Goal: Information Seeking & Learning: Learn about a topic

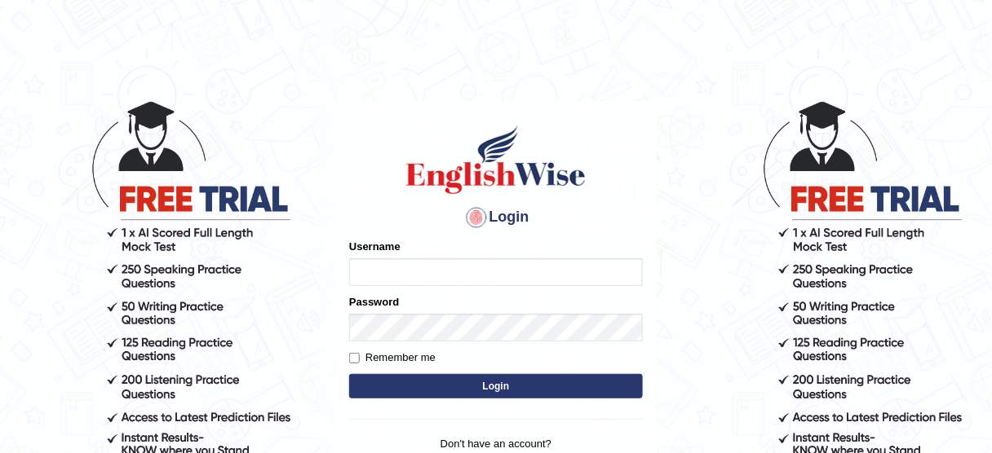
type input "susmitas_parramatta"
click at [470, 379] on button "Login" at bounding box center [496, 386] width 294 height 24
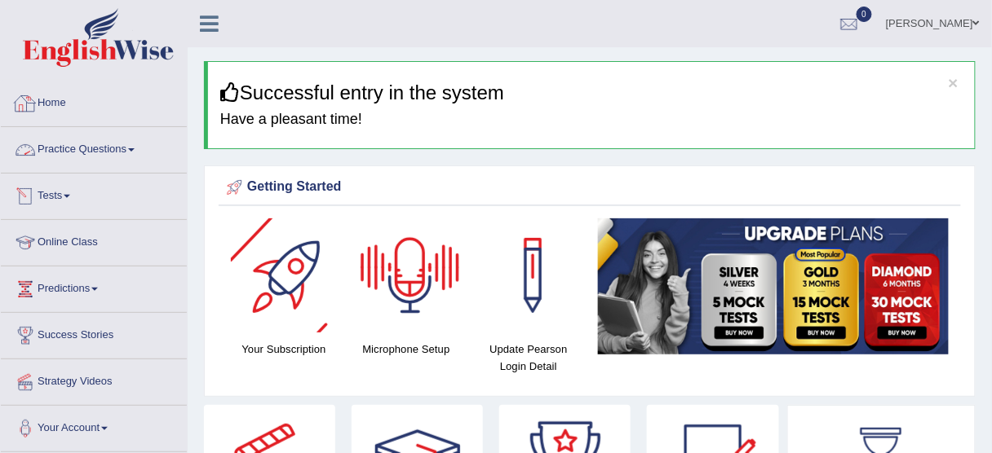
click at [66, 102] on link "Home" at bounding box center [94, 101] width 186 height 41
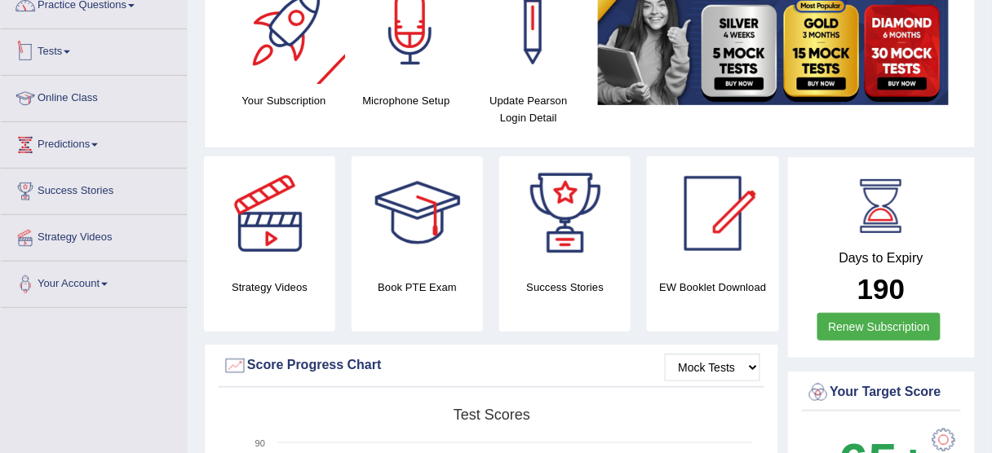
scroll to position [65, 0]
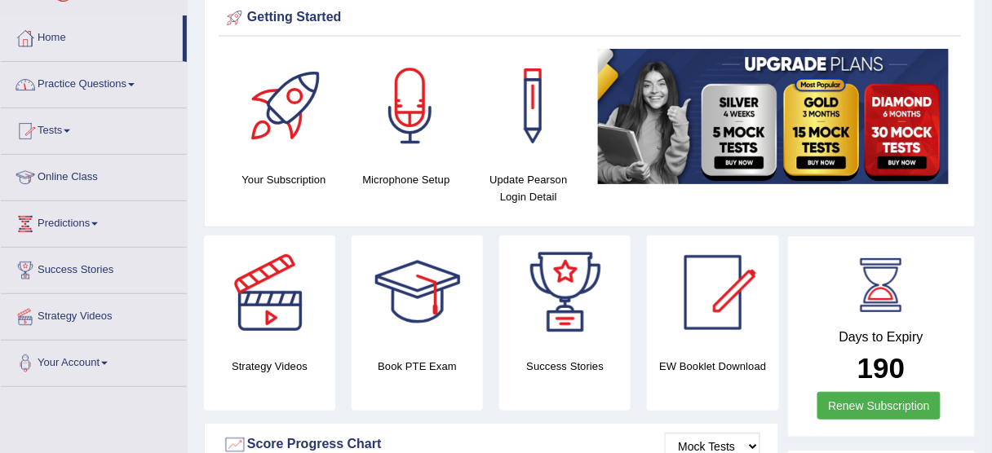
click at [84, 85] on link "Practice Questions" at bounding box center [94, 82] width 186 height 41
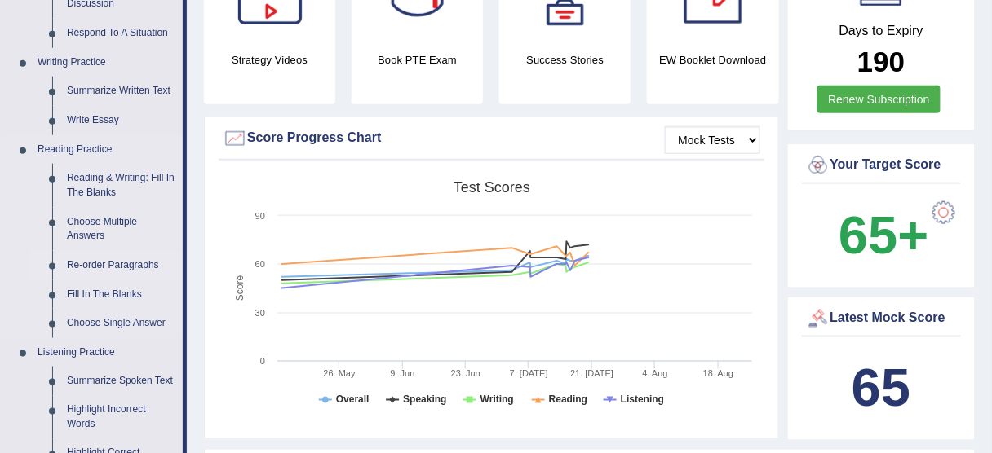
scroll to position [391, 0]
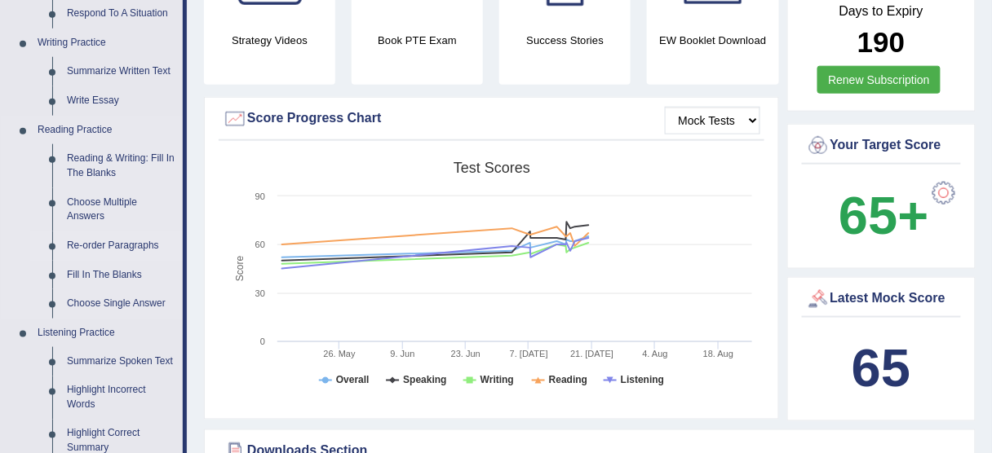
click at [113, 250] on link "Re-order Paragraphs" at bounding box center [121, 246] width 123 height 29
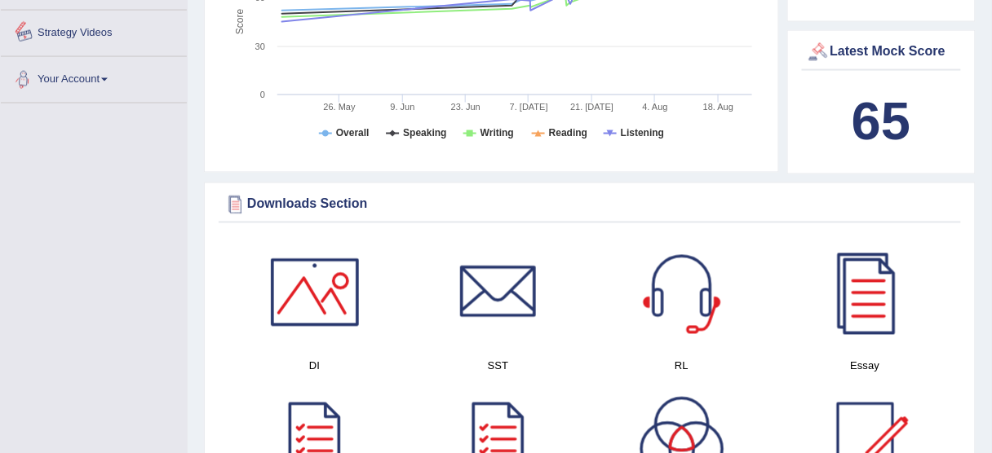
scroll to position [1262, 0]
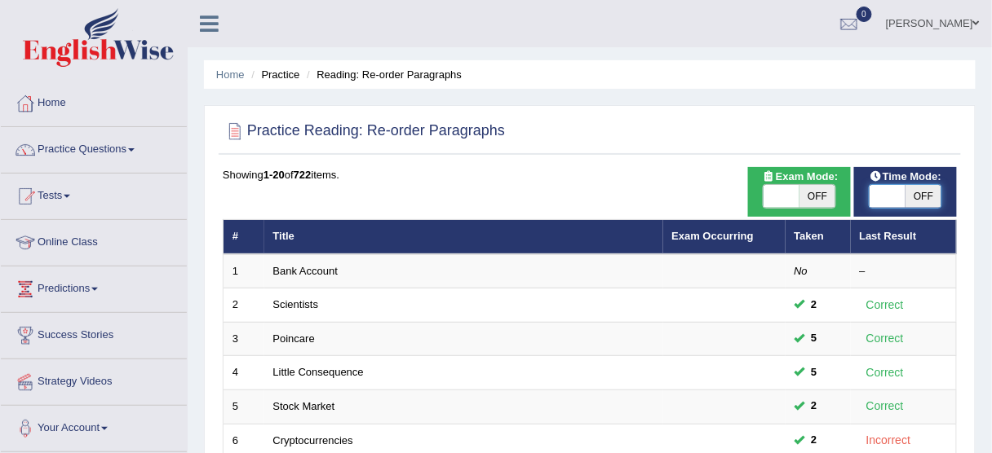
click at [886, 200] on span at bounding box center [887, 196] width 36 height 23
checkbox input "true"
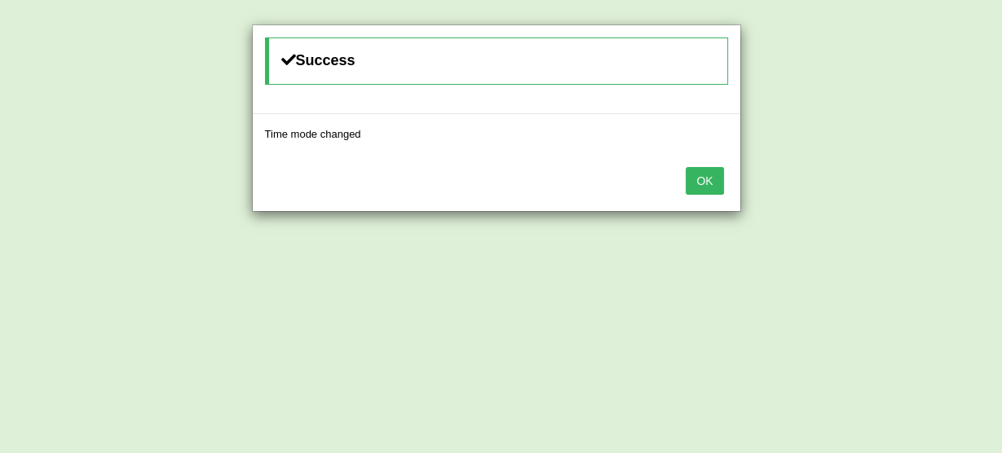
click at [713, 182] on button "OK" at bounding box center [705, 181] width 38 height 28
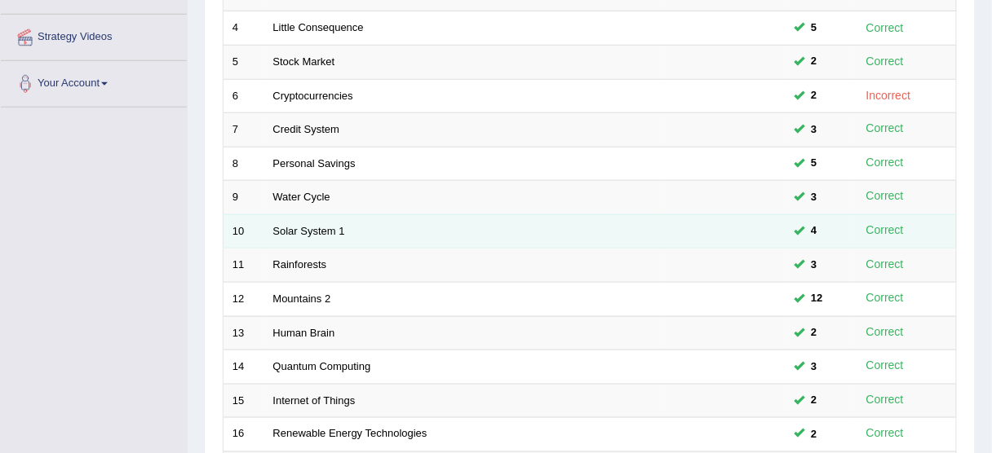
scroll to position [587, 0]
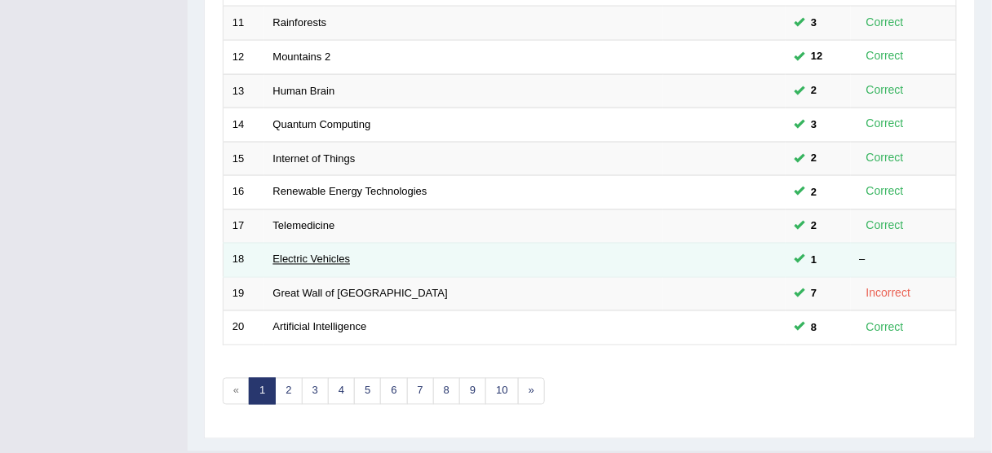
click at [321, 254] on link "Electric Vehicles" at bounding box center [311, 260] width 77 height 12
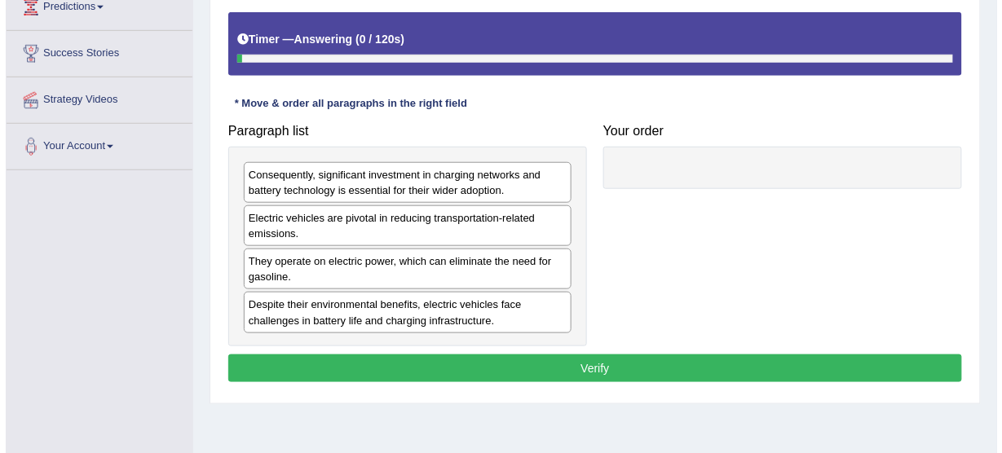
scroll to position [326, 0]
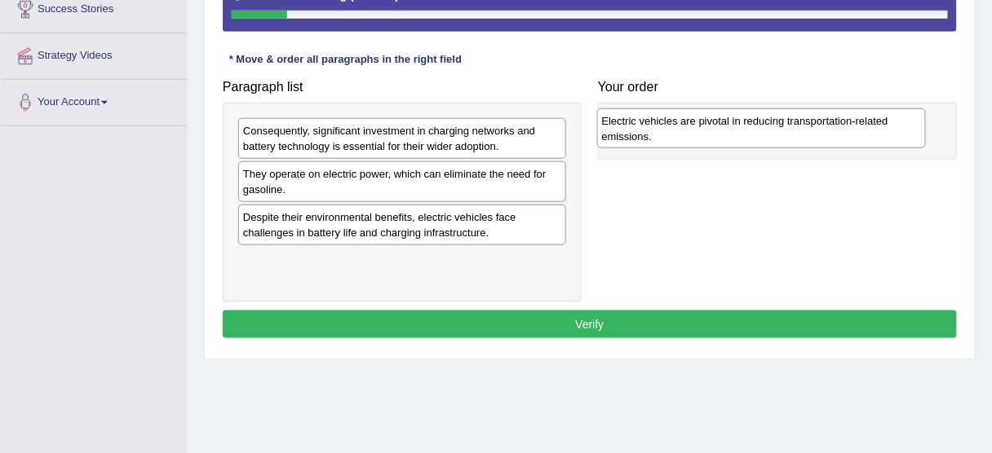
drag, startPoint x: 401, startPoint y: 178, endPoint x: 761, endPoint y: 126, distance: 363.4
click at [761, 126] on div "Electric vehicles are pivotal in reducing transportation-related emissions." at bounding box center [761, 128] width 329 height 41
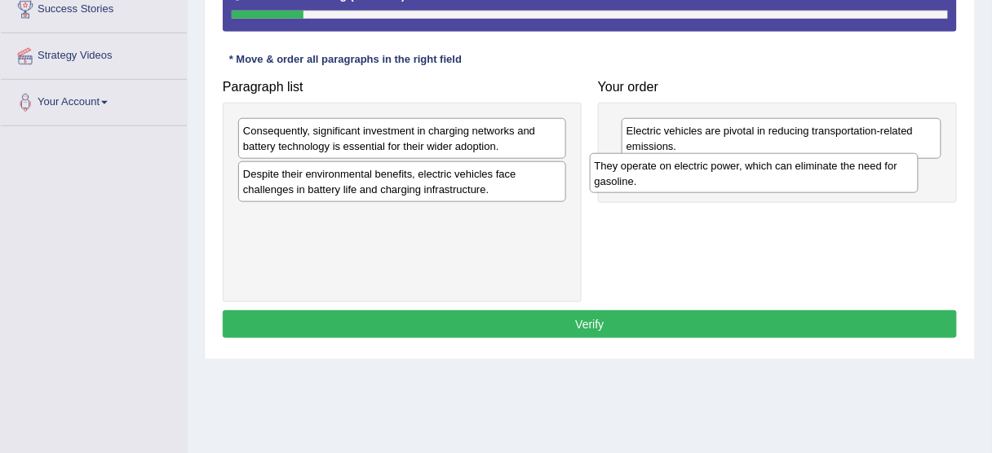
drag, startPoint x: 465, startPoint y: 184, endPoint x: 816, endPoint y: 177, distance: 351.6
click at [816, 177] on div "They operate on electric power, which can eliminate the need for gasoline." at bounding box center [754, 173] width 329 height 41
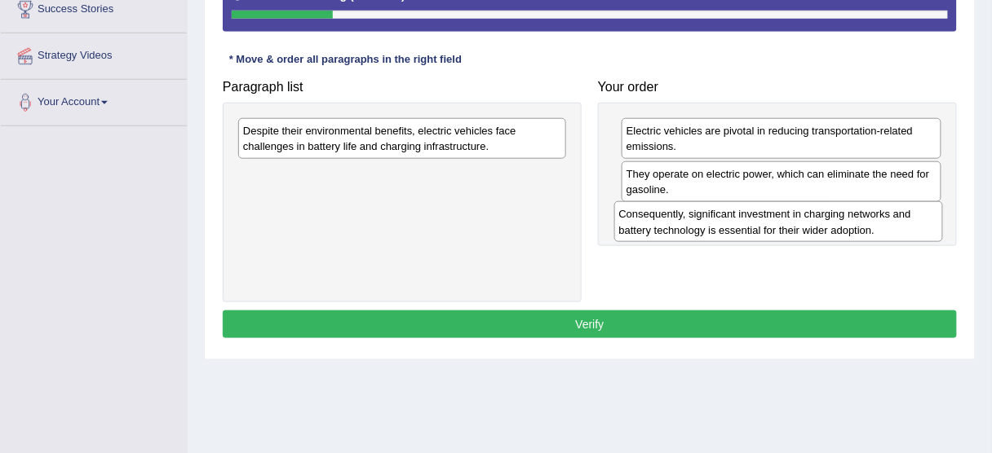
drag, startPoint x: 431, startPoint y: 139, endPoint x: 807, endPoint y: 223, distance: 385.2
click at [807, 223] on div "Consequently, significant investment in charging networks and battery technolog…" at bounding box center [778, 221] width 329 height 41
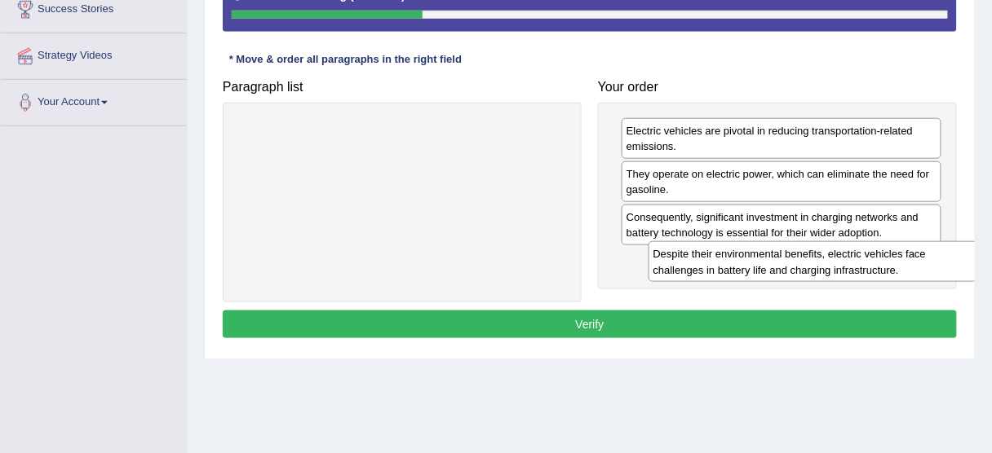
drag, startPoint x: 471, startPoint y: 137, endPoint x: 876, endPoint y: 264, distance: 424.8
click at [876, 264] on div "Despite their environmental benefits, electric vehicles face challenges in batt…" at bounding box center [812, 261] width 329 height 41
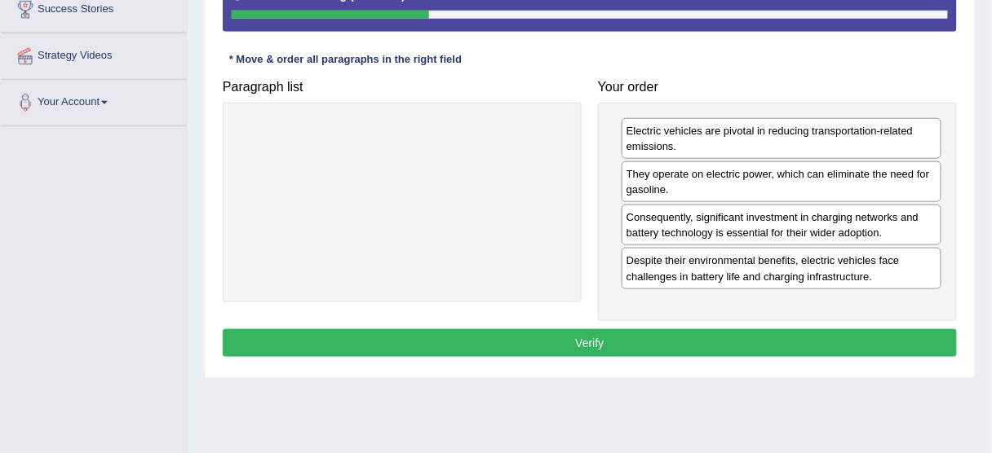
click at [664, 329] on button "Verify" at bounding box center [590, 343] width 734 height 28
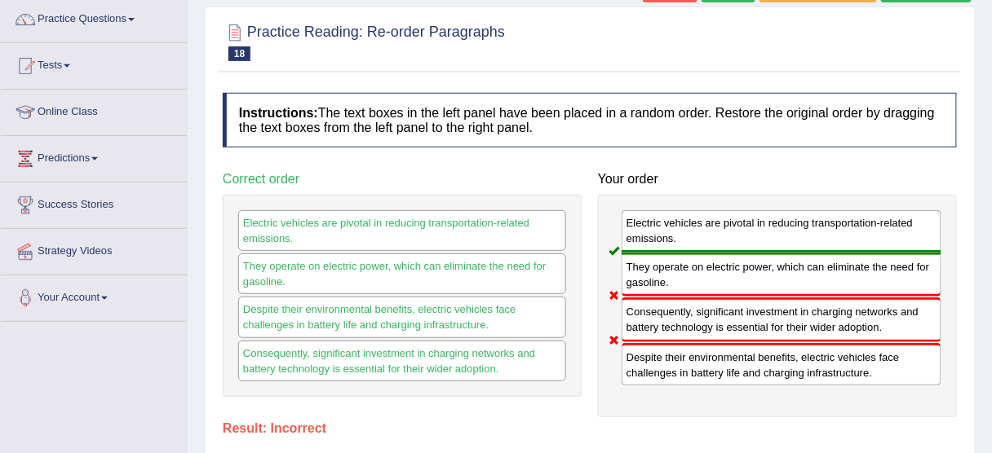
scroll to position [65, 0]
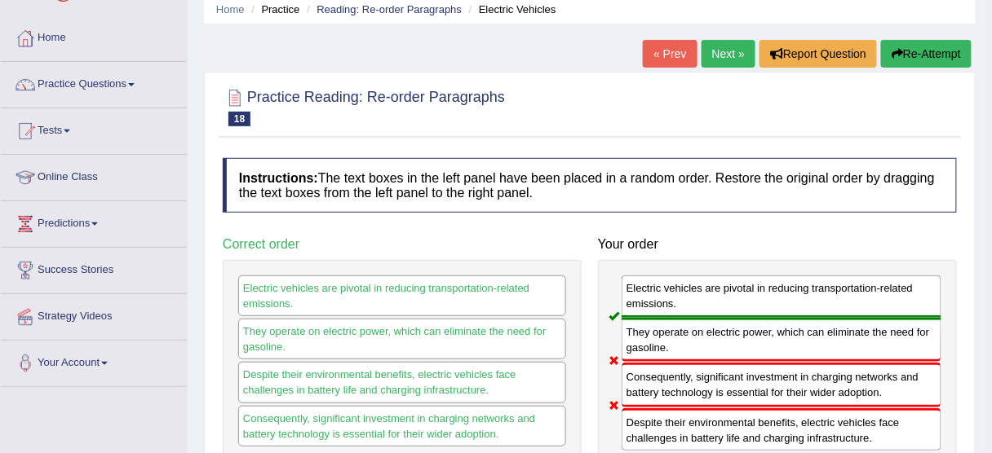
click at [925, 51] on button "Re-Attempt" at bounding box center [926, 54] width 91 height 28
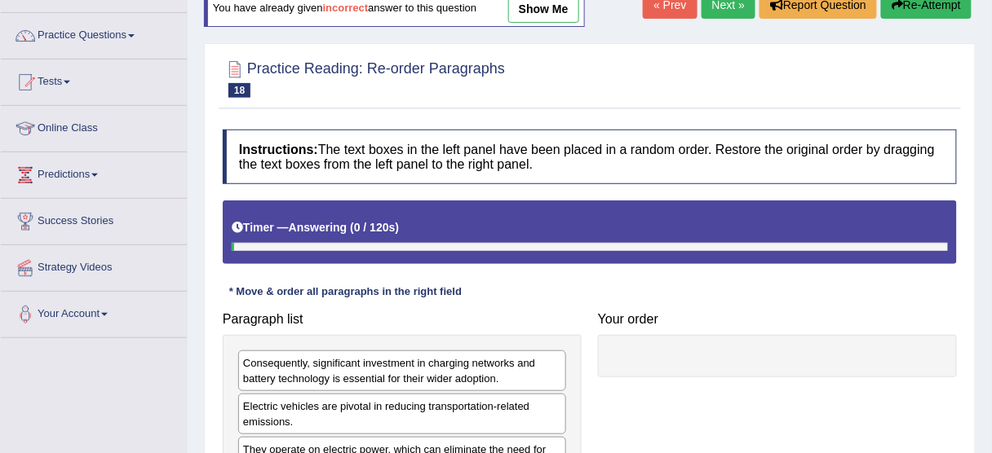
scroll to position [261, 0]
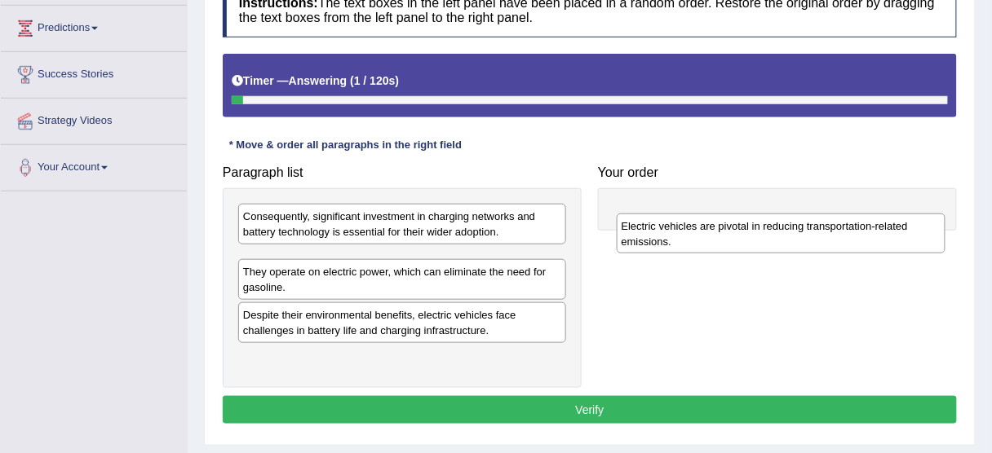
drag, startPoint x: 374, startPoint y: 264, endPoint x: 756, endPoint y: 227, distance: 384.3
click at [756, 227] on div "Electric vehicles are pivotal in reducing transportation-related emissions." at bounding box center [781, 234] width 329 height 41
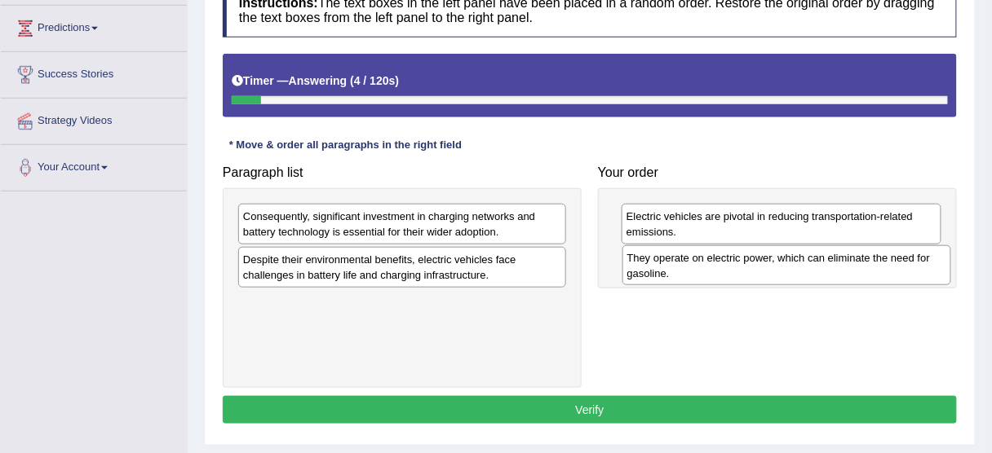
drag, startPoint x: 387, startPoint y: 277, endPoint x: 772, endPoint y: 276, distance: 384.1
click at [772, 276] on div "They operate on electric power, which can eliminate the need for gasoline." at bounding box center [786, 265] width 329 height 41
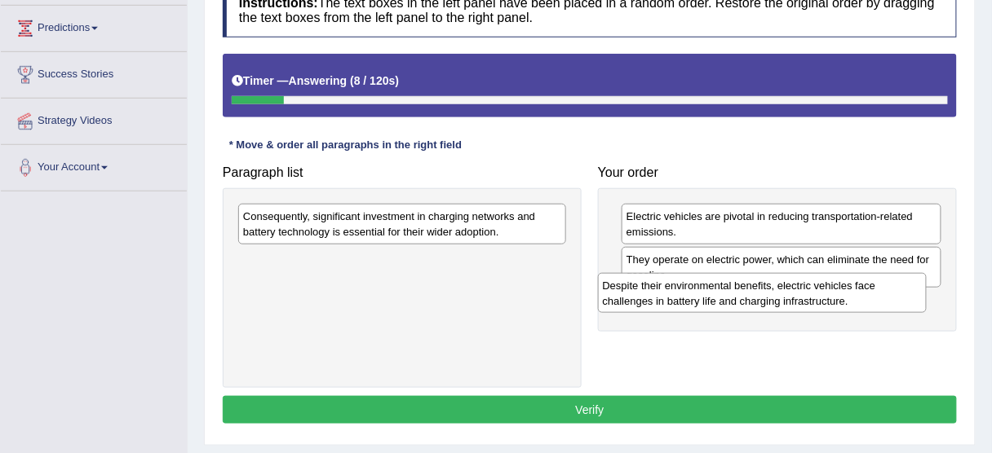
drag, startPoint x: 407, startPoint y: 273, endPoint x: 767, endPoint y: 300, distance: 360.7
click at [767, 300] on div "Despite their environmental benefits, electric vehicles face challenges in batt…" at bounding box center [762, 293] width 329 height 41
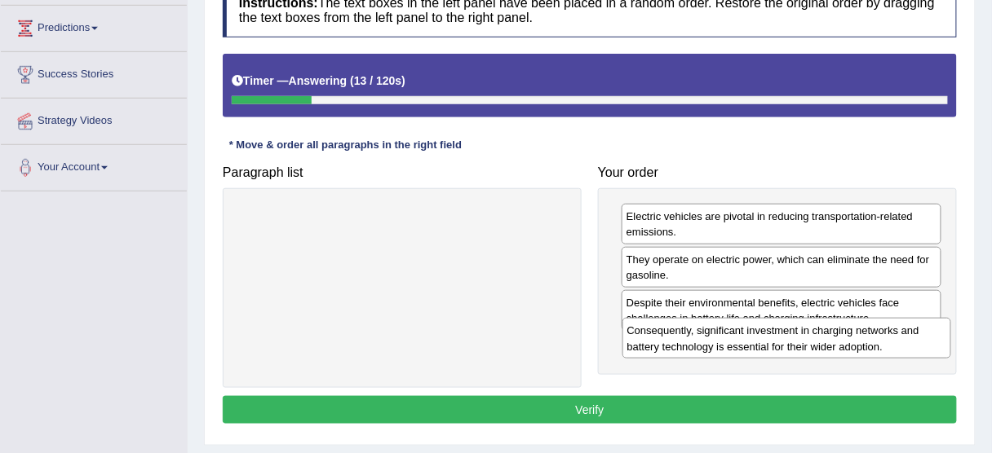
drag, startPoint x: 461, startPoint y: 221, endPoint x: 846, endPoint y: 347, distance: 405.2
click at [846, 347] on div "Consequently, significant investment in charging networks and battery technolog…" at bounding box center [786, 338] width 329 height 41
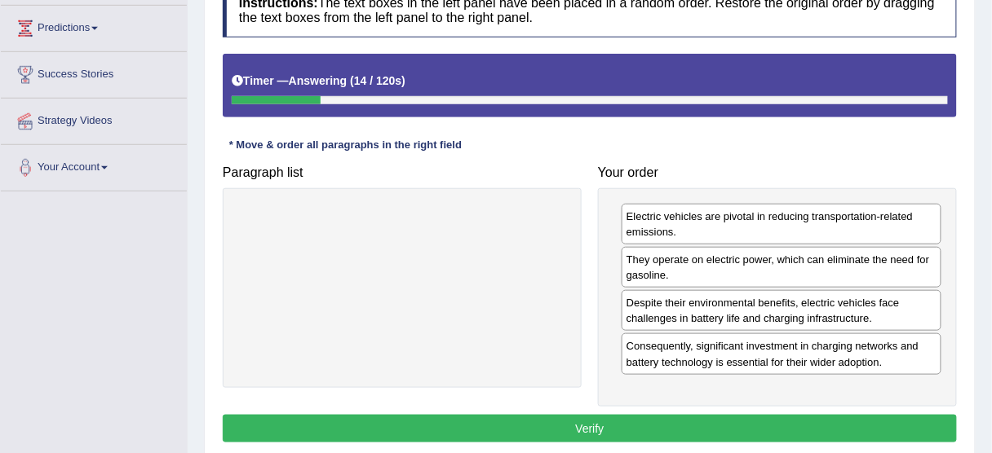
click at [559, 415] on button "Verify" at bounding box center [590, 429] width 734 height 28
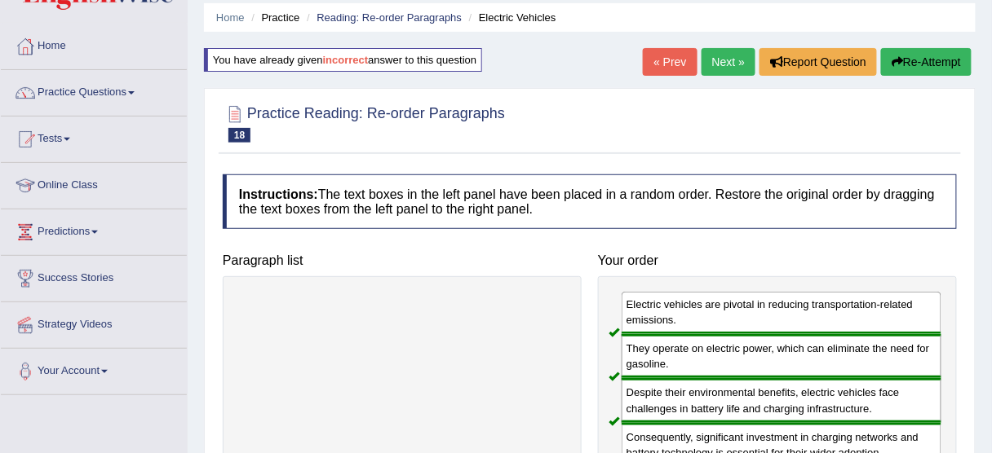
scroll to position [0, 0]
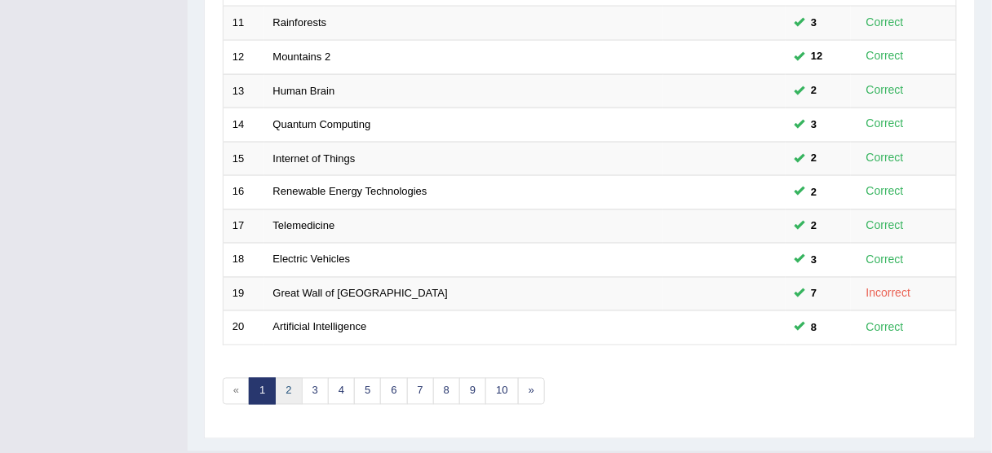
click at [294, 388] on link "2" at bounding box center [288, 391] width 27 height 27
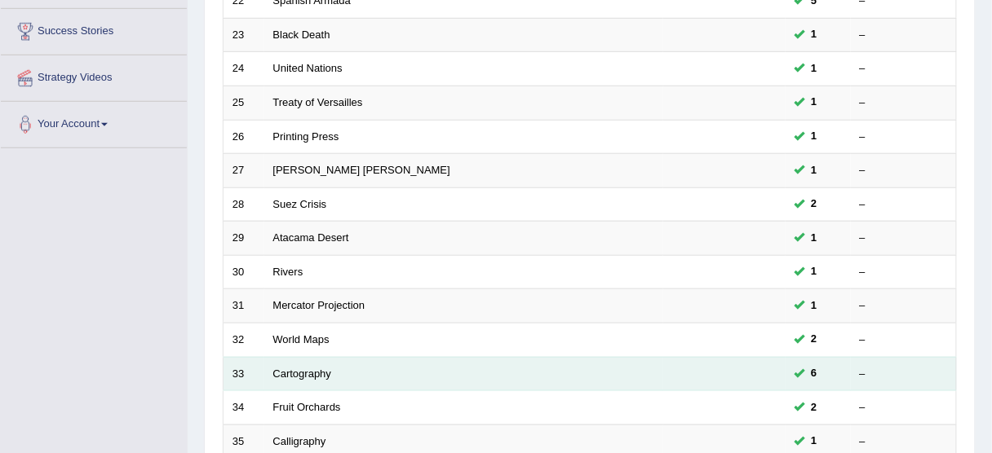
scroll to position [162, 0]
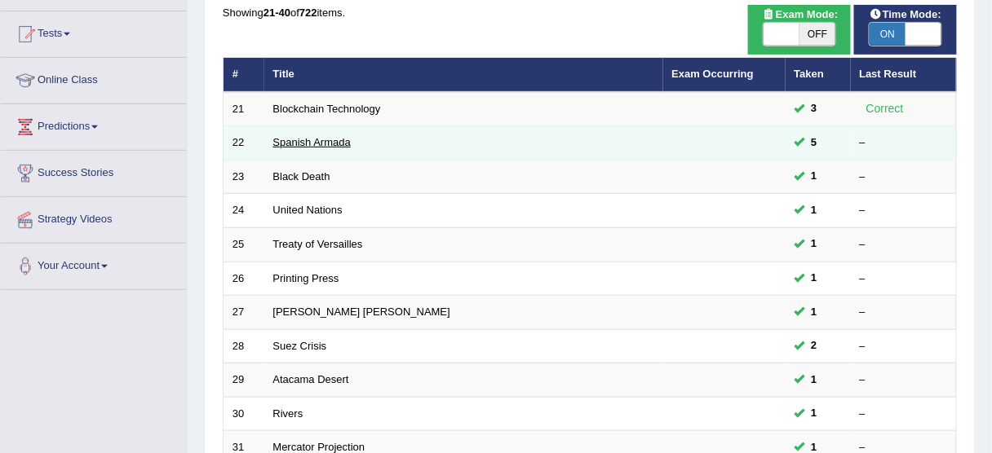
click at [326, 146] on link "Spanish Armada" at bounding box center [311, 142] width 77 height 12
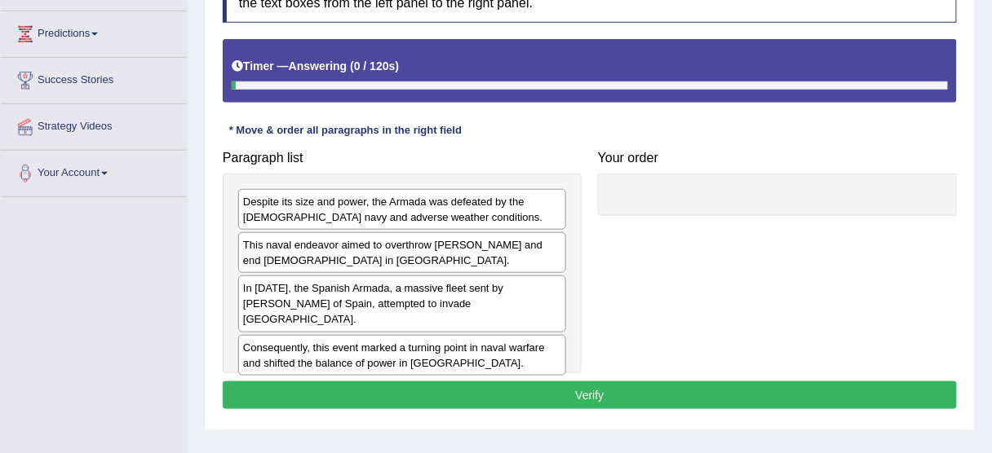
scroll to position [326, 0]
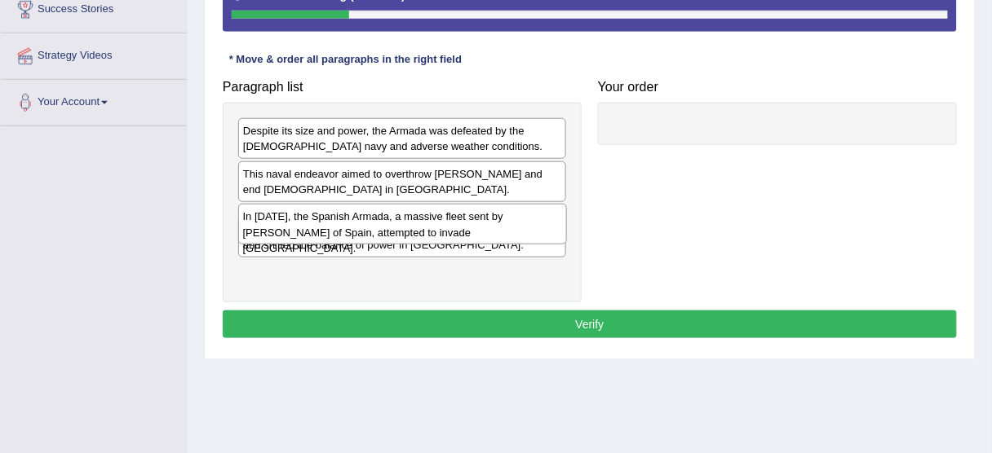
click at [310, 239] on div "In 1588, the Spanish Armada, a massive fleet sent by King Philip II of Spain, a…" at bounding box center [402, 224] width 329 height 41
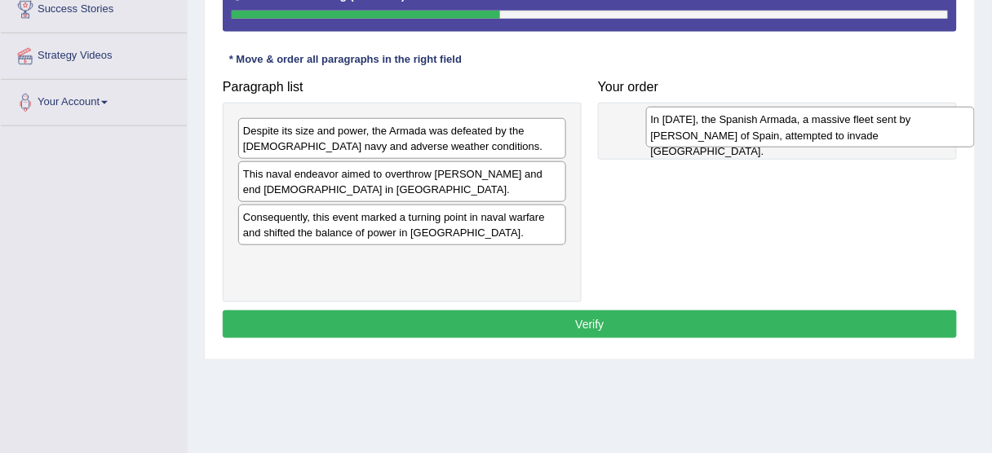
drag, startPoint x: 330, startPoint y: 227, endPoint x: 738, endPoint y: 130, distance: 419.0
click at [738, 130] on div "In 1588, the Spanish Armada, a massive fleet sent by King Philip II of Spain, a…" at bounding box center [810, 127] width 329 height 41
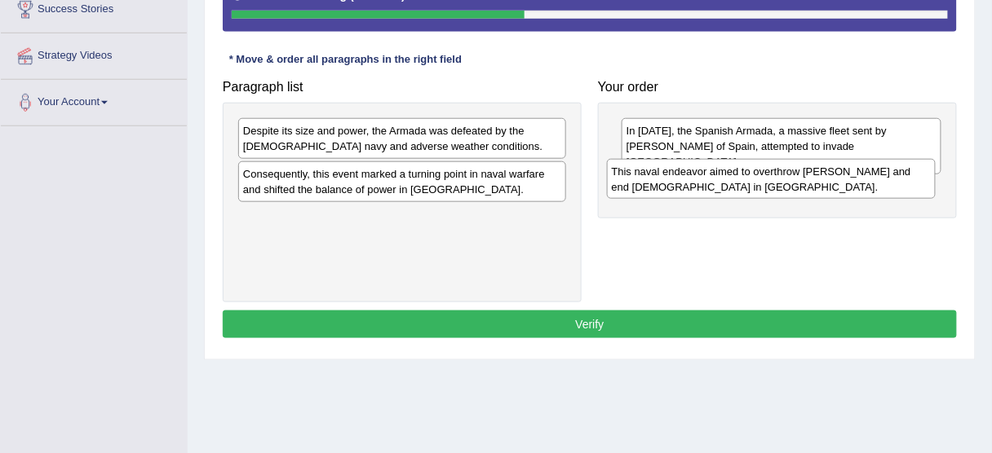
drag, startPoint x: 365, startPoint y: 180, endPoint x: 733, endPoint y: 179, distance: 368.6
click at [733, 179] on div "This naval endeavor aimed to overthrow Queen Elizabeth I and end Protestantism …" at bounding box center [771, 179] width 329 height 41
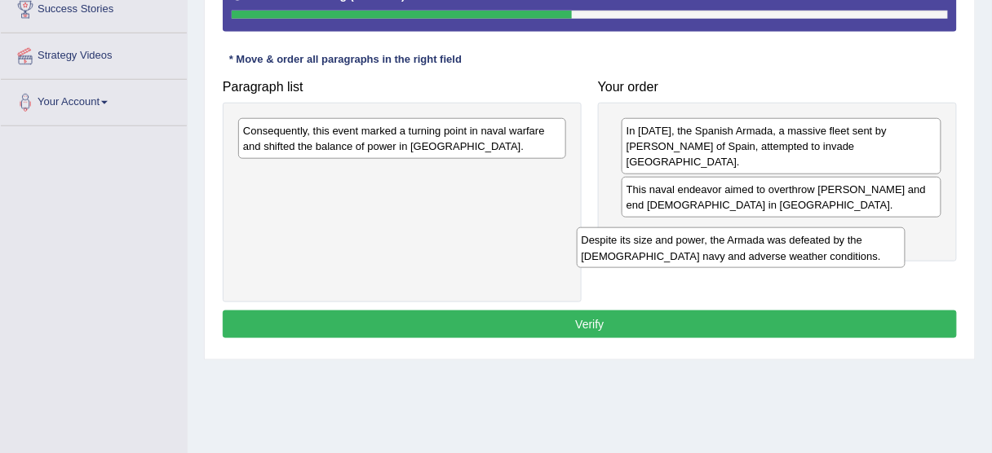
drag, startPoint x: 354, startPoint y: 134, endPoint x: 723, endPoint y: 233, distance: 382.6
click at [720, 234] on div "Despite its size and power, the Armada was defeated by the English navy and adv…" at bounding box center [741, 248] width 329 height 41
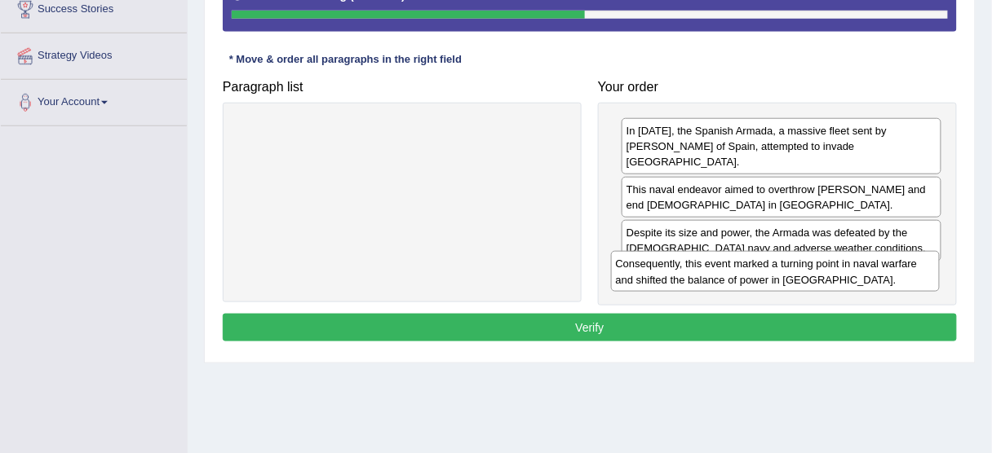
drag, startPoint x: 403, startPoint y: 130, endPoint x: 780, endPoint y: 264, distance: 399.8
click at [780, 264] on div "Consequently, this event marked a turning point in naval warfare and shifted th…" at bounding box center [775, 271] width 329 height 41
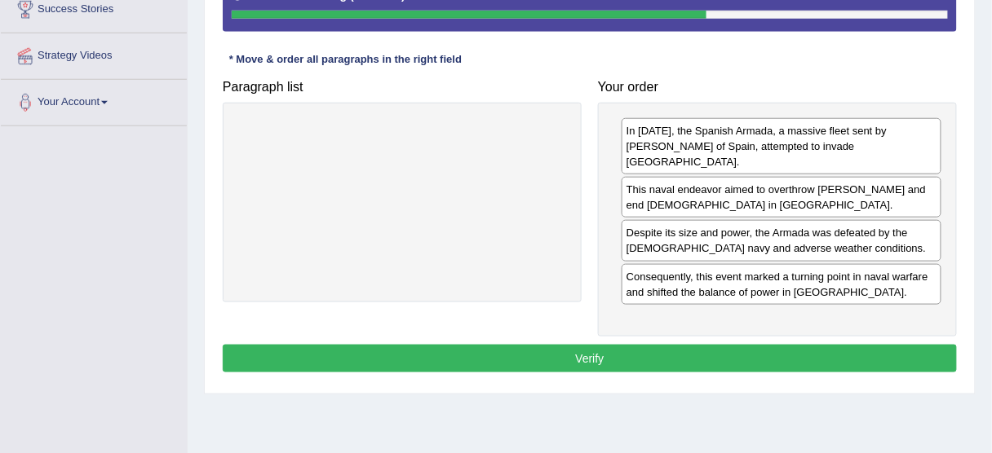
click at [681, 345] on button "Verify" at bounding box center [590, 359] width 734 height 28
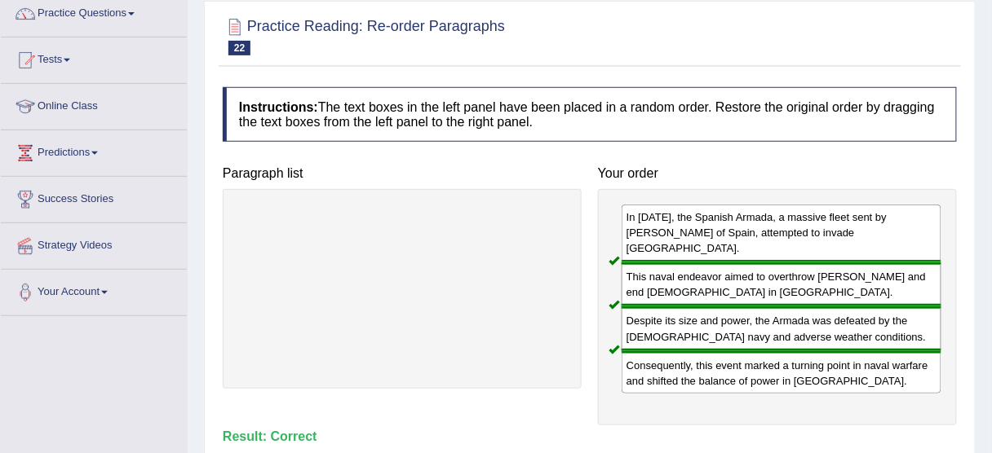
scroll to position [65, 0]
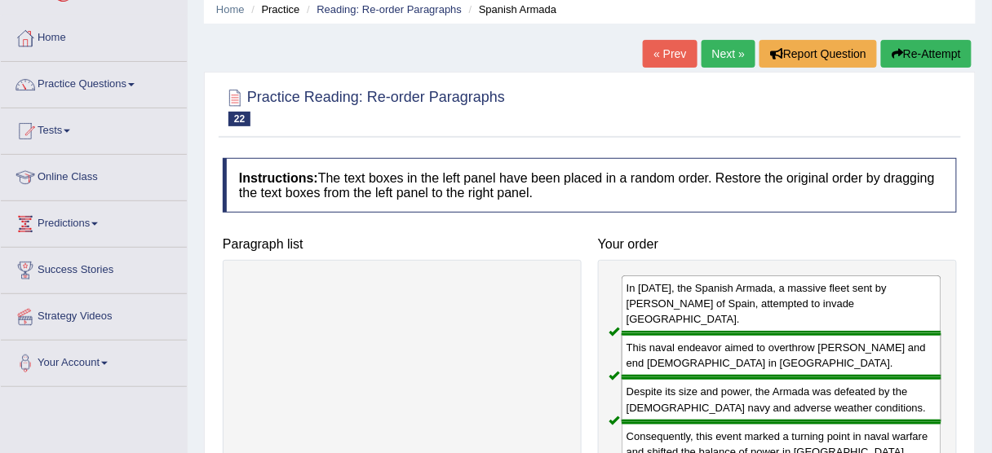
click at [714, 57] on link "Next »" at bounding box center [728, 54] width 54 height 28
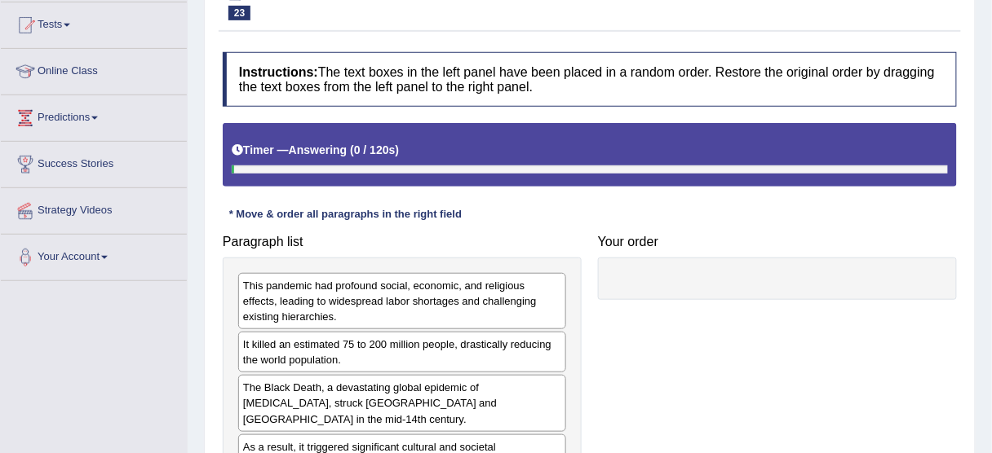
scroll to position [196, 0]
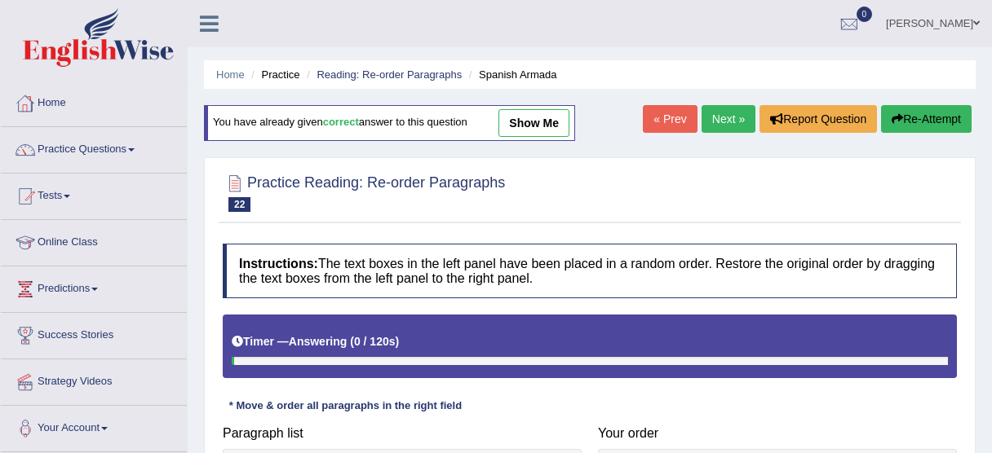
scroll to position [65, 0]
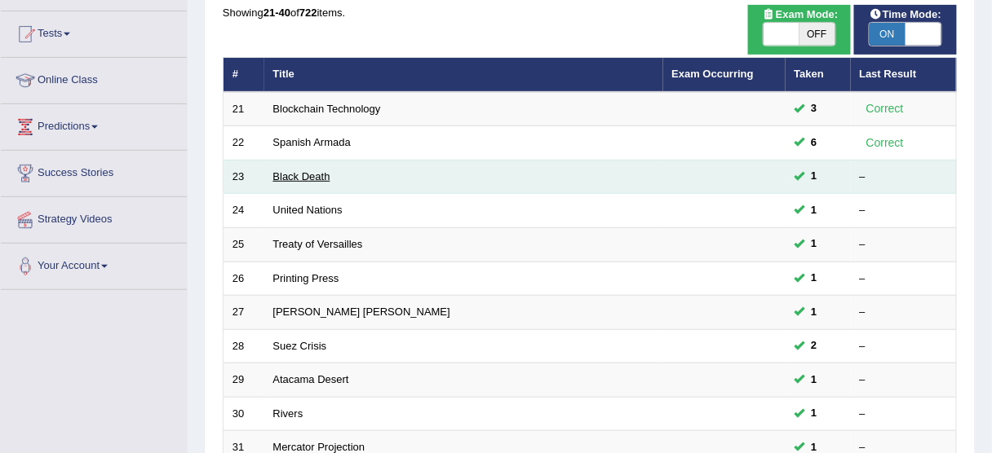
click at [305, 170] on link "Black Death" at bounding box center [301, 176] width 57 height 12
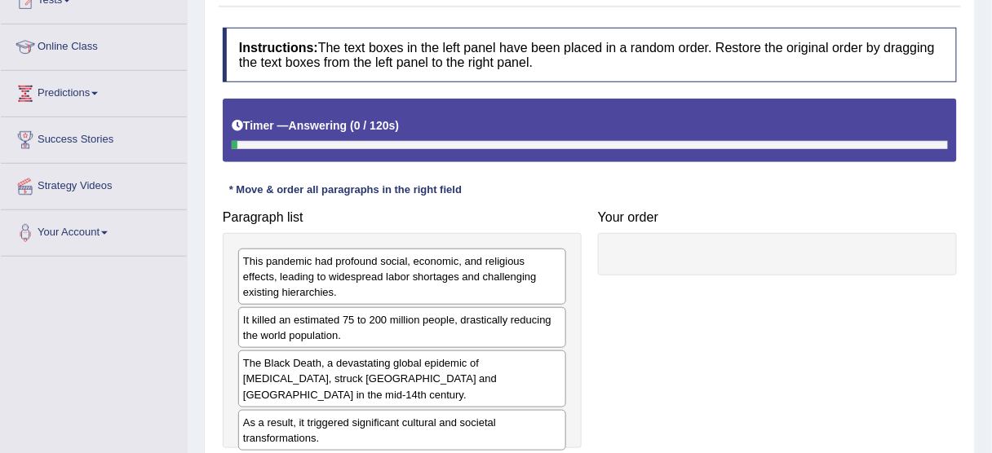
scroll to position [261, 0]
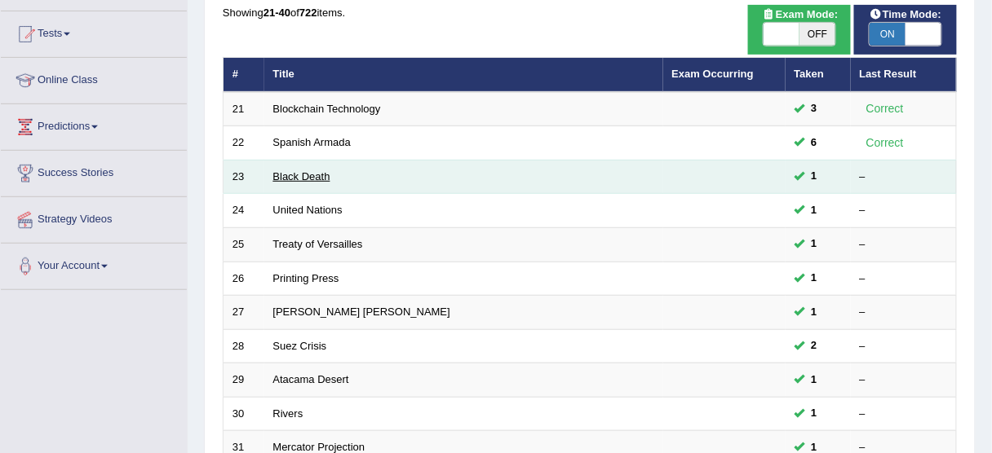
click at [294, 171] on link "Black Death" at bounding box center [301, 176] width 57 height 12
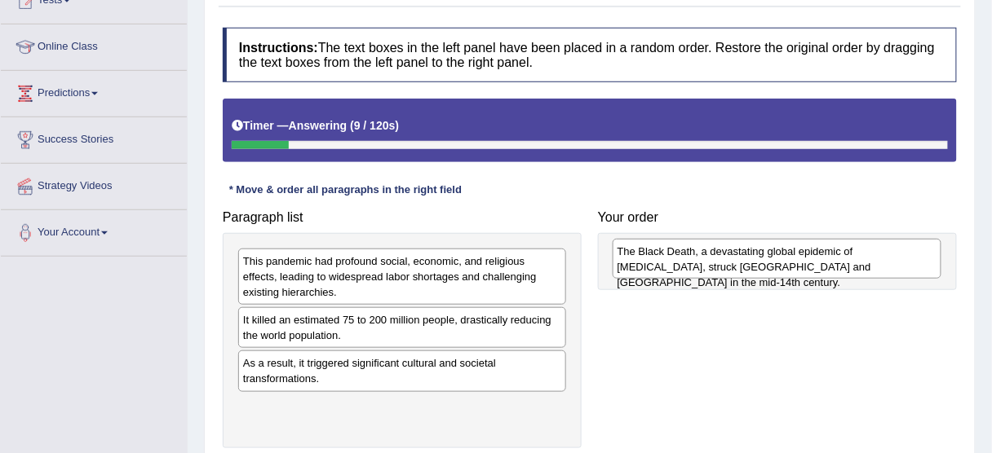
drag, startPoint x: 325, startPoint y: 366, endPoint x: 699, endPoint y: 255, distance: 390.4
click at [699, 255] on div "The Black Death, a devastating global epidemic of bubonic plague, struck Europe…" at bounding box center [776, 259] width 329 height 41
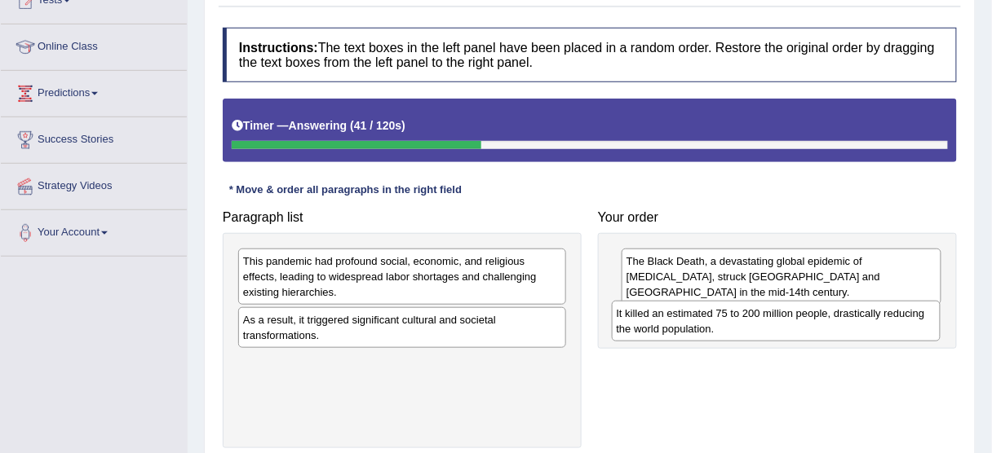
drag, startPoint x: 410, startPoint y: 325, endPoint x: 784, endPoint y: 320, distance: 373.6
click at [784, 320] on div "It killed an estimated 75 to 200 million people, drastically reducing the world…" at bounding box center [776, 321] width 329 height 41
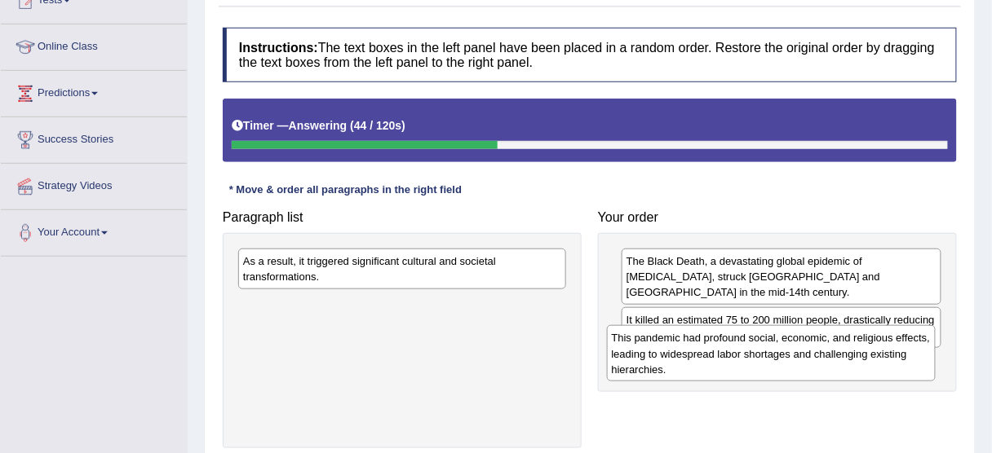
drag, startPoint x: 405, startPoint y: 279, endPoint x: 773, endPoint y: 356, distance: 376.7
click at [773, 356] on div "This pandemic had profound social, economic, and religious effects, leading to …" at bounding box center [771, 353] width 329 height 56
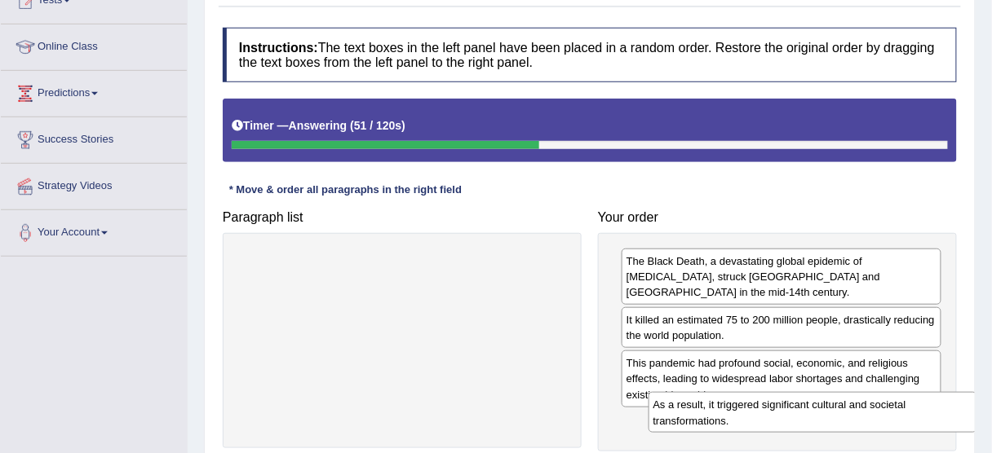
drag, startPoint x: 502, startPoint y: 270, endPoint x: 912, endPoint y: 414, distance: 434.1
click at [912, 414] on div "As a result, it triggered significant cultural and societal transformations." at bounding box center [812, 412] width 329 height 41
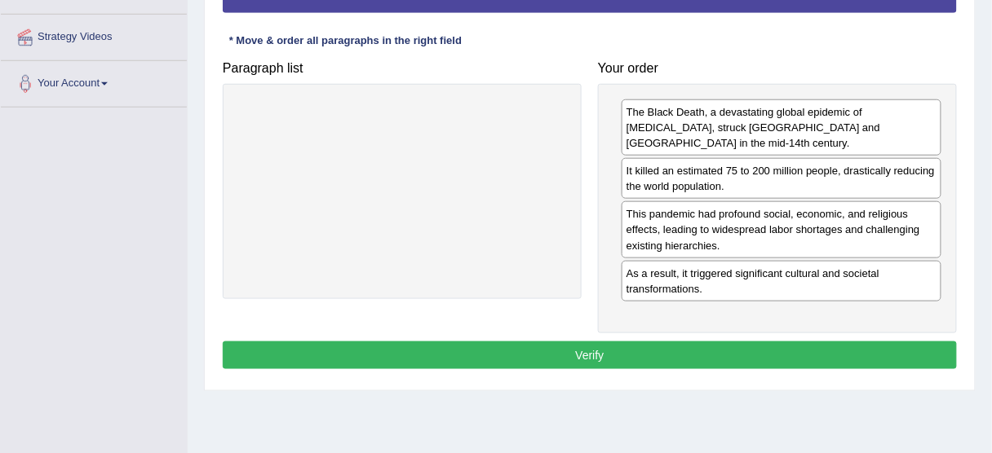
scroll to position [391, 0]
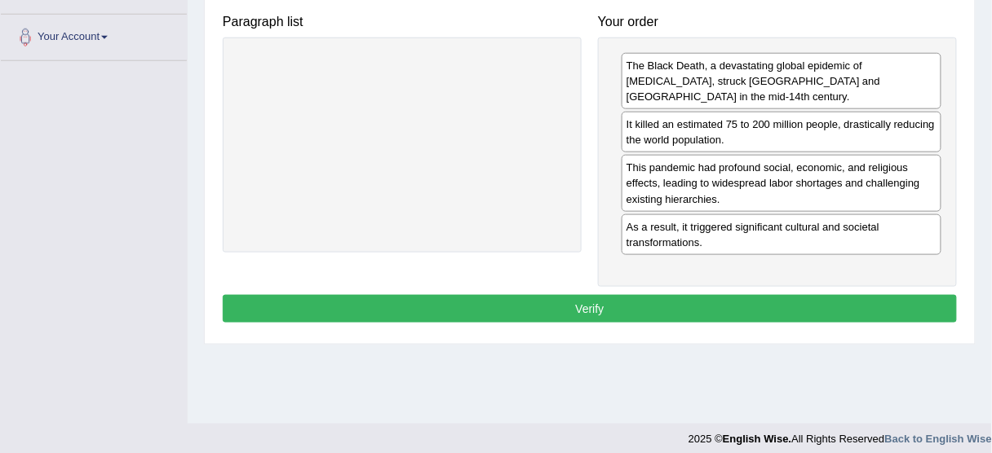
click at [562, 299] on button "Verify" at bounding box center [590, 309] width 734 height 28
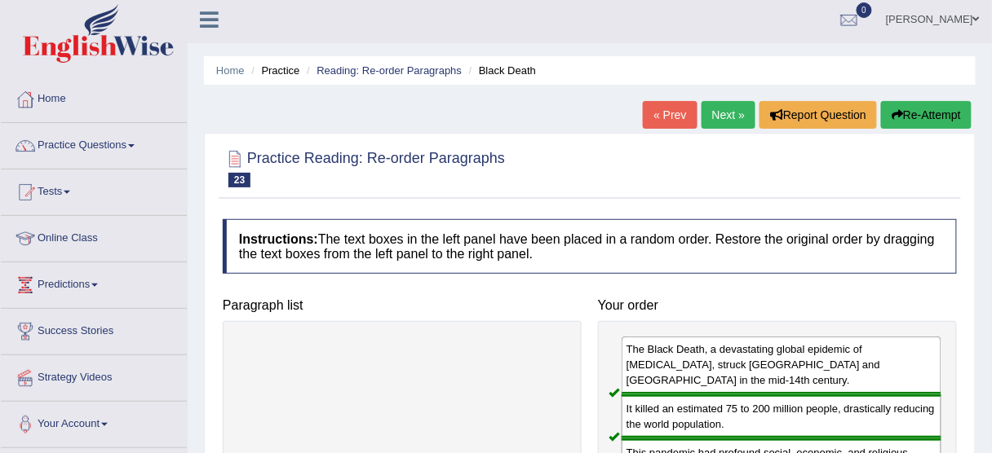
scroll to position [0, 0]
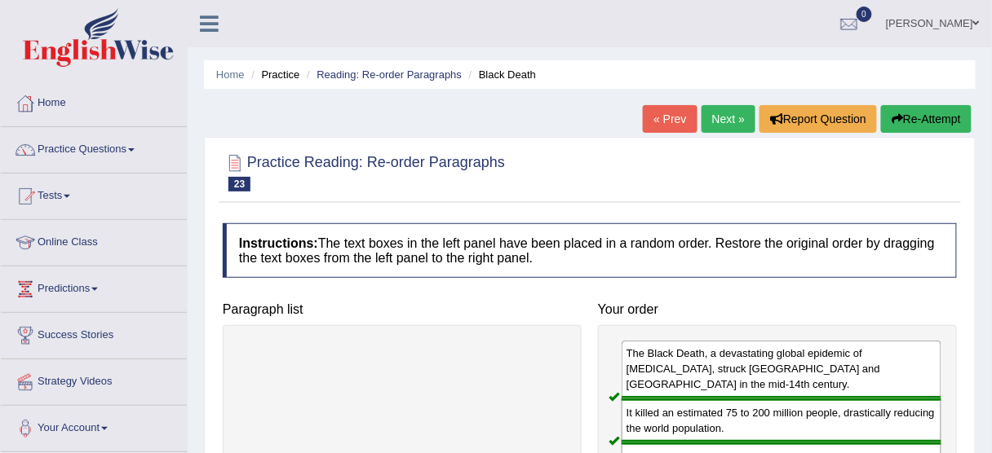
click at [723, 122] on link "Next »" at bounding box center [728, 119] width 54 height 28
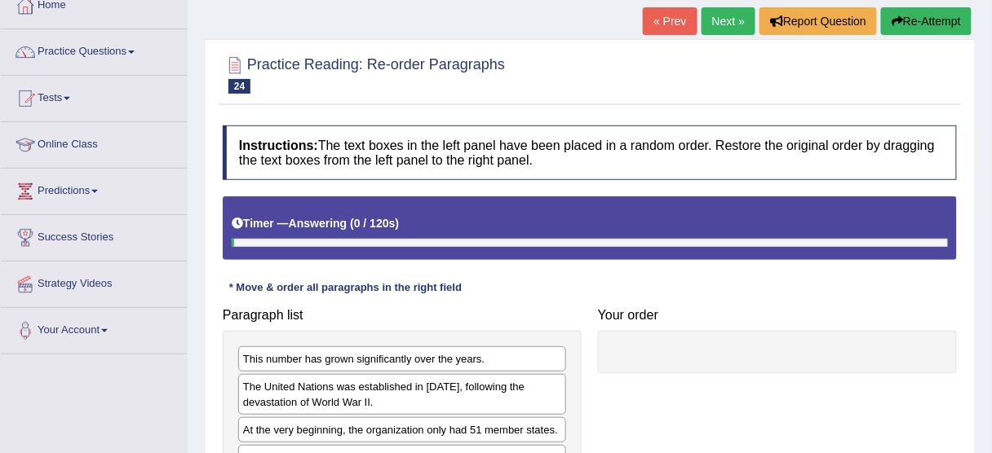
scroll to position [261, 0]
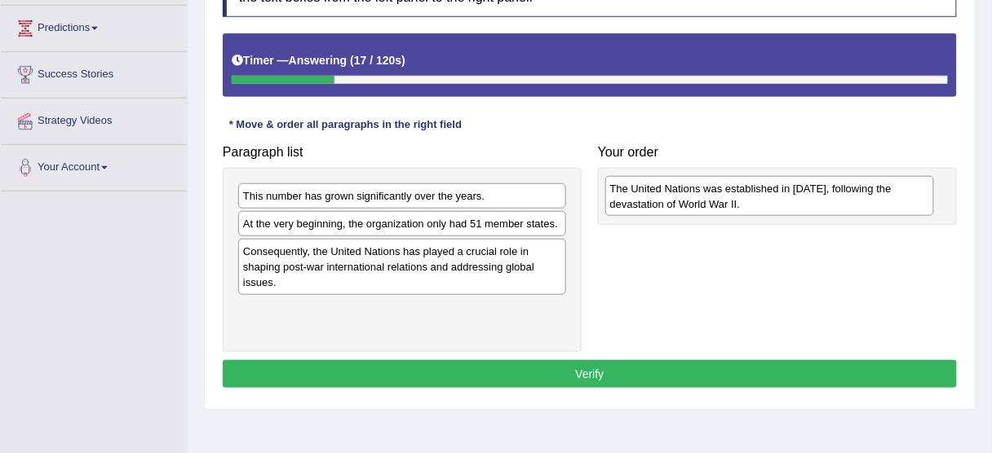
drag, startPoint x: 356, startPoint y: 236, endPoint x: 723, endPoint y: 201, distance: 368.6
click at [723, 201] on div "The United Nations was established in 1945, following the devastation of World …" at bounding box center [769, 196] width 329 height 41
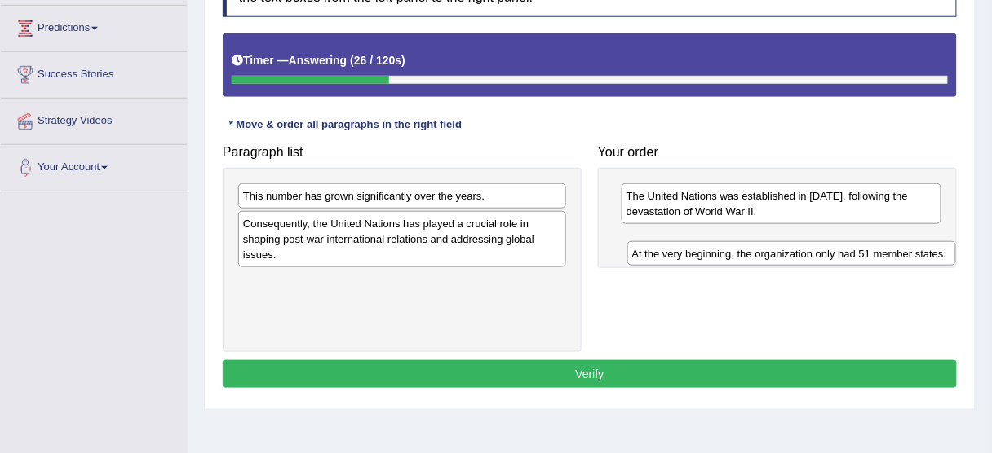
drag, startPoint x: 446, startPoint y: 231, endPoint x: 835, endPoint y: 261, distance: 390.2
click at [836, 262] on div "At the very beginning, the organization only had 51 member states." at bounding box center [791, 253] width 329 height 24
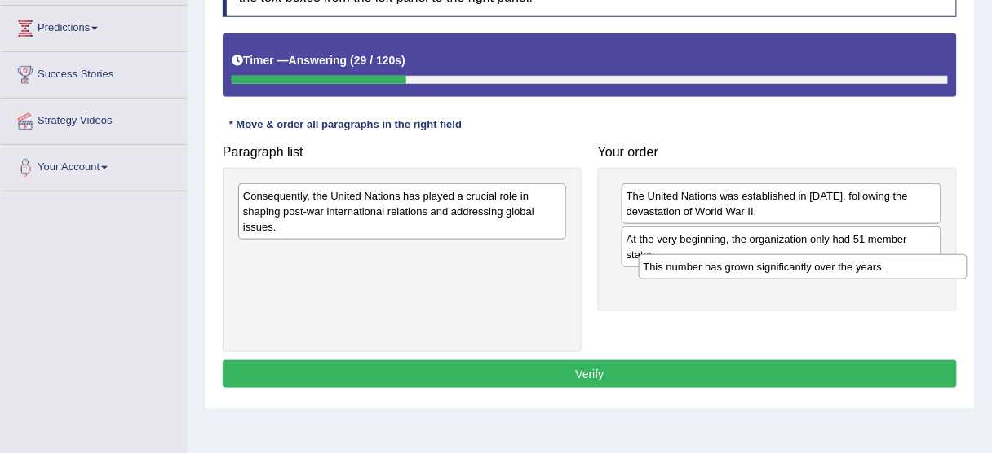
drag, startPoint x: 447, startPoint y: 192, endPoint x: 847, endPoint y: 263, distance: 406.8
click at [847, 263] on div "This number has grown significantly over the years." at bounding box center [803, 266] width 329 height 24
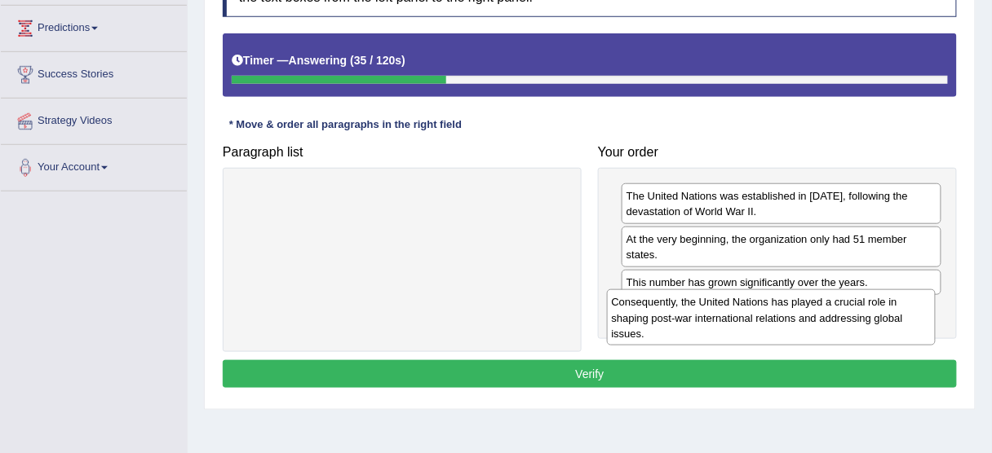
drag, startPoint x: 474, startPoint y: 223, endPoint x: 843, endPoint y: 330, distance: 384.6
click at [843, 330] on div "Consequently, the United Nations has played a crucial role in shaping post-war …" at bounding box center [771, 318] width 329 height 56
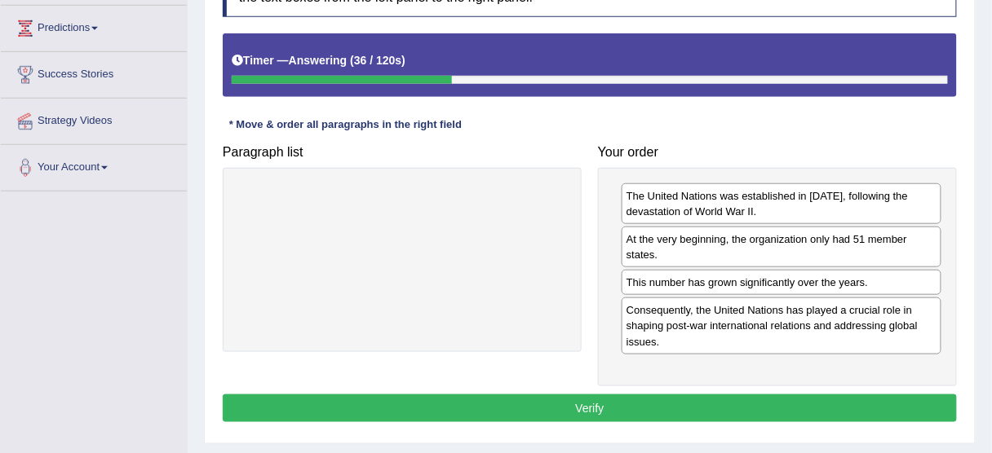
click at [599, 400] on button "Verify" at bounding box center [590, 409] width 734 height 28
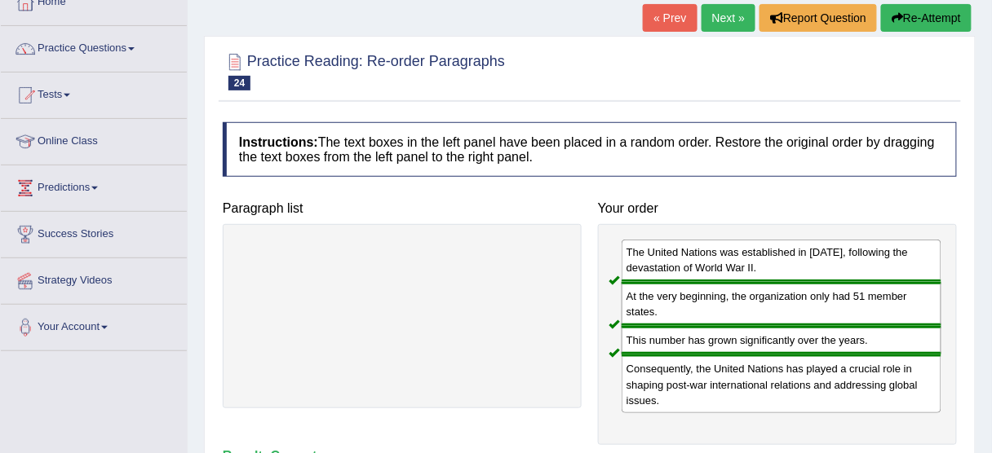
scroll to position [65, 0]
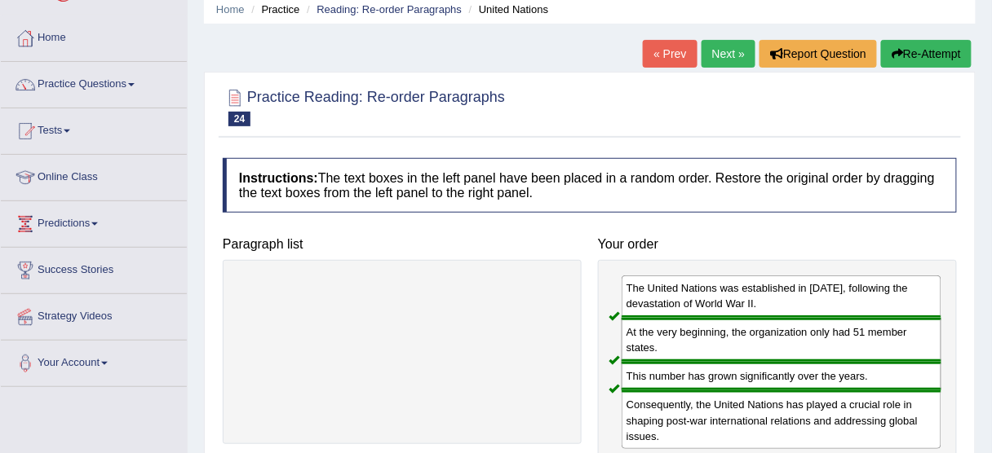
click at [728, 60] on link "Next »" at bounding box center [728, 54] width 54 height 28
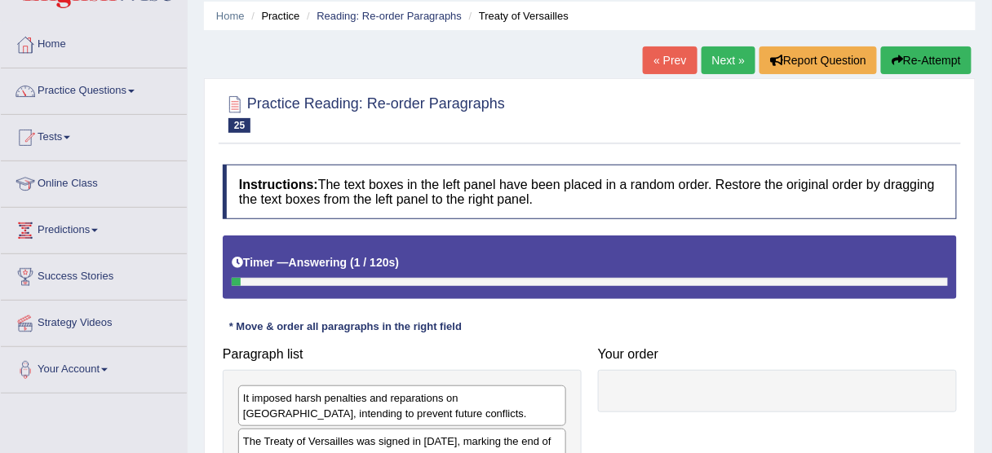
scroll to position [130, 0]
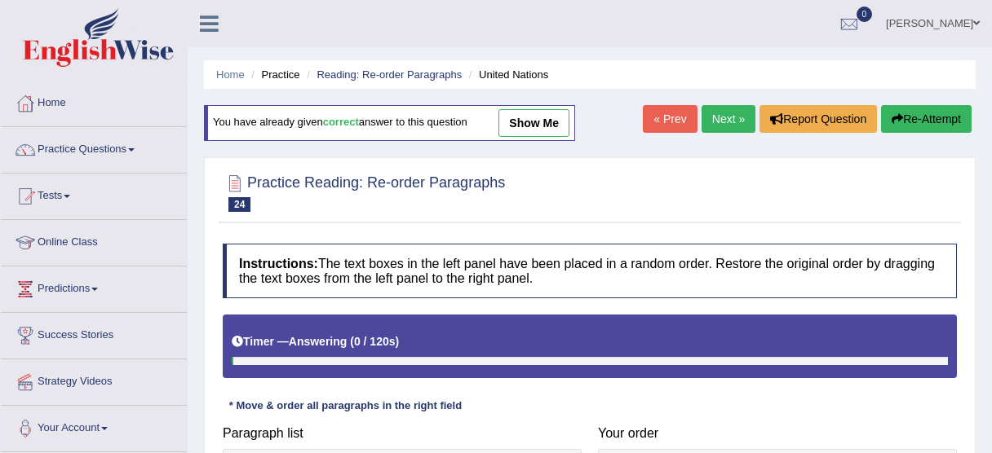
scroll to position [65, 0]
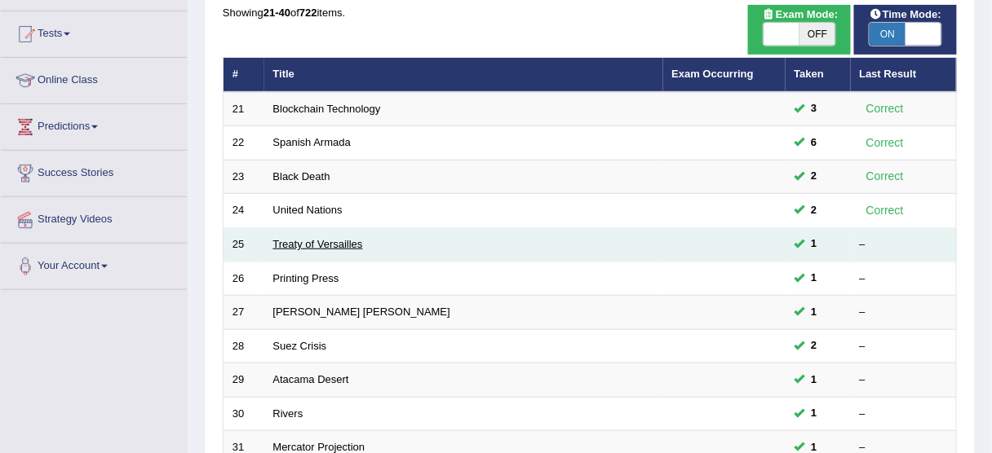
click at [302, 243] on link "Treaty of Versailles" at bounding box center [318, 244] width 90 height 12
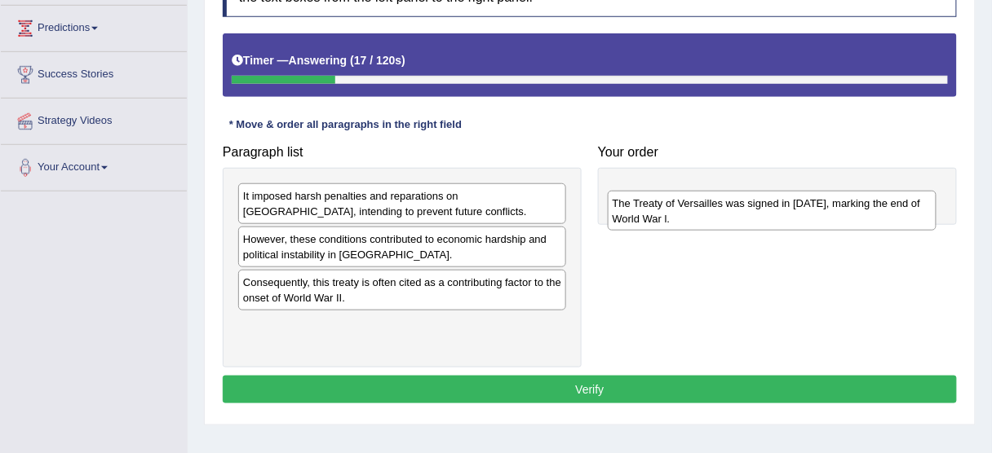
drag, startPoint x: 456, startPoint y: 259, endPoint x: 829, endPoint y: 223, distance: 374.5
click at [829, 223] on div "The Treaty of Versailles was signed in 1919, marking the end of World War l." at bounding box center [772, 211] width 329 height 41
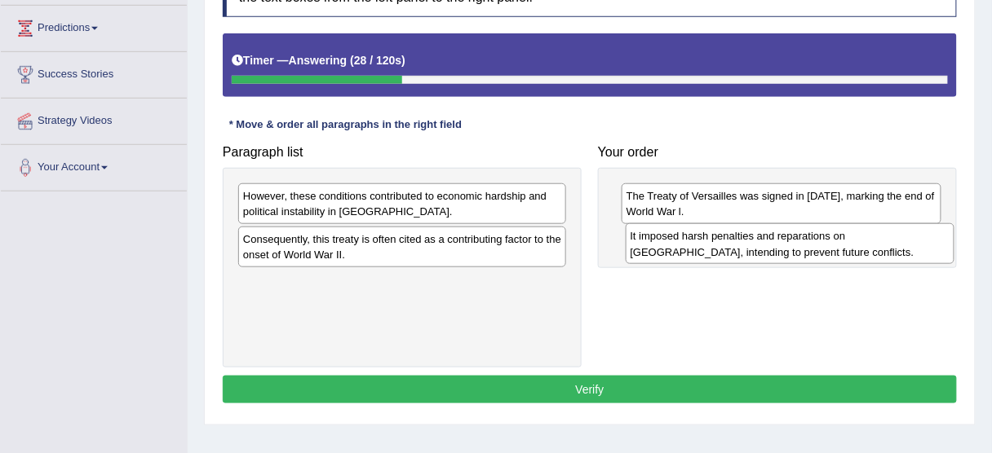
drag, startPoint x: 480, startPoint y: 199, endPoint x: 867, endPoint y: 240, distance: 389.5
click at [867, 240] on div "It imposed harsh penalties and reparations on Germany, intending to prevent fut…" at bounding box center [790, 243] width 329 height 41
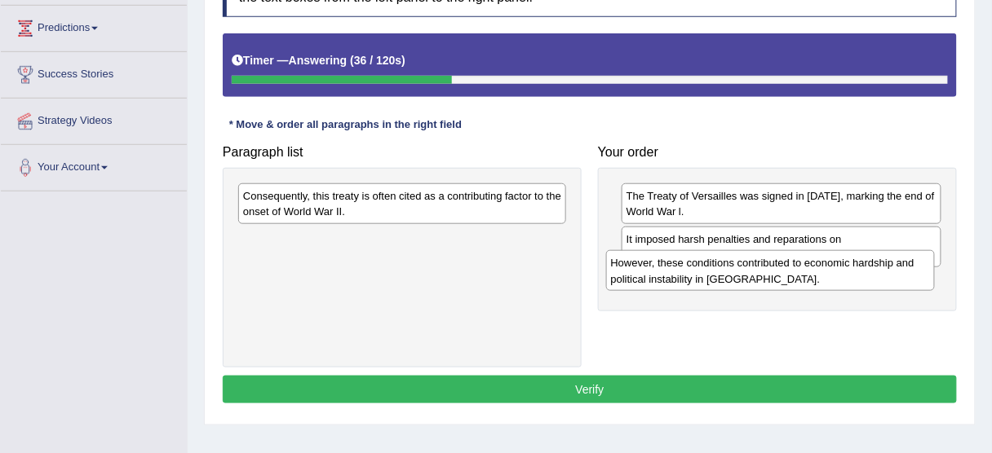
drag, startPoint x: 403, startPoint y: 220, endPoint x: 772, endPoint y: 288, distance: 374.8
click at [771, 288] on div "However, these conditions contributed to economic hardship and political instab…" at bounding box center [770, 270] width 329 height 41
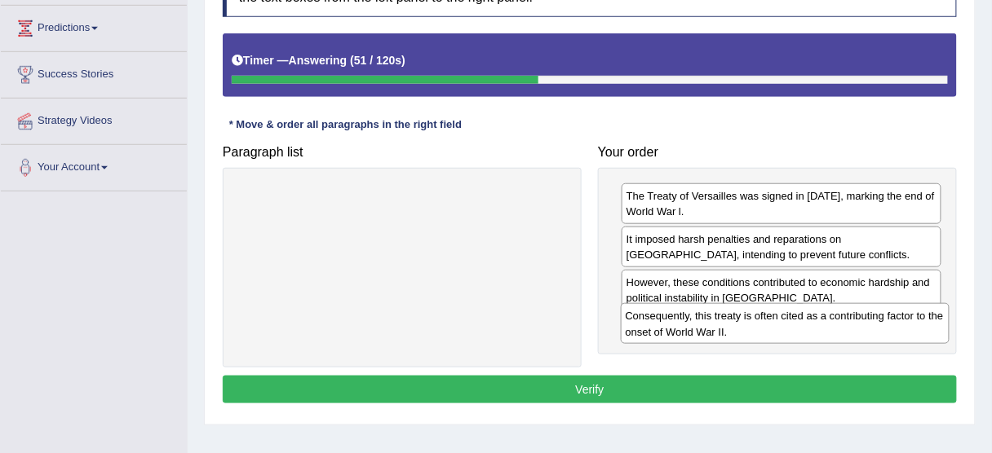
drag, startPoint x: 274, startPoint y: 197, endPoint x: 658, endPoint y: 316, distance: 402.2
click at [657, 318] on div "Consequently, this treaty is often cited as a contributing factor to the onset …" at bounding box center [785, 323] width 329 height 41
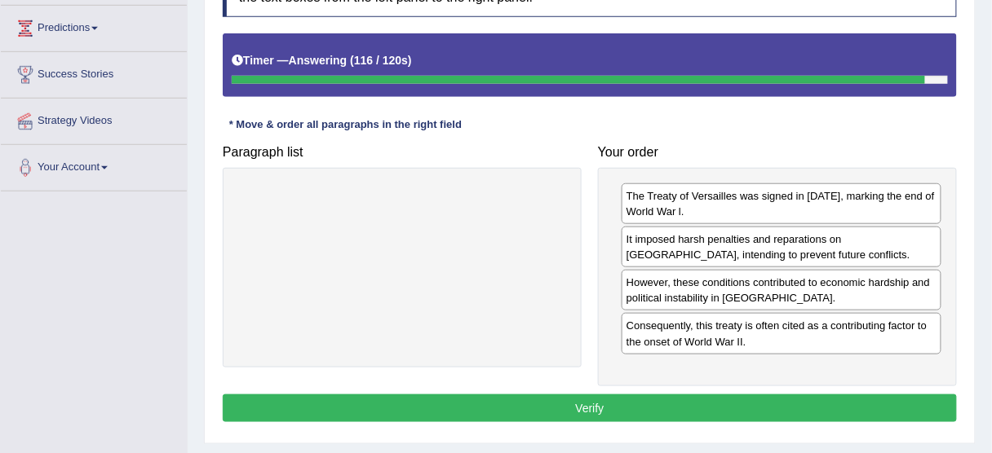
click at [595, 401] on button "Verify" at bounding box center [590, 409] width 734 height 28
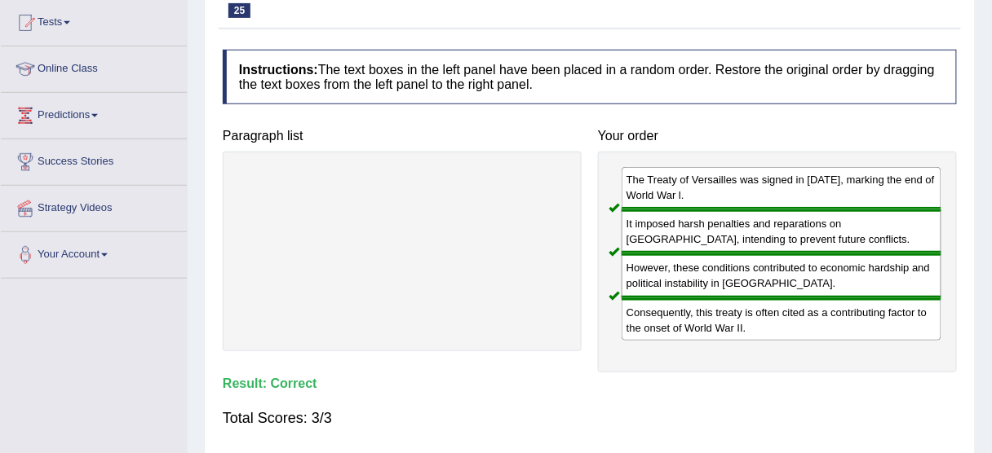
scroll to position [65, 0]
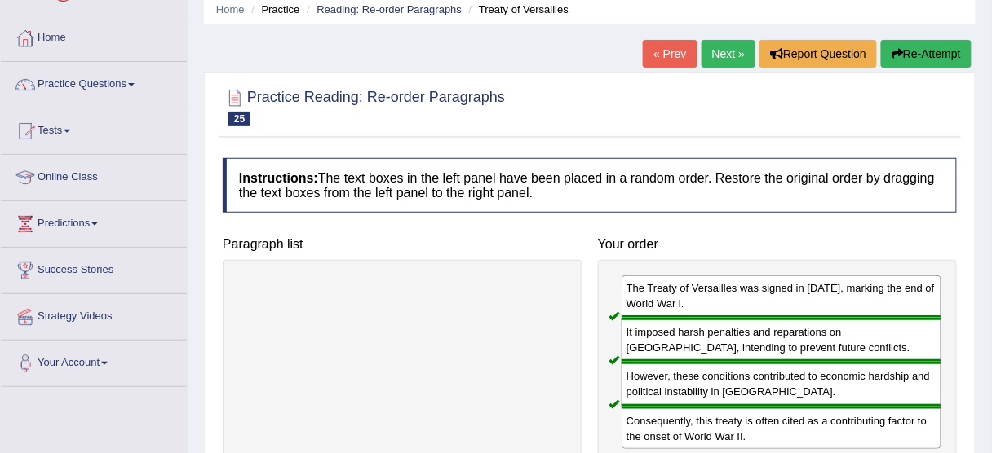
click at [718, 51] on link "Next »" at bounding box center [728, 54] width 54 height 28
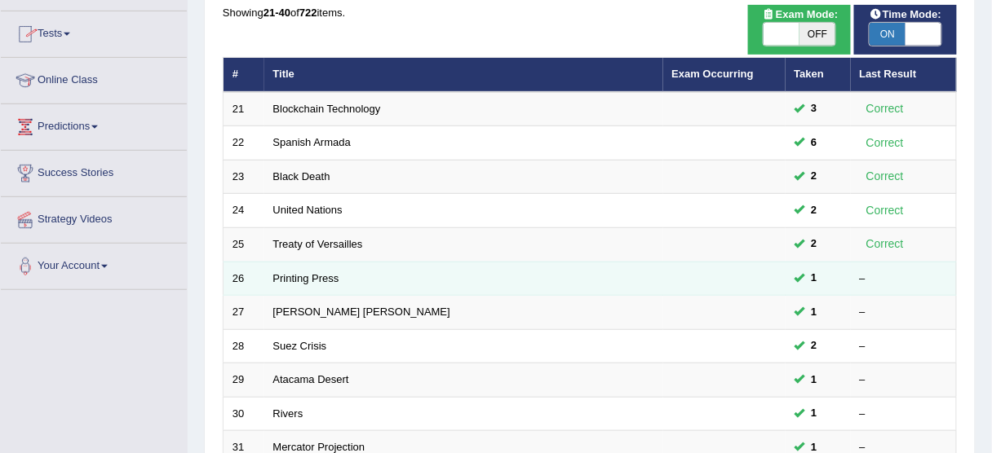
click at [292, 264] on td "Printing Press" at bounding box center [463, 279] width 399 height 34
click at [295, 273] on link "Printing Press" at bounding box center [306, 278] width 66 height 12
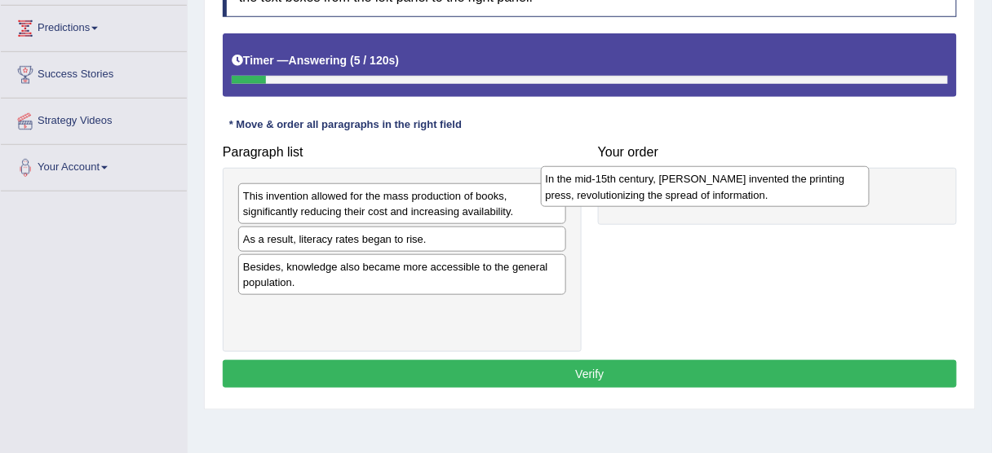
drag, startPoint x: 320, startPoint y: 188, endPoint x: 626, endPoint y: 169, distance: 306.4
click at [626, 169] on div "In the mid-15th century, Johannes Gutenberg invented the printing press, revolu…" at bounding box center [705, 186] width 329 height 41
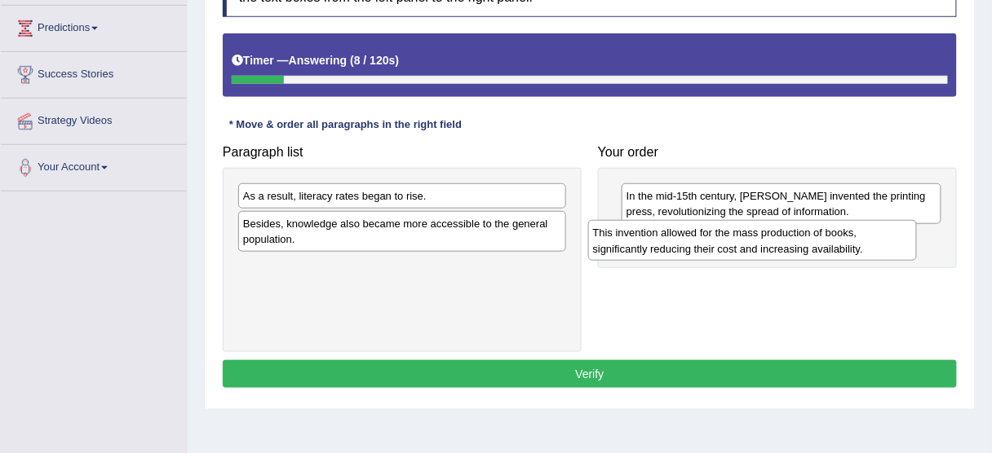
drag, startPoint x: 434, startPoint y: 211, endPoint x: 789, endPoint y: 249, distance: 357.6
click at [789, 249] on div "This invention allowed for the mass production of books, significantly reducing…" at bounding box center [752, 240] width 329 height 41
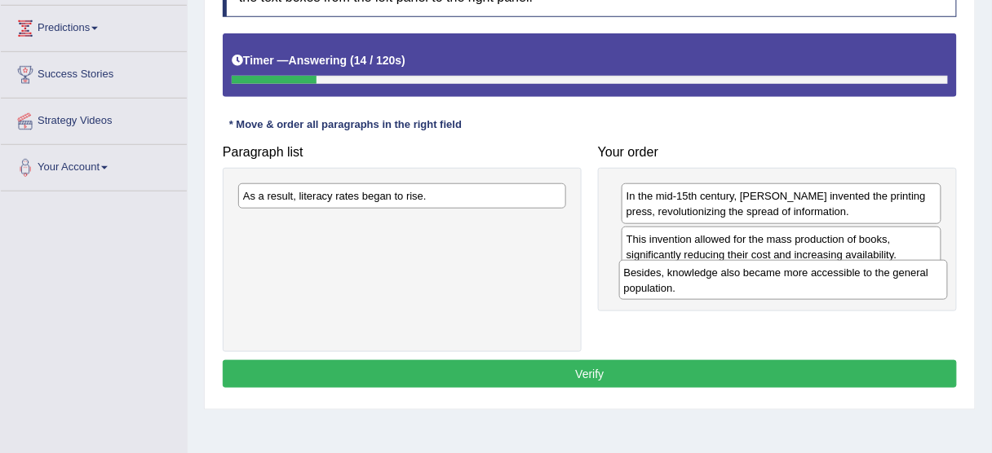
drag, startPoint x: 374, startPoint y: 227, endPoint x: 757, endPoint y: 276, distance: 385.6
click at [757, 276] on div "Besides, knowledge also became more accessible to the general population." at bounding box center [783, 280] width 329 height 41
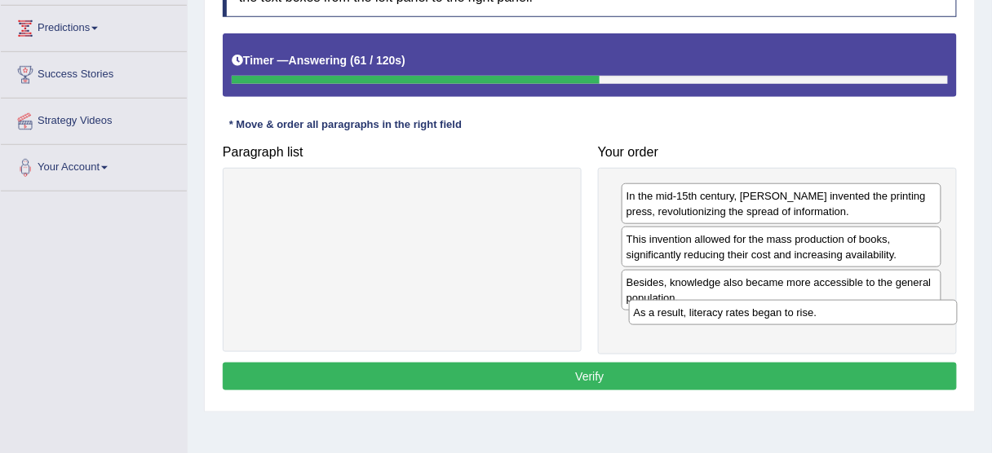
drag, startPoint x: 392, startPoint y: 192, endPoint x: 783, endPoint y: 310, distance: 407.9
click at [783, 310] on div "As a result, literacy rates began to rise." at bounding box center [793, 312] width 329 height 24
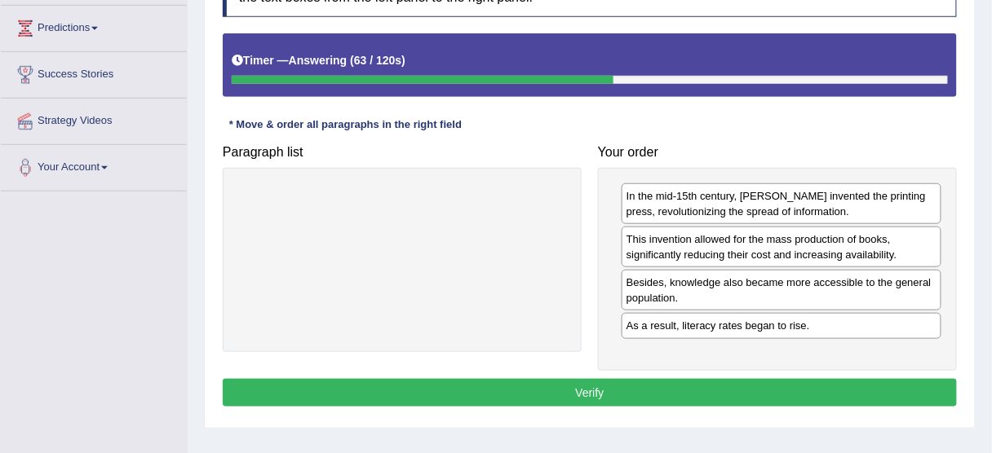
click at [590, 392] on button "Verify" at bounding box center [590, 393] width 734 height 28
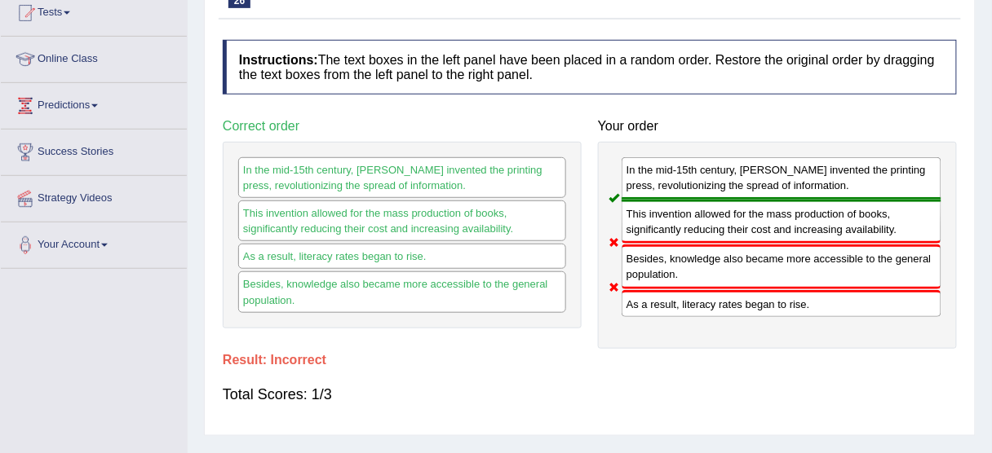
scroll to position [65, 0]
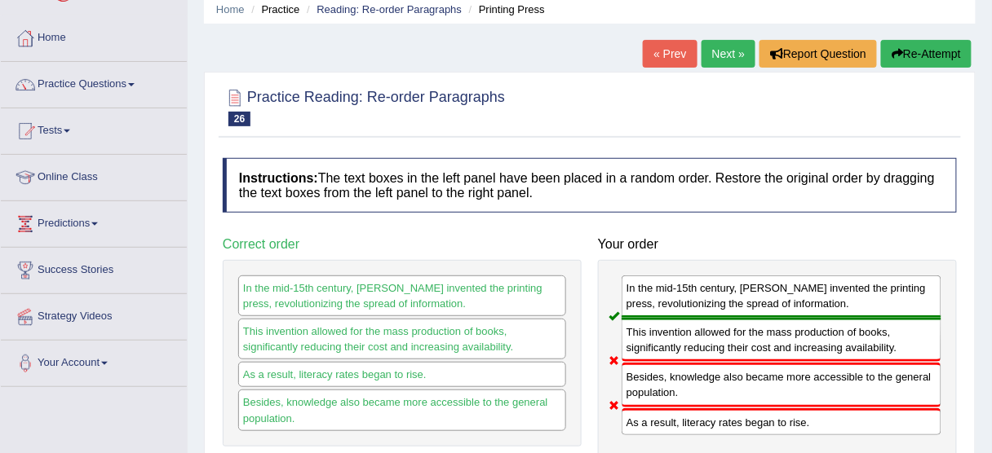
click at [933, 58] on button "Re-Attempt" at bounding box center [926, 54] width 91 height 28
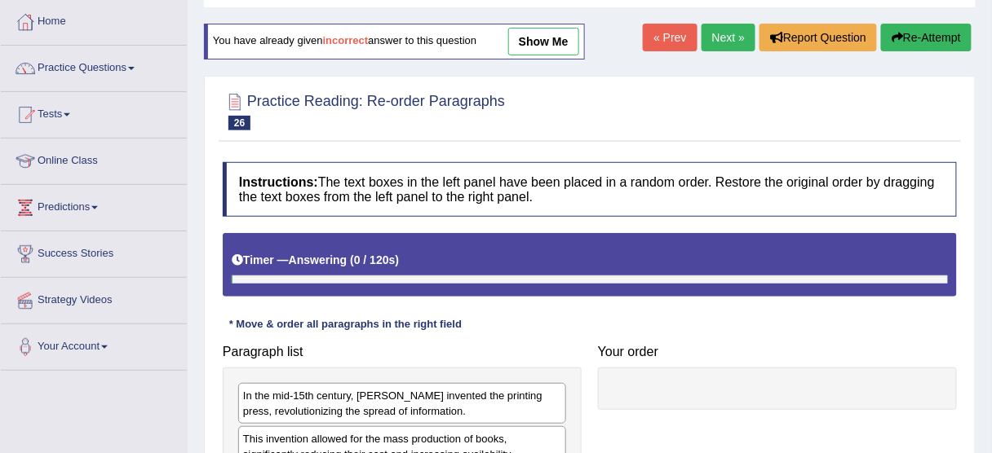
scroll to position [261, 0]
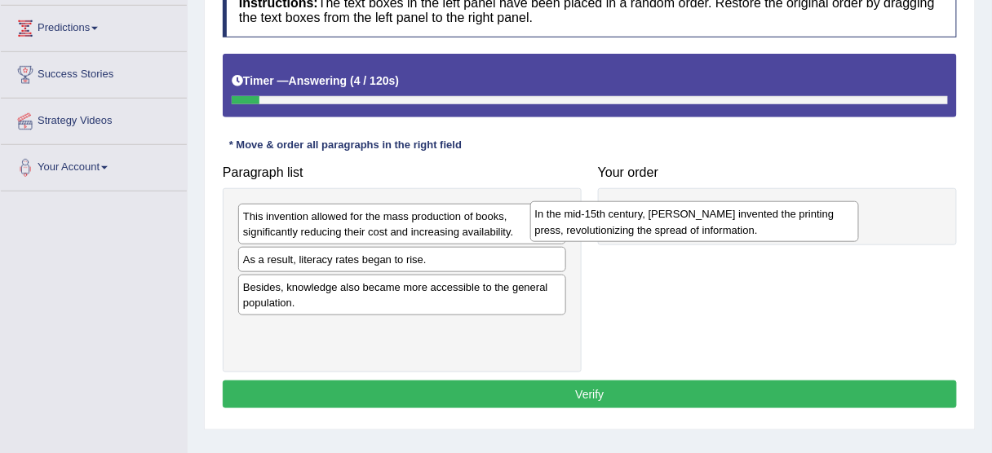
drag, startPoint x: 427, startPoint y: 214, endPoint x: 753, endPoint y: 212, distance: 325.4
click at [753, 212] on div "In the mid-15th century, Johannes Gutenberg invented the printing press, revolu…" at bounding box center [694, 221] width 329 height 41
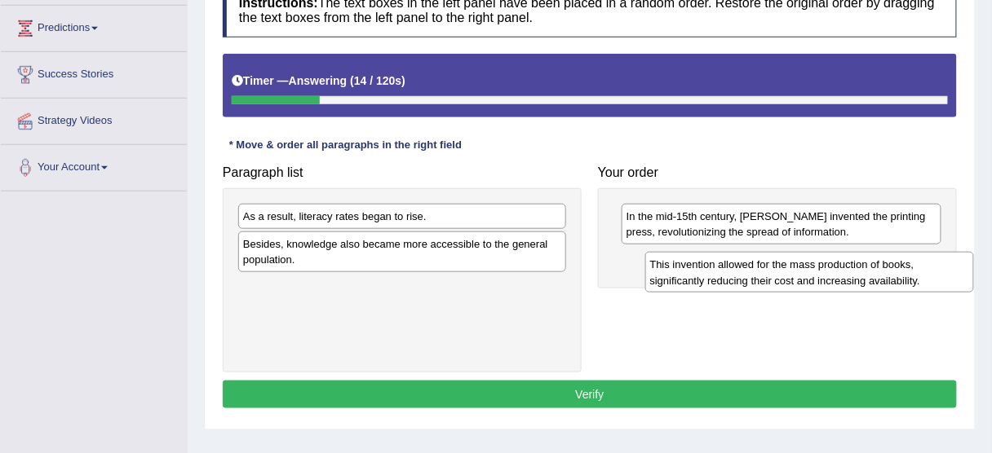
drag, startPoint x: 416, startPoint y: 232, endPoint x: 824, endPoint y: 281, distance: 410.7
click at [824, 281] on div "This invention allowed for the mass production of books, significantly reducing…" at bounding box center [809, 272] width 329 height 41
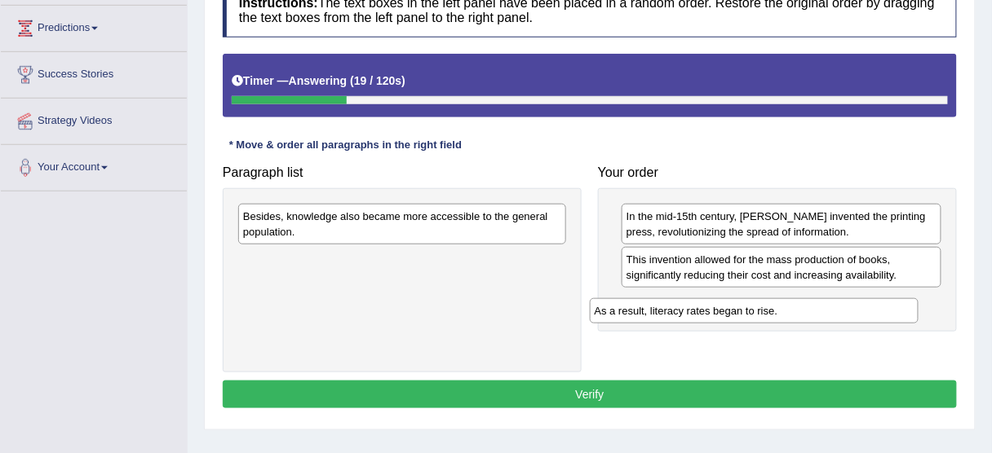
drag, startPoint x: 448, startPoint y: 211, endPoint x: 801, endPoint y: 307, distance: 366.0
click at [801, 307] on div "As a result, literacy rates began to rise." at bounding box center [754, 310] width 329 height 24
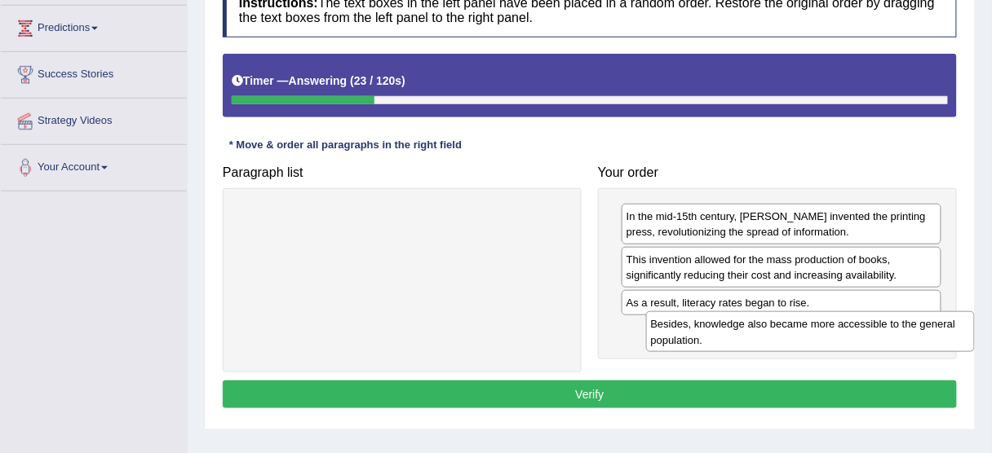
drag, startPoint x: 452, startPoint y: 227, endPoint x: 860, endPoint y: 335, distance: 422.0
click at [860, 335] on div "Besides, knowledge also became more accessible to the general population." at bounding box center [810, 332] width 329 height 41
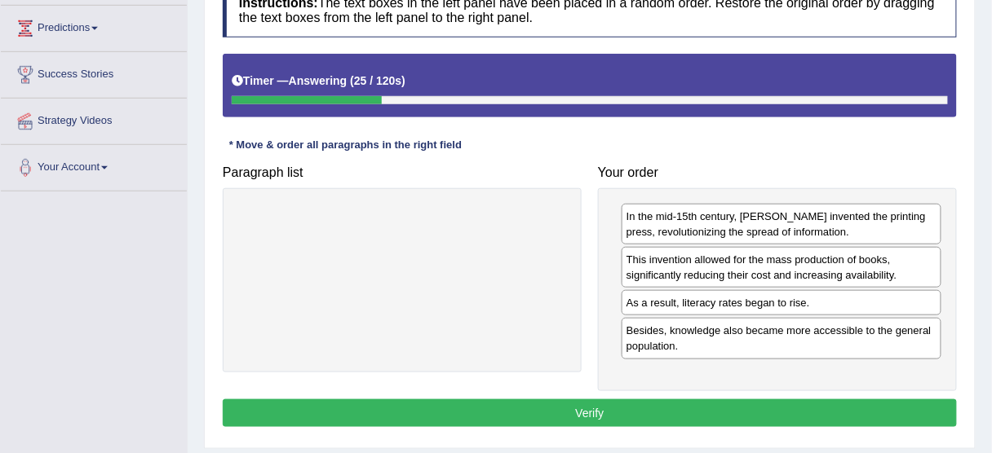
click at [654, 405] on button "Verify" at bounding box center [590, 414] width 734 height 28
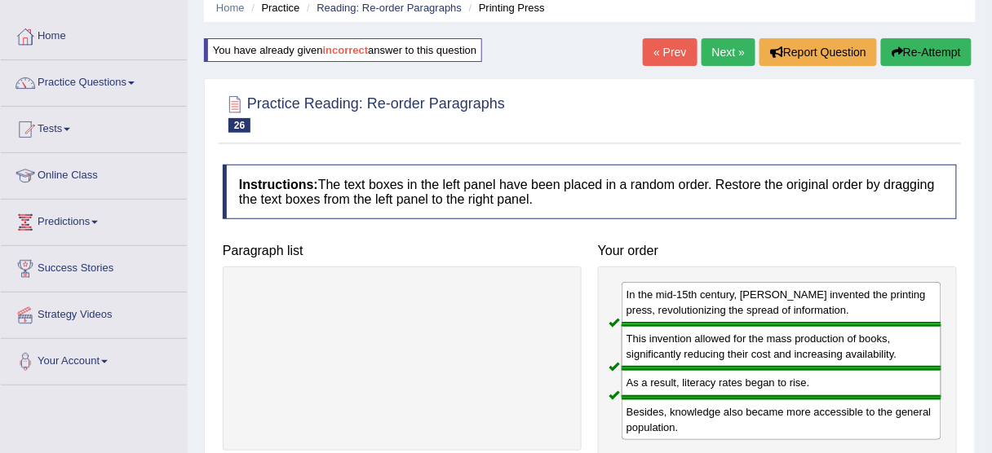
scroll to position [65, 0]
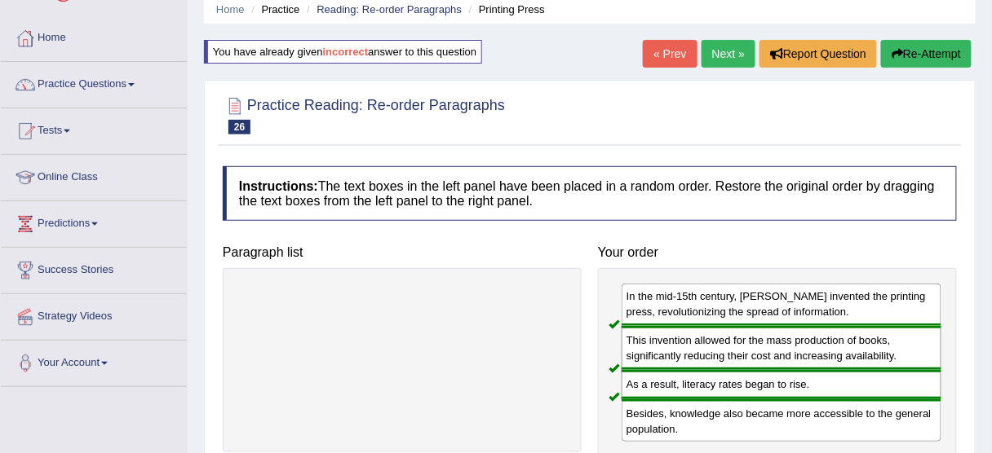
click at [731, 60] on link "Next »" at bounding box center [728, 54] width 54 height 28
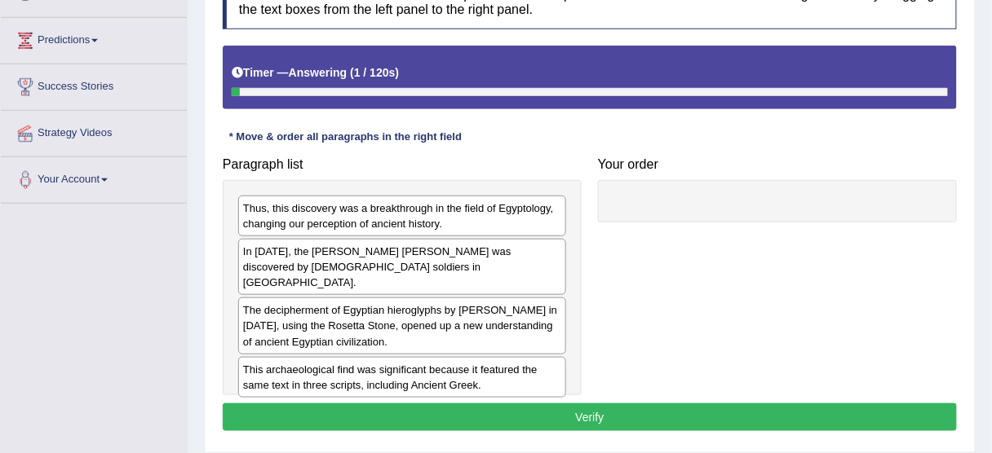
scroll to position [326, 0]
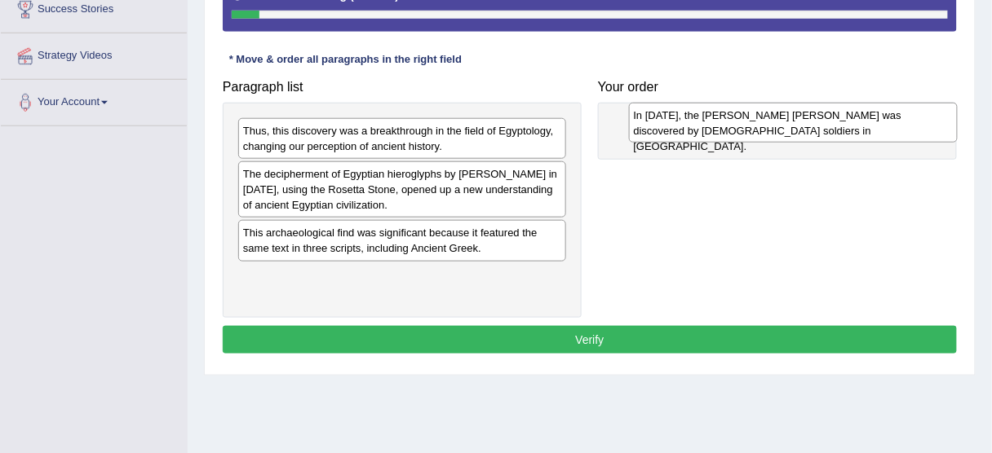
drag, startPoint x: 385, startPoint y: 178, endPoint x: 773, endPoint y: 121, distance: 392.4
click at [773, 121] on div "In [DATE], the [PERSON_NAME] [PERSON_NAME] was discovered by [DEMOGRAPHIC_DATA]…" at bounding box center [793, 123] width 329 height 41
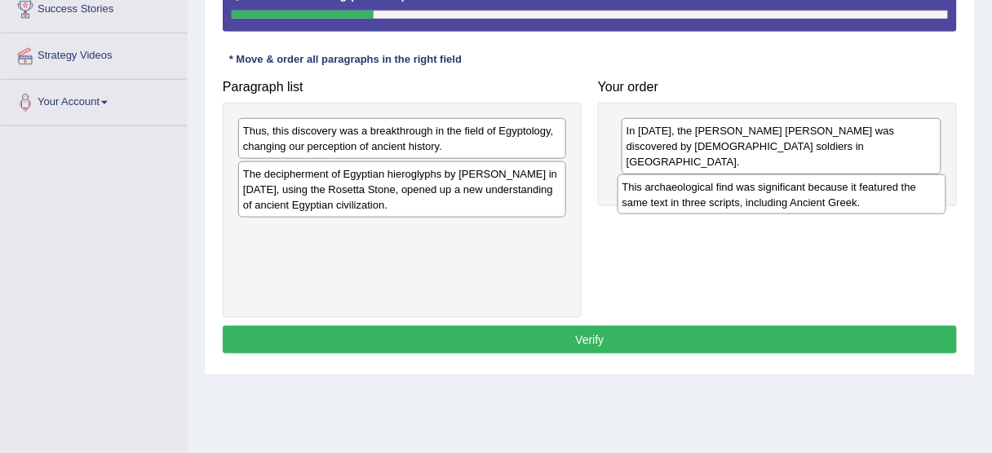
drag, startPoint x: 431, startPoint y: 245, endPoint x: 811, endPoint y: 199, distance: 382.9
click at [811, 199] on div "This archaeological find was significant because it featured the same text in t…" at bounding box center [781, 195] width 329 height 41
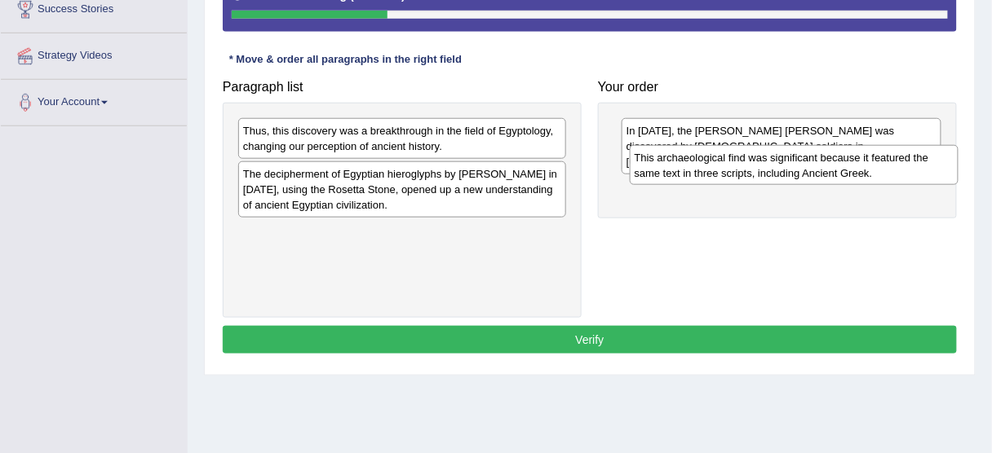
drag, startPoint x: 378, startPoint y: 249, endPoint x: 769, endPoint y: 175, distance: 397.6
click at [769, 175] on div "This archaeological find was significant because it featured the same text in t…" at bounding box center [794, 165] width 329 height 41
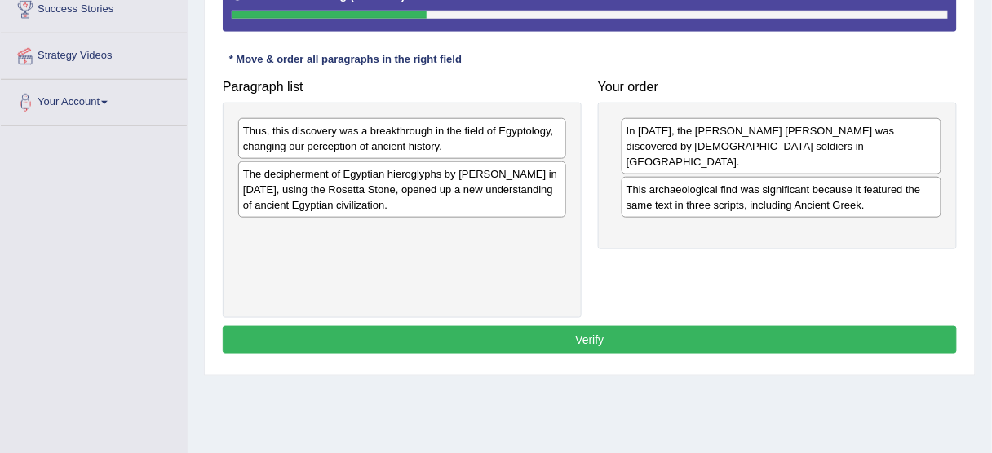
click at [418, 188] on div "The decipherment of Egyptian hieroglyphs by Jean-Fran_ois Champollion in 1822, …" at bounding box center [402, 189] width 328 height 56
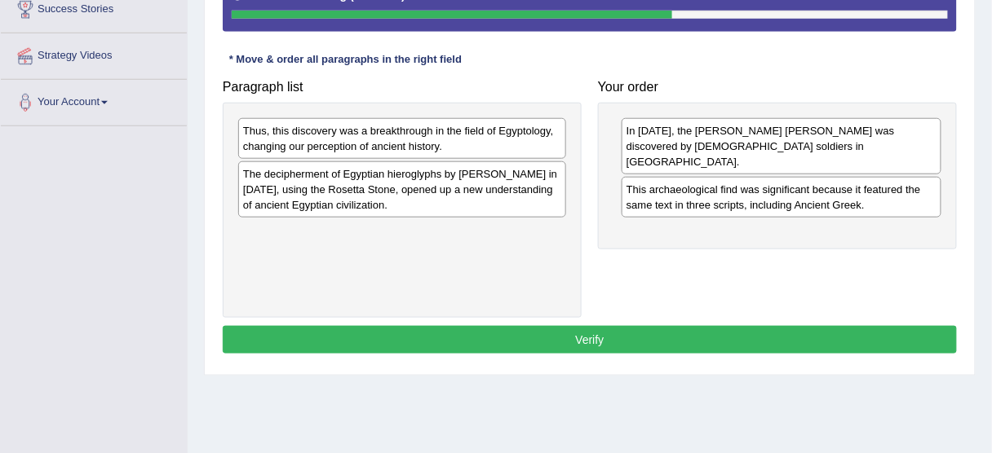
click at [489, 192] on div "The decipherment of Egyptian hieroglyphs by Jean-Fran_ois Champollion in 1822, …" at bounding box center [402, 189] width 328 height 56
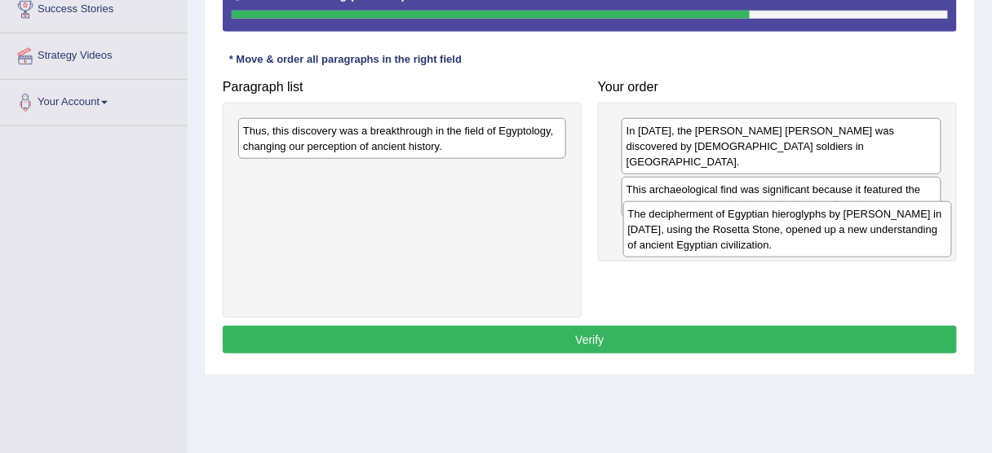
drag, startPoint x: 453, startPoint y: 199, endPoint x: 838, endPoint y: 240, distance: 387.1
click at [838, 240] on div "The decipherment of Egyptian hieroglyphs by Jean-Fran_ois Champollion in 1822, …" at bounding box center [787, 229] width 329 height 56
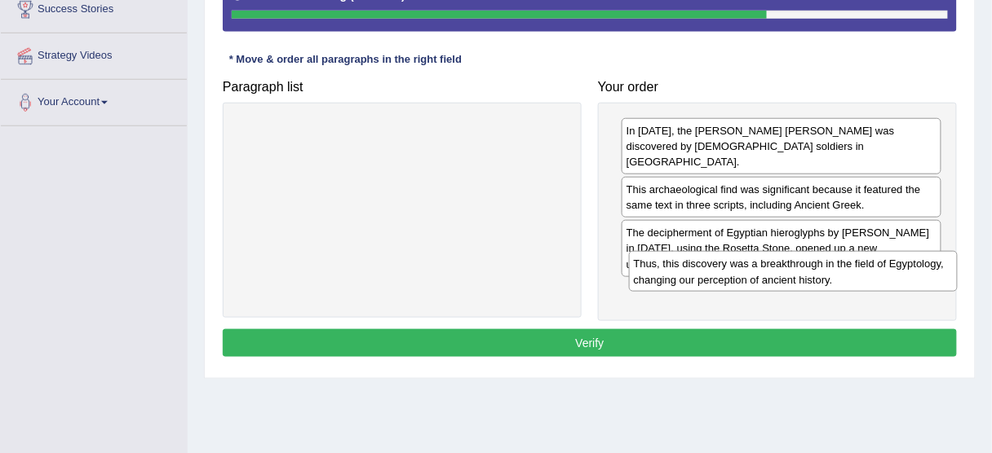
drag, startPoint x: 419, startPoint y: 135, endPoint x: 808, endPoint y: 269, distance: 411.4
click at [808, 269] on div "Thus, this discovery was a breakthrough in the field of Egyptology, changing ou…" at bounding box center [793, 271] width 329 height 41
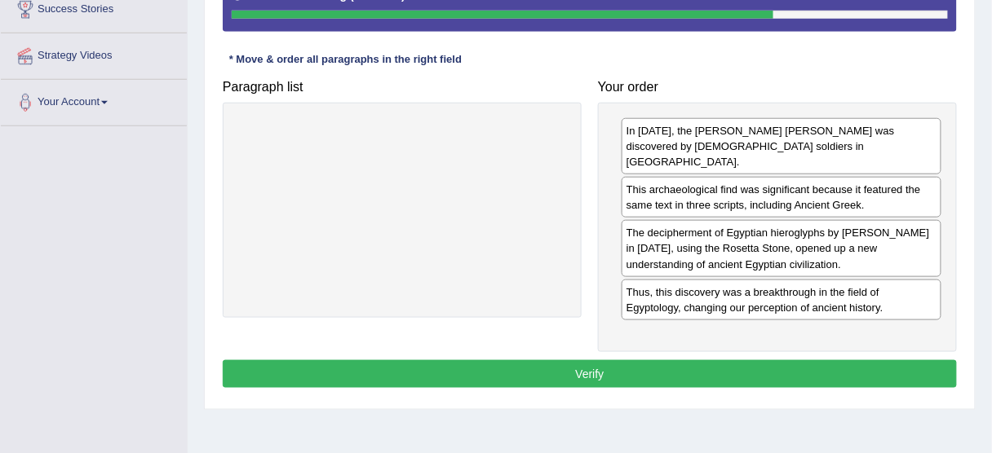
click at [573, 360] on button "Verify" at bounding box center [590, 374] width 734 height 28
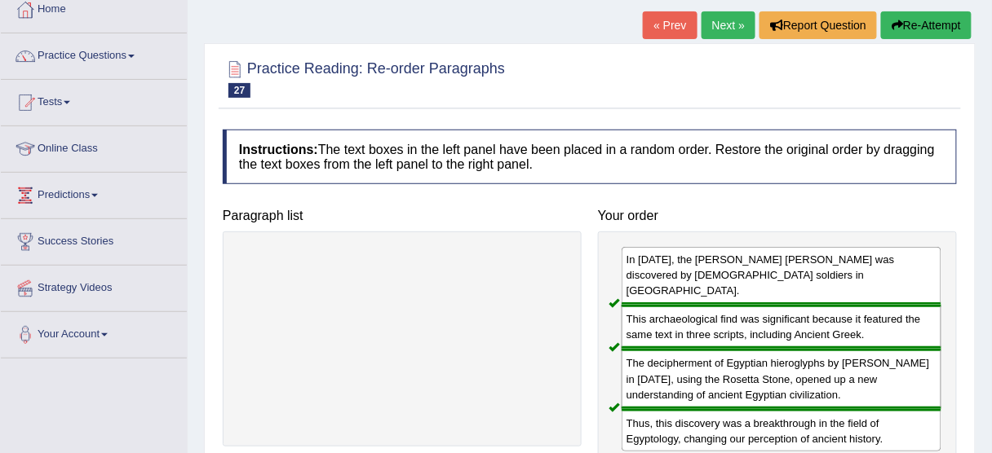
scroll to position [0, 0]
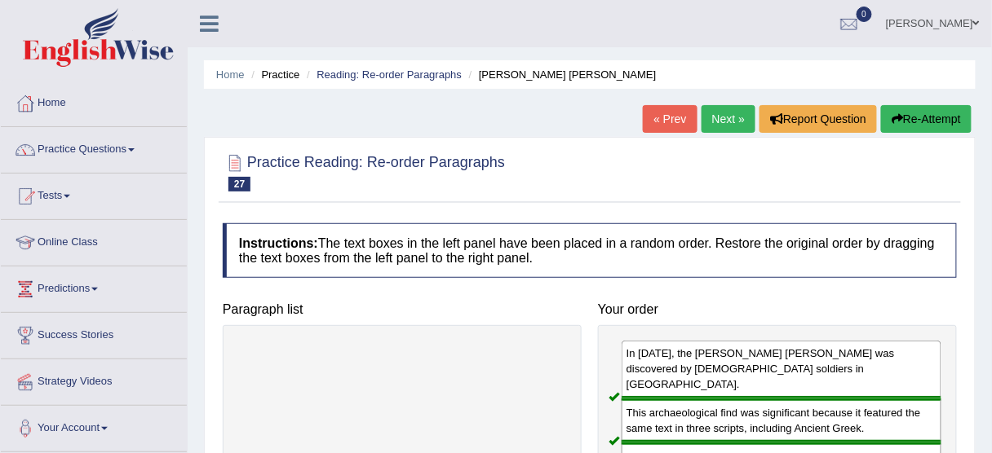
click at [720, 117] on link "Next »" at bounding box center [728, 119] width 54 height 28
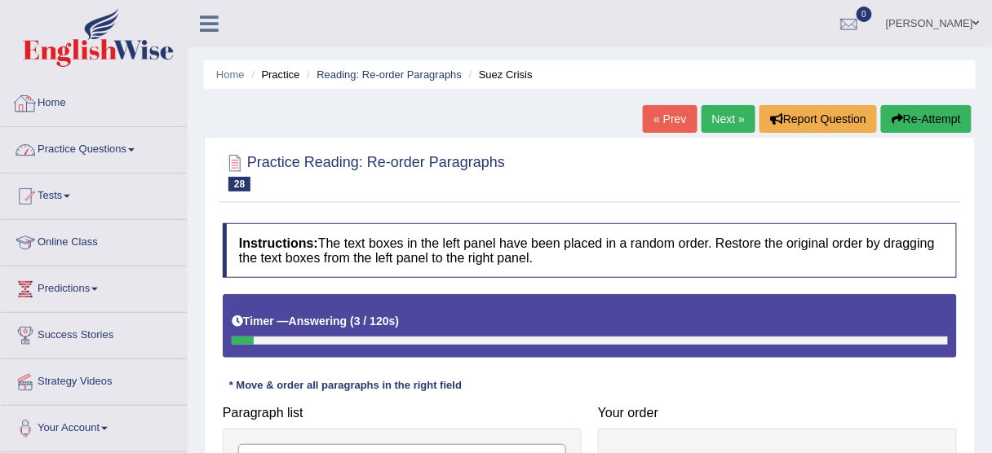
click at [95, 152] on link "Practice Questions" at bounding box center [94, 147] width 186 height 41
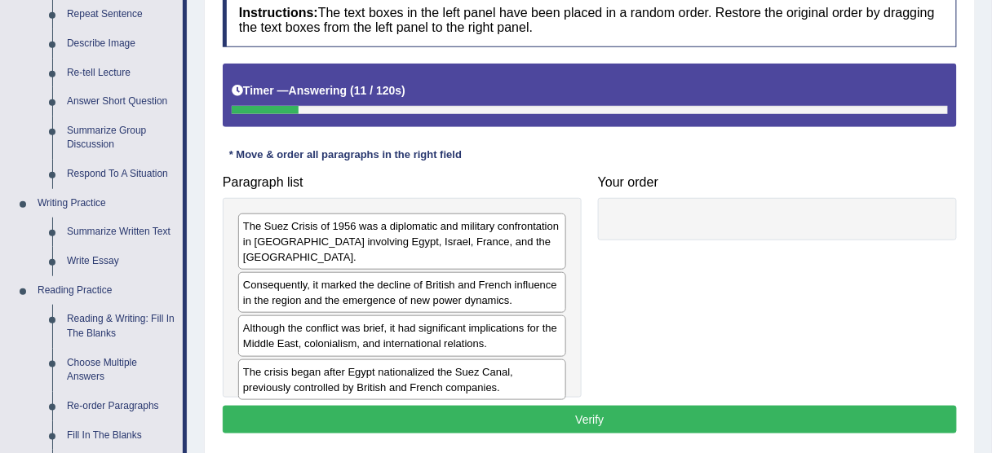
scroll to position [261, 0]
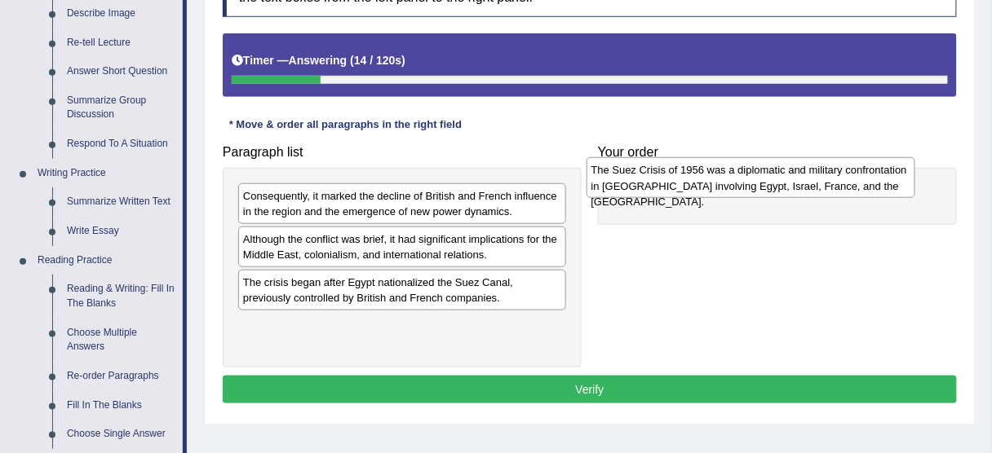
drag, startPoint x: 363, startPoint y: 201, endPoint x: 711, endPoint y: 176, distance: 349.2
click at [711, 176] on div "The Suez Crisis of 1956 was a diplomatic and military confrontation in [GEOGRAP…" at bounding box center [750, 177] width 329 height 41
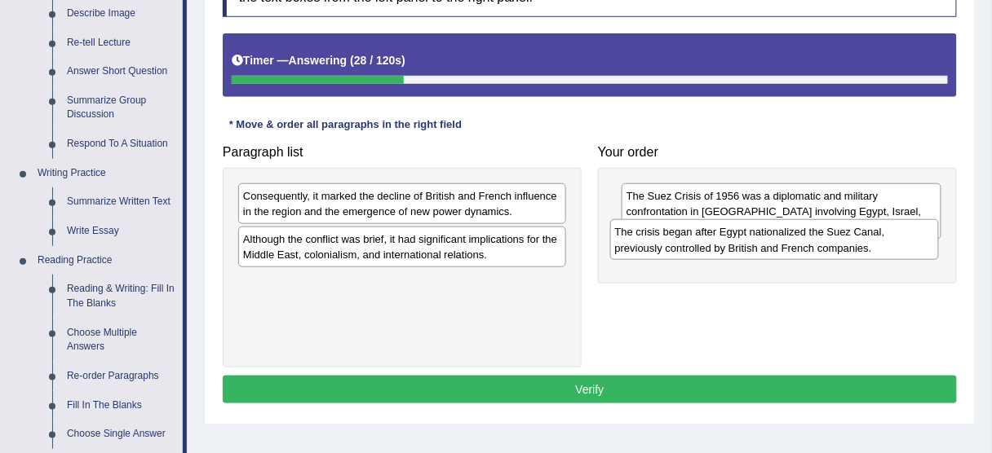
drag, startPoint x: 325, startPoint y: 290, endPoint x: 697, endPoint y: 241, distance: 375.1
click at [697, 241] on div "The crisis began after Egypt nationalized the Suez Canal, previously controlled…" at bounding box center [774, 239] width 329 height 41
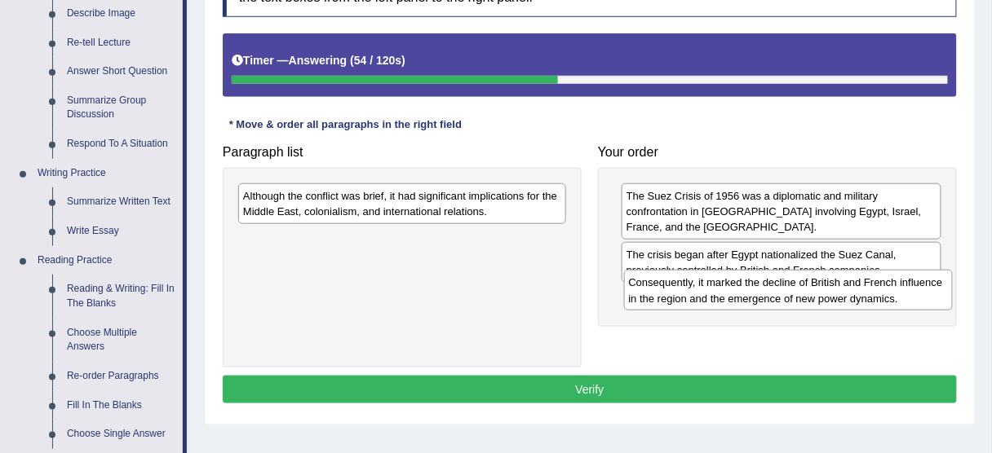
drag, startPoint x: 489, startPoint y: 211, endPoint x: 875, endPoint y: 298, distance: 395.5
click at [875, 298] on div "Consequently, it marked the decline of British and French influence in the regi…" at bounding box center [788, 290] width 329 height 41
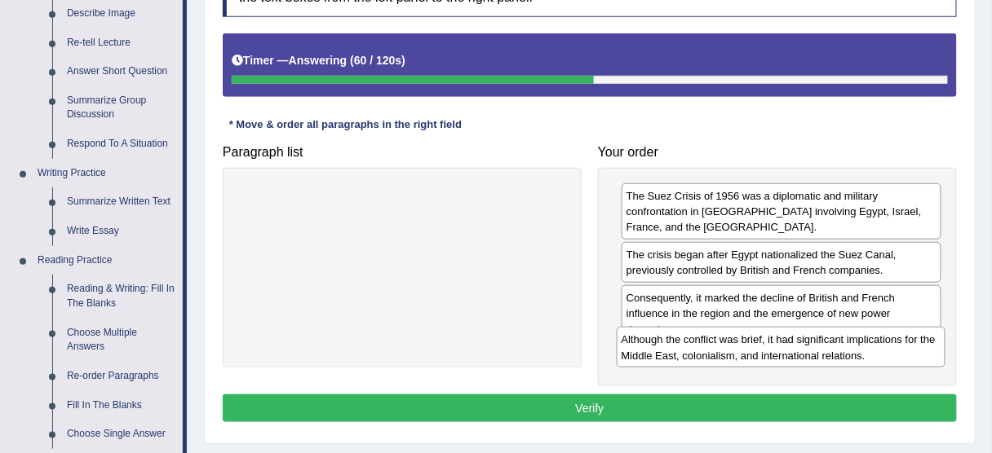
drag, startPoint x: 388, startPoint y: 207, endPoint x: 767, endPoint y: 352, distance: 405.3
click at [767, 352] on div "Although the conflict was brief, it had significant implications for the Middle…" at bounding box center [781, 347] width 329 height 41
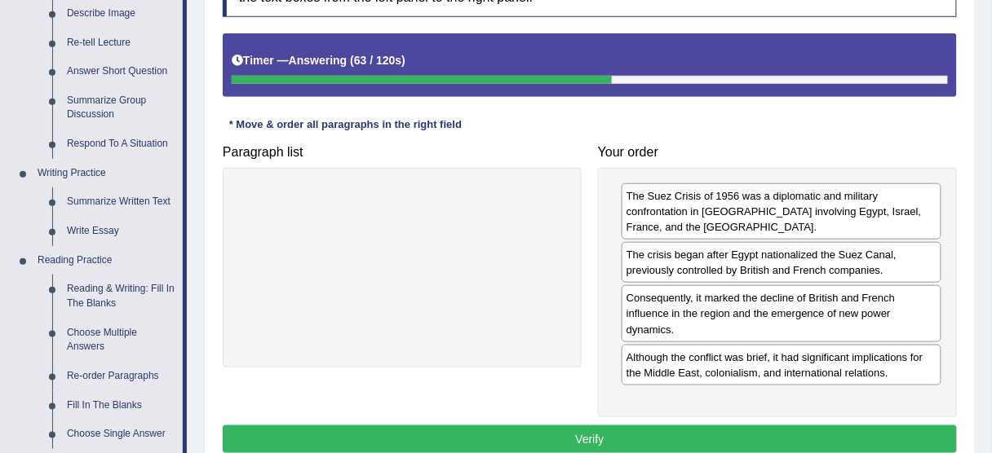
click at [582, 430] on button "Verify" at bounding box center [590, 440] width 734 height 28
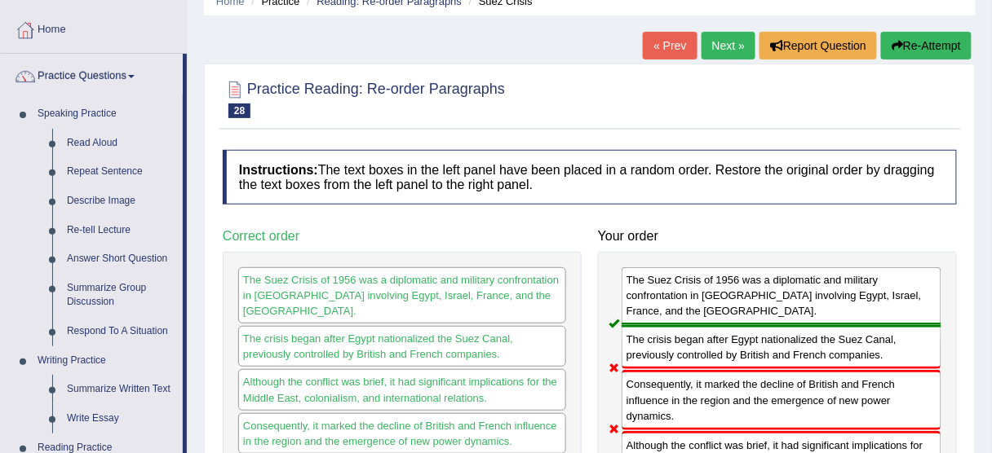
scroll to position [65, 0]
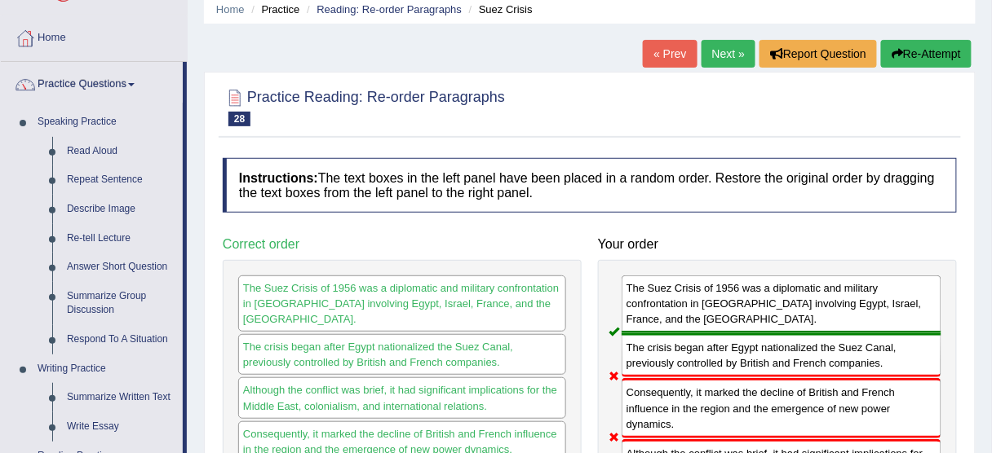
click at [927, 59] on button "Re-Attempt" at bounding box center [926, 54] width 91 height 28
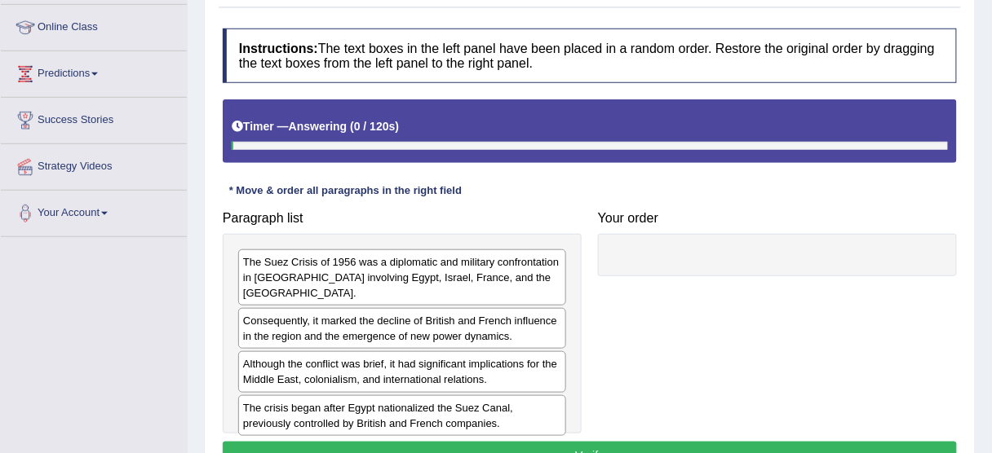
scroll to position [261, 0]
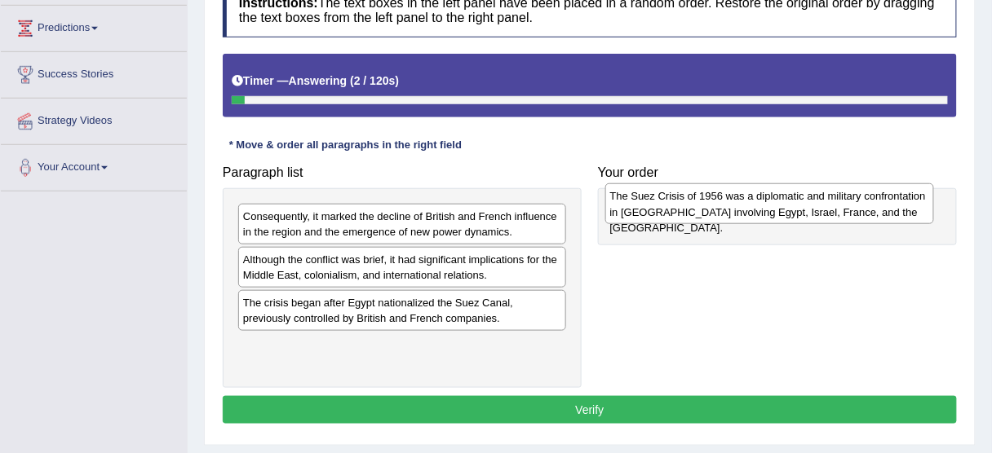
drag, startPoint x: 394, startPoint y: 229, endPoint x: 764, endPoint y: 210, distance: 370.8
click at [763, 210] on div "The Suez Crisis of 1956 was a diplomatic and military confrontation in [GEOGRAP…" at bounding box center [769, 203] width 329 height 41
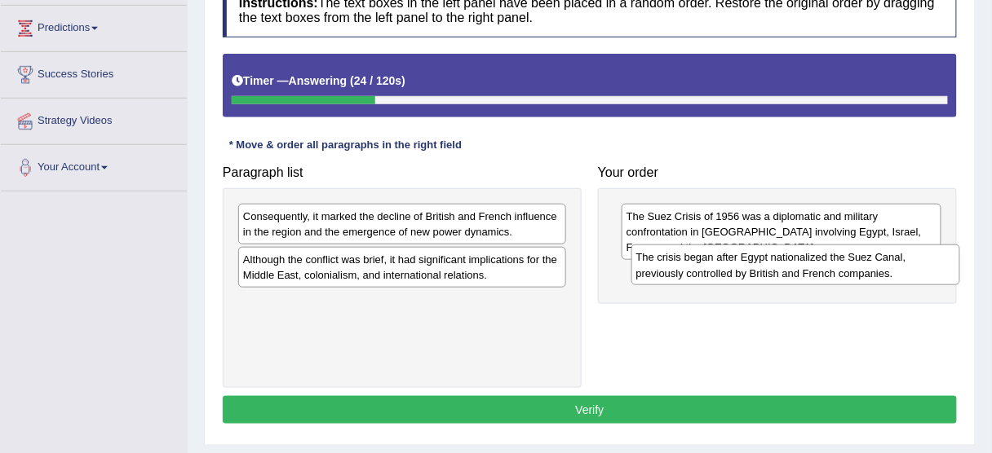
drag, startPoint x: 407, startPoint y: 316, endPoint x: 800, endPoint y: 272, distance: 395.6
click at [800, 272] on div "The crisis began after Egypt nationalized the Suez Canal, previously controlled…" at bounding box center [795, 265] width 329 height 41
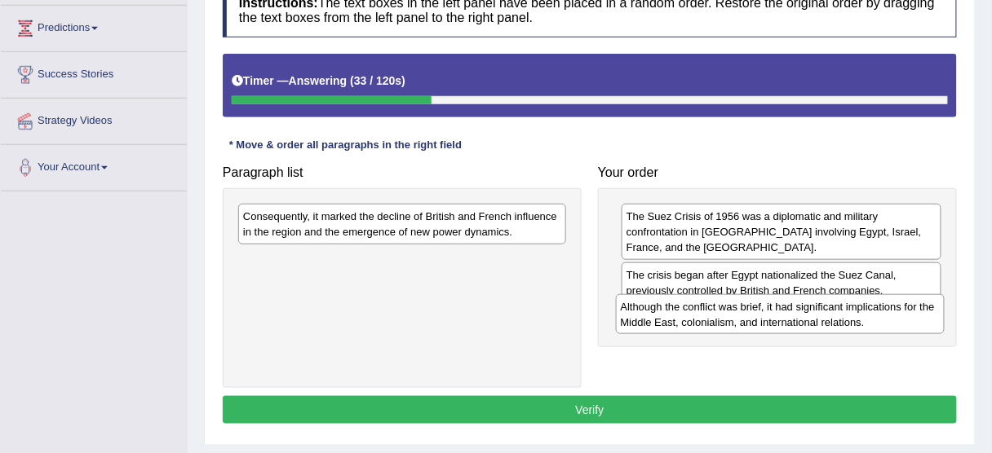
drag, startPoint x: 386, startPoint y: 268, endPoint x: 763, endPoint y: 316, distance: 380.6
click at [763, 316] on div "Although the conflict was brief, it had significant implications for the Middle…" at bounding box center [780, 314] width 329 height 41
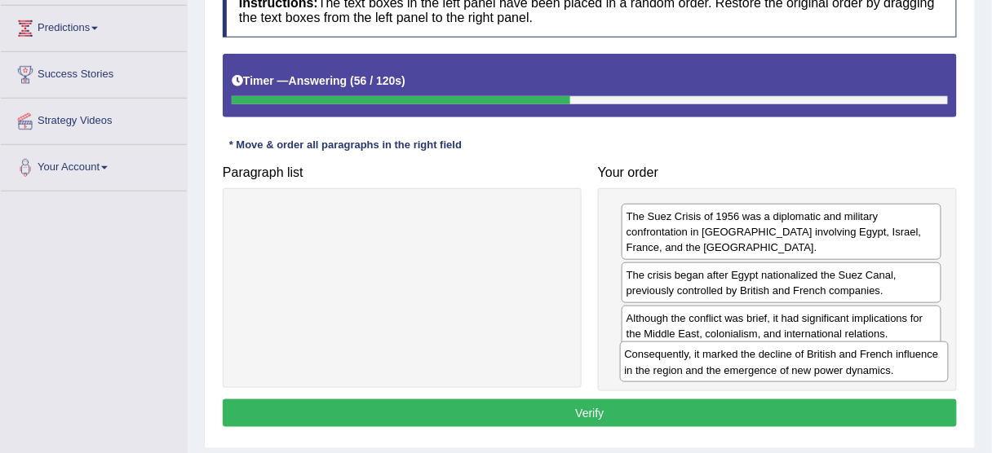
drag, startPoint x: 444, startPoint y: 231, endPoint x: 827, endPoint y: 369, distance: 407.6
click at [827, 369] on div "Consequently, it marked the decline of British and French influence in the regi…" at bounding box center [784, 362] width 329 height 41
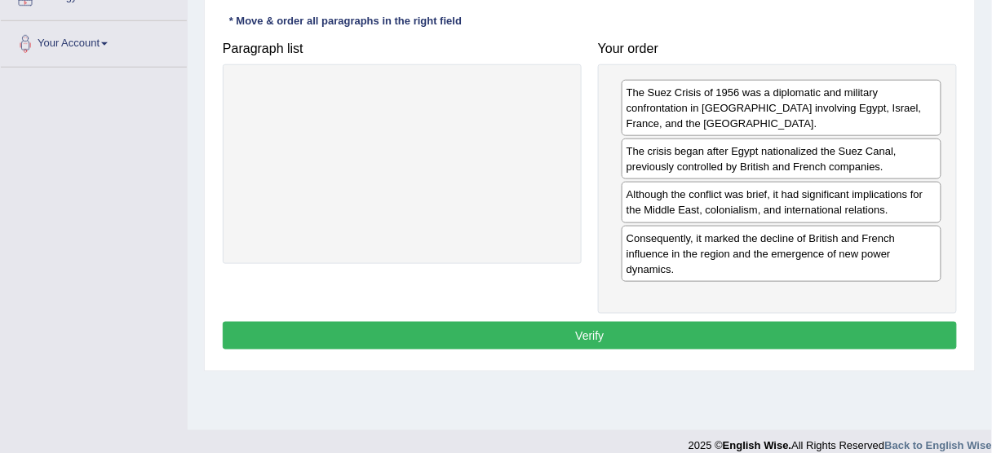
scroll to position [391, 0]
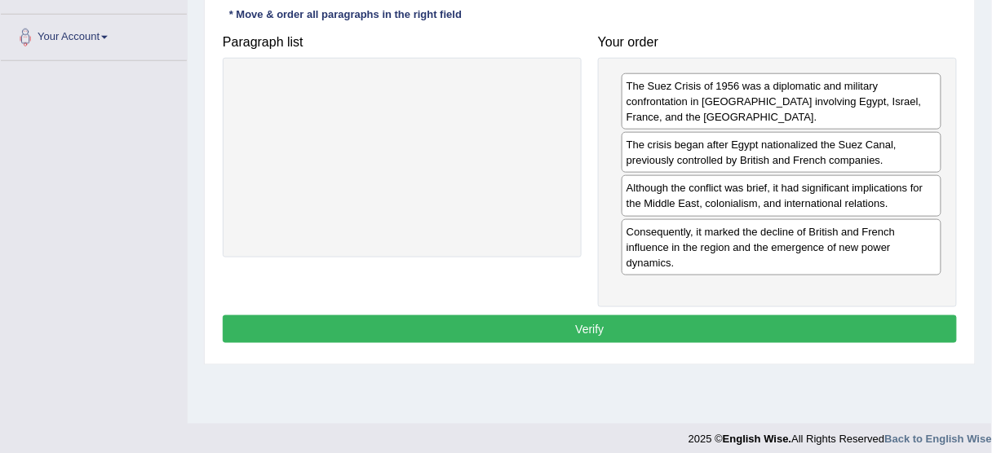
click at [562, 330] on button "Verify" at bounding box center [590, 330] width 734 height 28
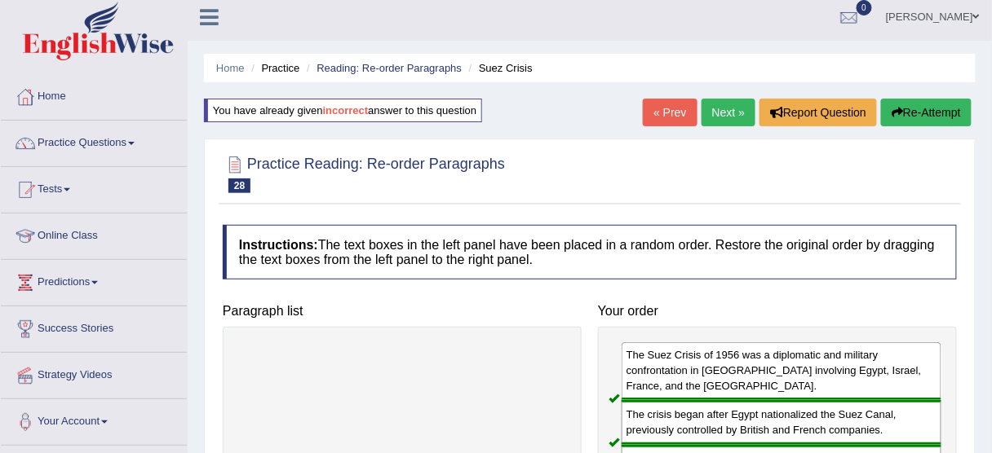
scroll to position [0, 0]
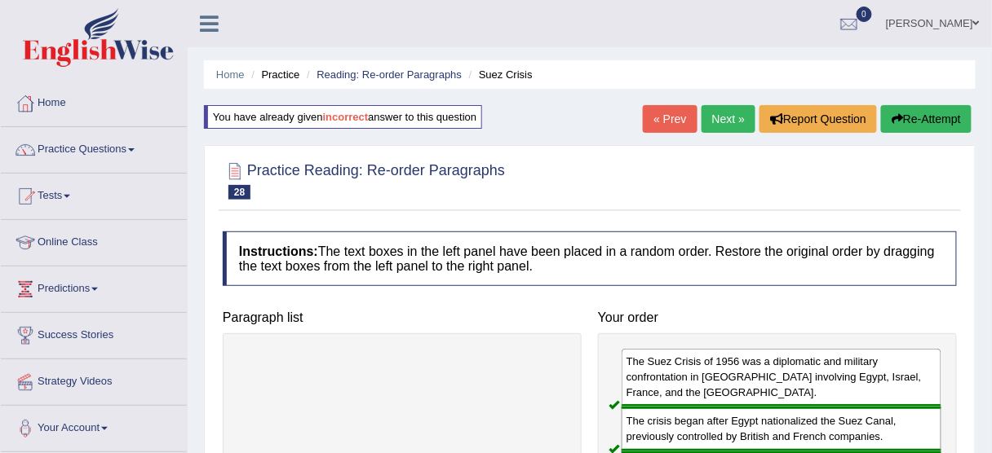
click at [725, 120] on link "Next »" at bounding box center [728, 119] width 54 height 28
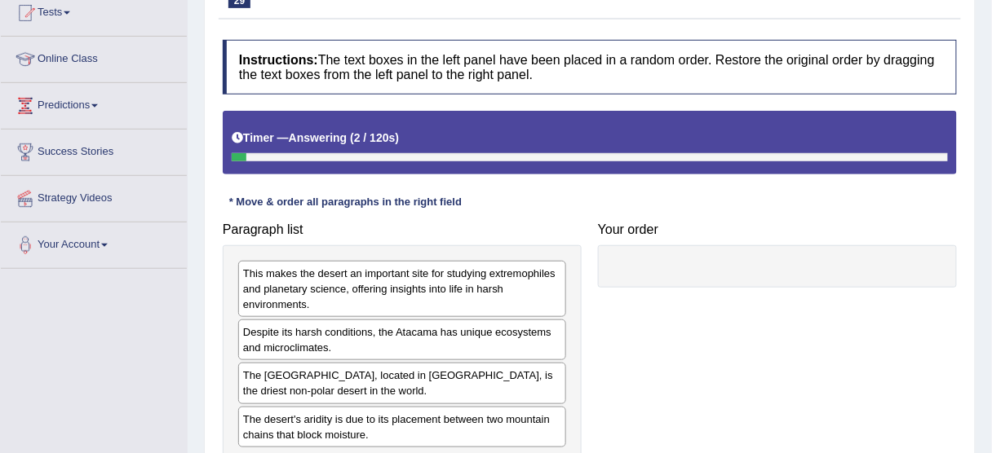
scroll to position [261, 0]
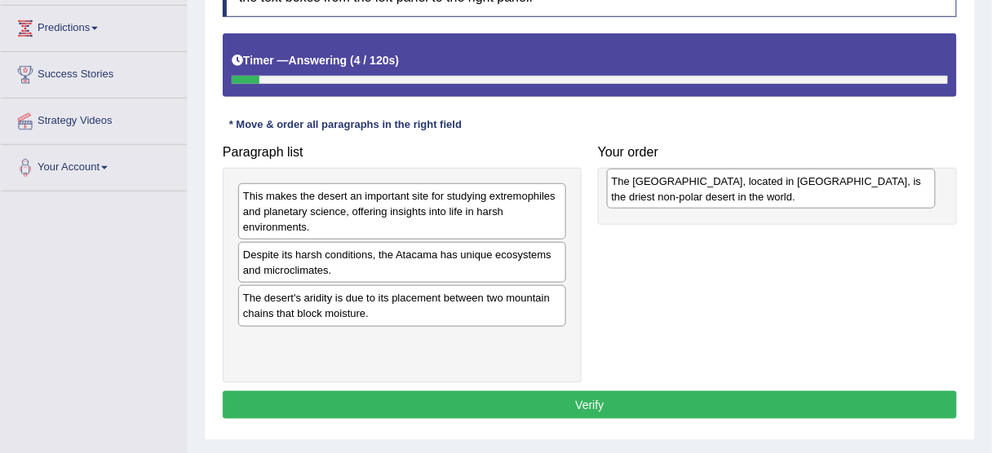
drag, startPoint x: 327, startPoint y: 305, endPoint x: 694, endPoint y: 187, distance: 385.6
click at [696, 188] on div "The [GEOGRAPHIC_DATA], located in [GEOGRAPHIC_DATA], is the driest non-polar de…" at bounding box center [771, 189] width 329 height 41
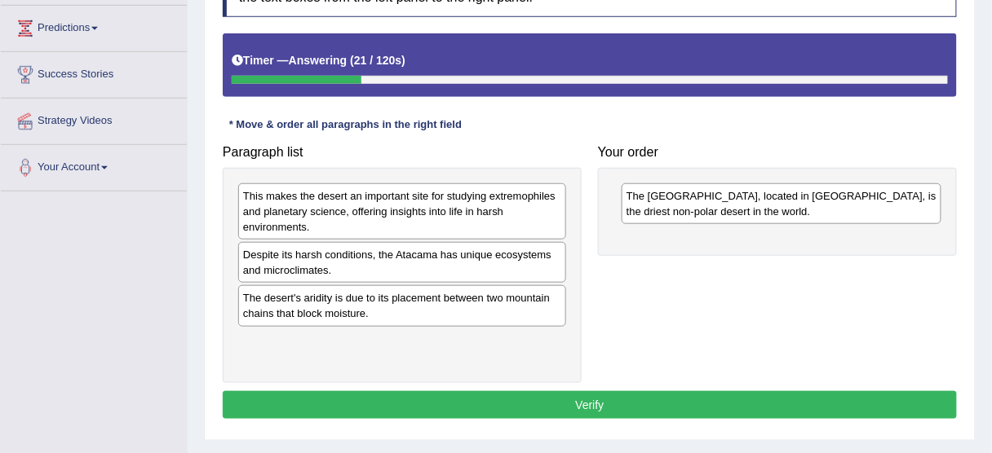
click at [307, 307] on div "The desert's aridity is due to its placement between two mountain chains that b…" at bounding box center [402, 305] width 328 height 41
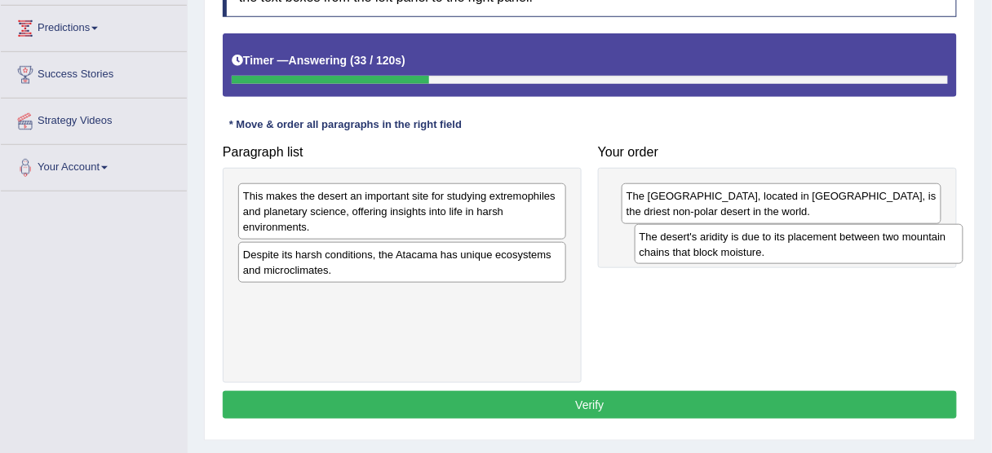
drag, startPoint x: 304, startPoint y: 310, endPoint x: 701, endPoint y: 250, distance: 400.9
click at [701, 250] on div "The desert's aridity is due to its placement between two mountain chains that b…" at bounding box center [798, 244] width 329 height 41
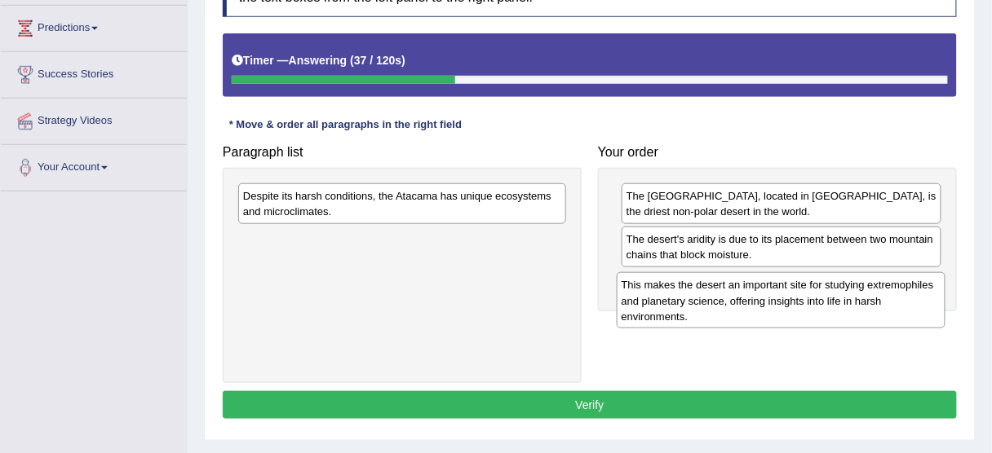
drag, startPoint x: 429, startPoint y: 202, endPoint x: 809, endPoint y: 292, distance: 390.5
click at [809, 292] on div "This makes the desert an important site for studying extremophiles and planetar…" at bounding box center [781, 300] width 329 height 56
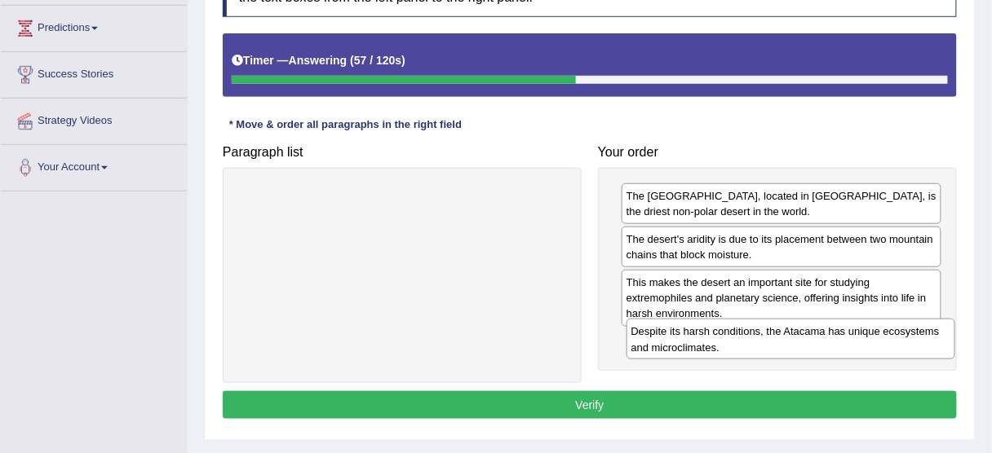
drag, startPoint x: 449, startPoint y: 201, endPoint x: 838, endPoint y: 337, distance: 411.4
click at [838, 337] on div "Despite its harsh conditions, the Atacama has unique ecosystems and microclimat…" at bounding box center [790, 339] width 329 height 41
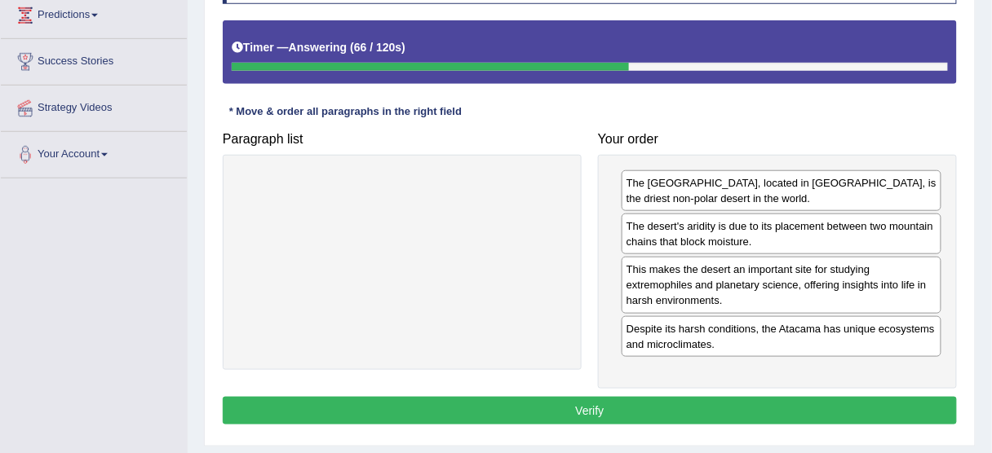
scroll to position [391, 0]
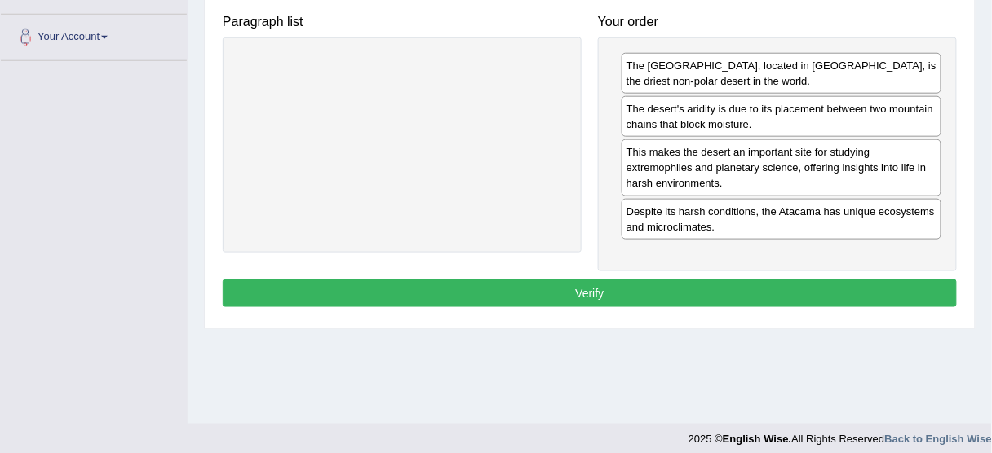
click at [661, 289] on button "Verify" at bounding box center [590, 294] width 734 height 28
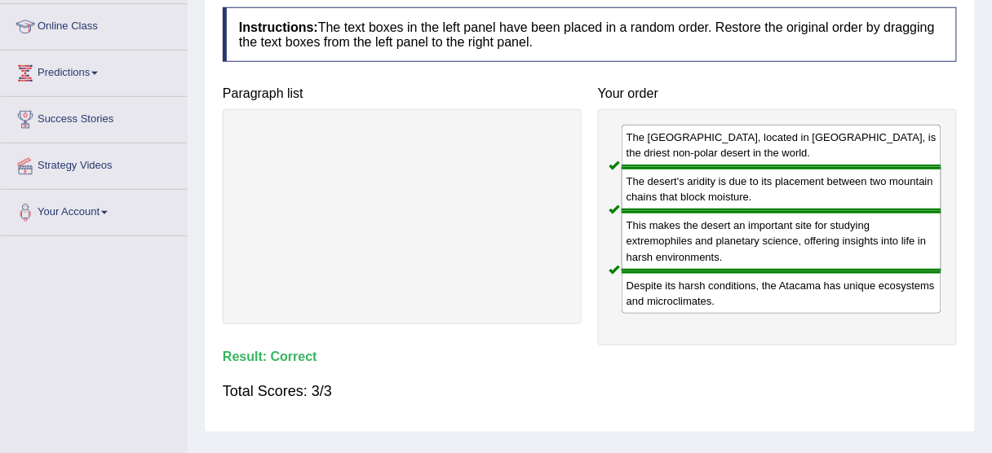
scroll to position [65, 0]
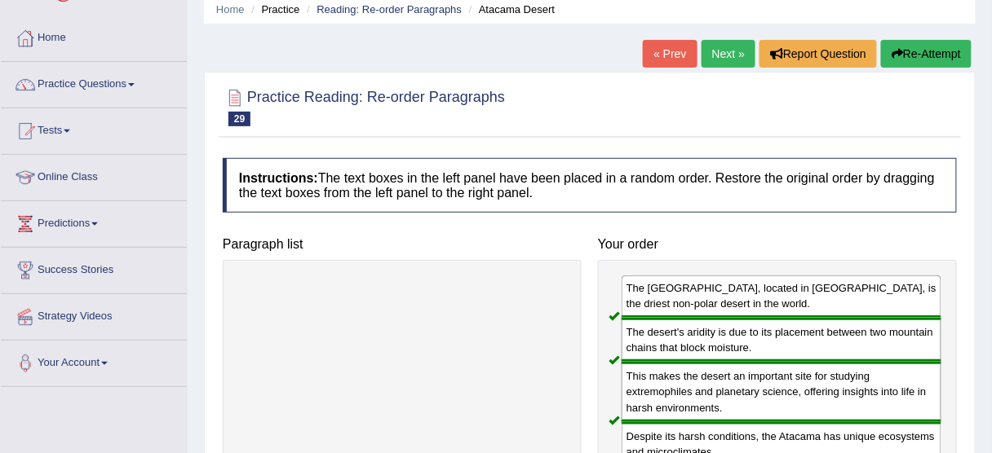
click at [722, 49] on link "Next »" at bounding box center [728, 54] width 54 height 28
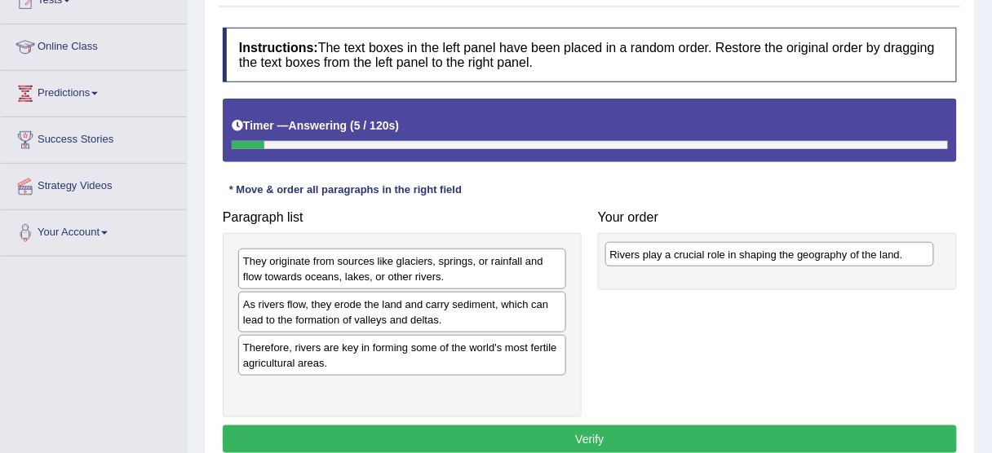
drag, startPoint x: 337, startPoint y: 314, endPoint x: 712, endPoint y: 265, distance: 378.3
click at [712, 265] on div "Paragraph list They originate from sources like glaciers, springs, or rainfall …" at bounding box center [589, 309] width 750 height 215
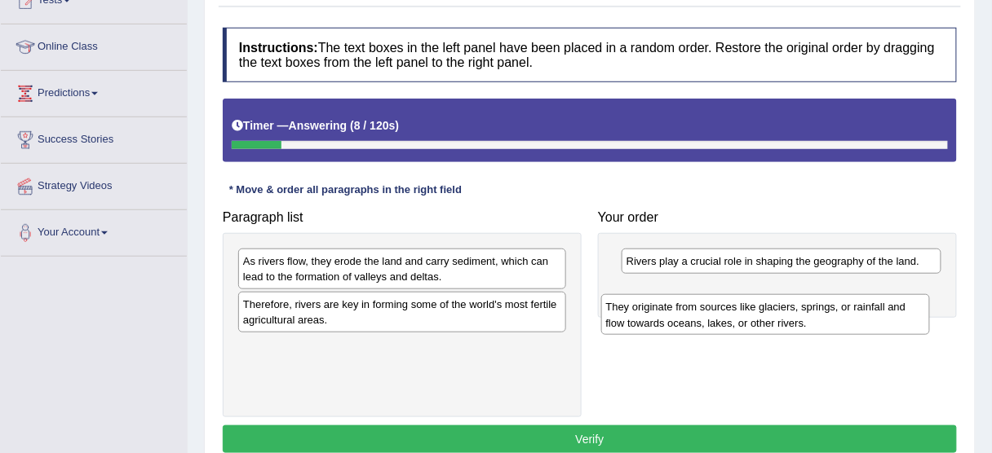
drag, startPoint x: 377, startPoint y: 275, endPoint x: 741, endPoint y: 321, distance: 366.7
click at [741, 321] on div "They originate from sources like glaciers, springs, or rainfall and flow toward…" at bounding box center [765, 314] width 329 height 41
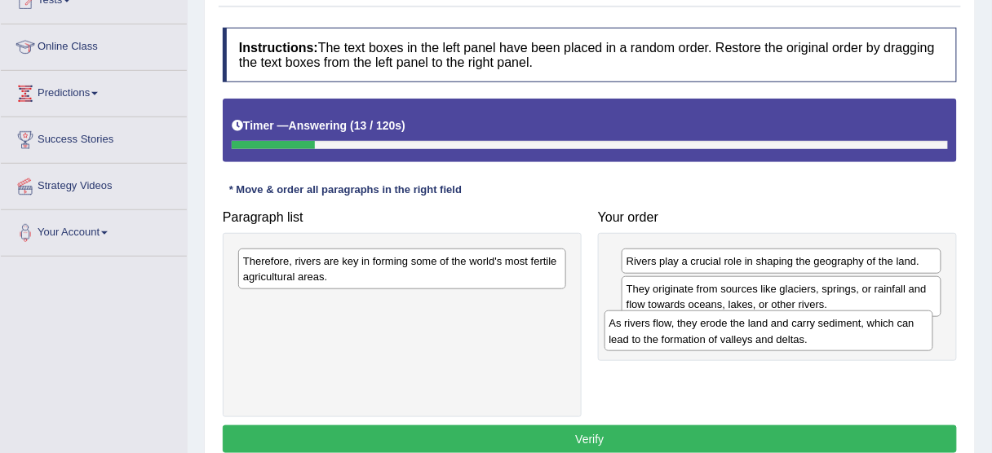
drag, startPoint x: 416, startPoint y: 292, endPoint x: 729, endPoint y: 342, distance: 317.1
click at [729, 342] on div "As rivers flow, they erode the land and carry sediment, which can lead to the f…" at bounding box center [768, 331] width 329 height 41
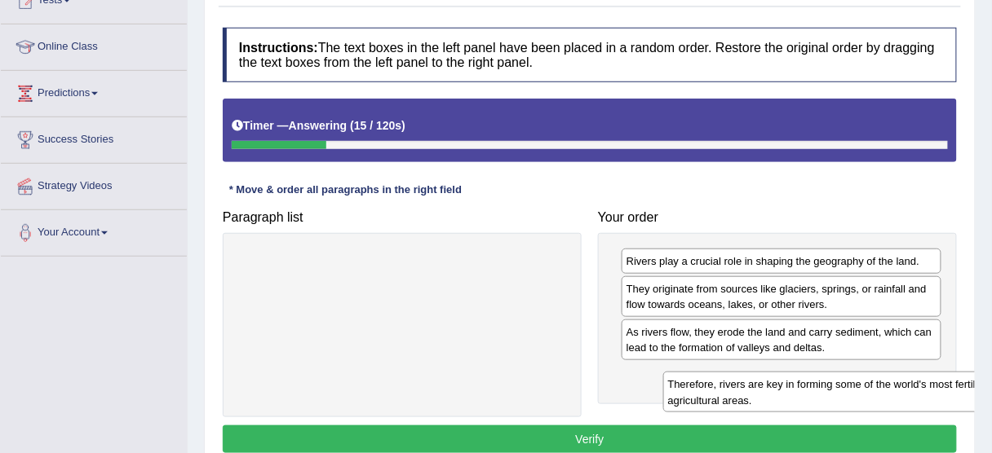
drag, startPoint x: 299, startPoint y: 256, endPoint x: 724, endPoint y: 380, distance: 442.6
click at [724, 380] on div "Therefore, rivers are key in forming some of the world's most fertile agricultu…" at bounding box center [827, 392] width 329 height 41
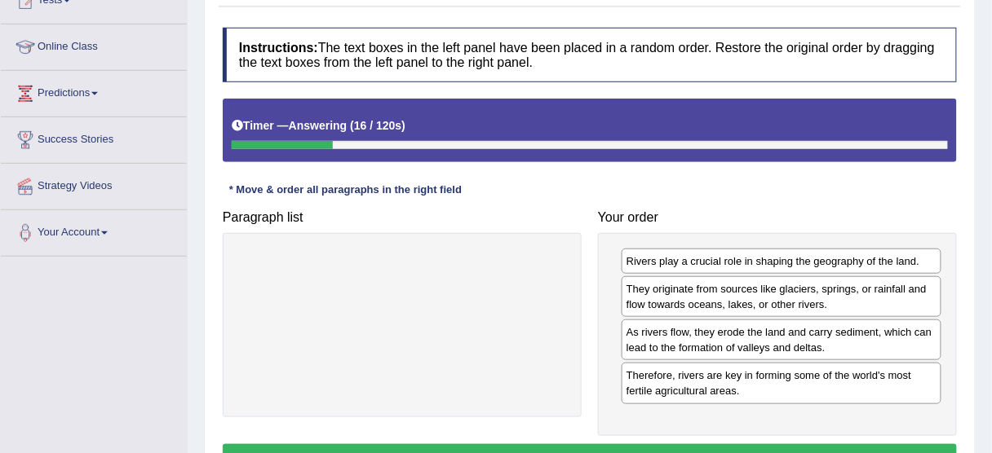
click at [569, 435] on div "Instructions: The text boxes in the left panel have been placed in a random ord…" at bounding box center [590, 252] width 742 height 465
click at [568, 447] on button "Verify" at bounding box center [590, 458] width 734 height 28
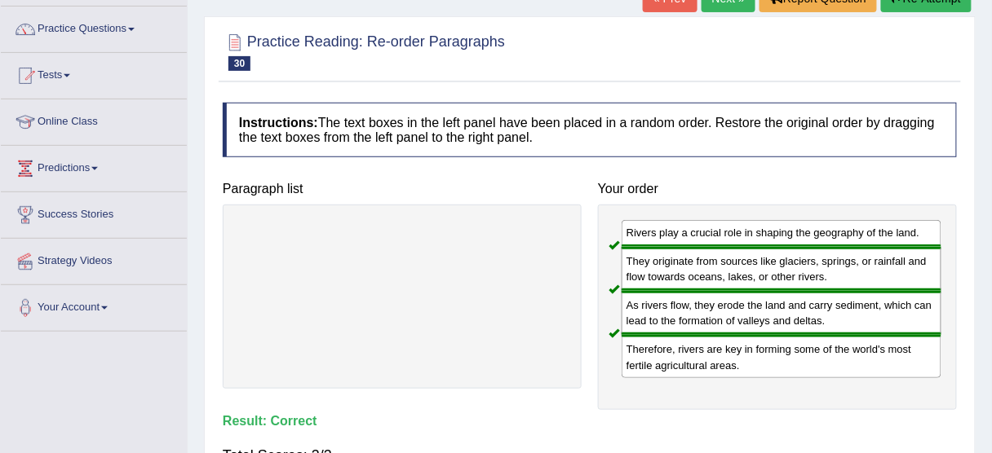
scroll to position [65, 0]
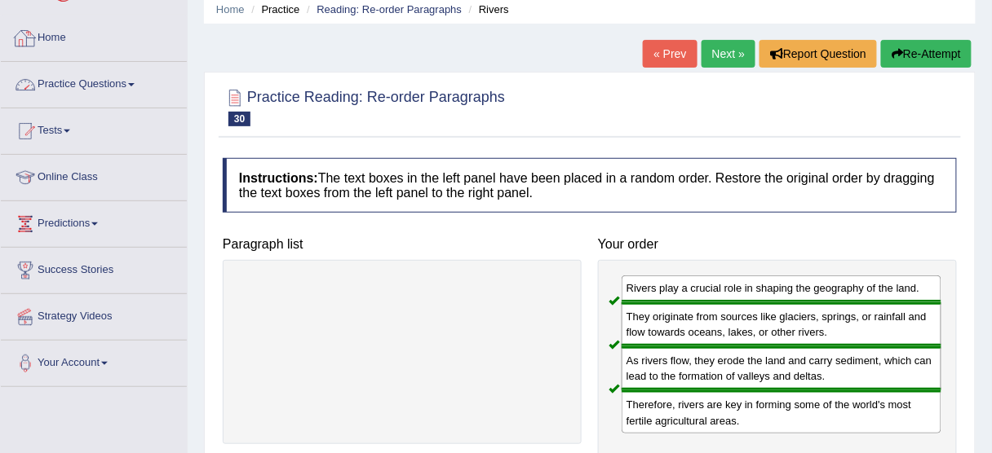
click at [69, 83] on link "Practice Questions" at bounding box center [94, 82] width 186 height 41
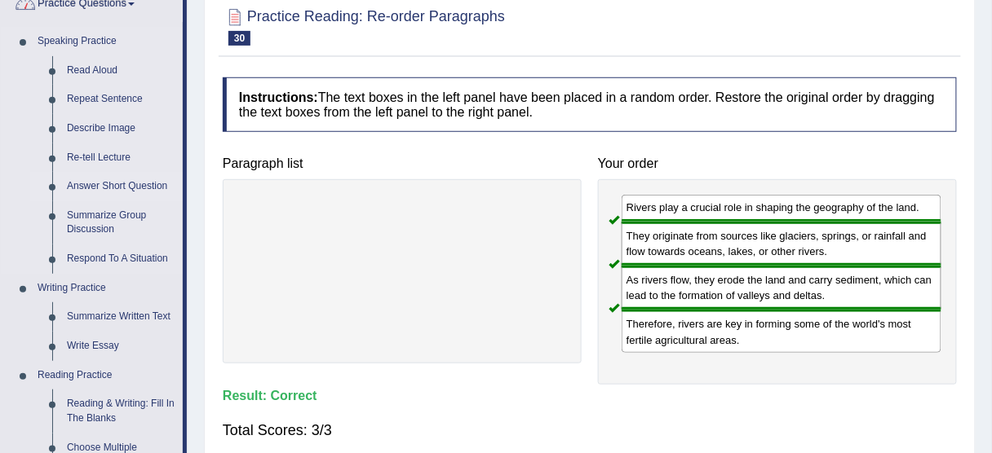
scroll to position [261, 0]
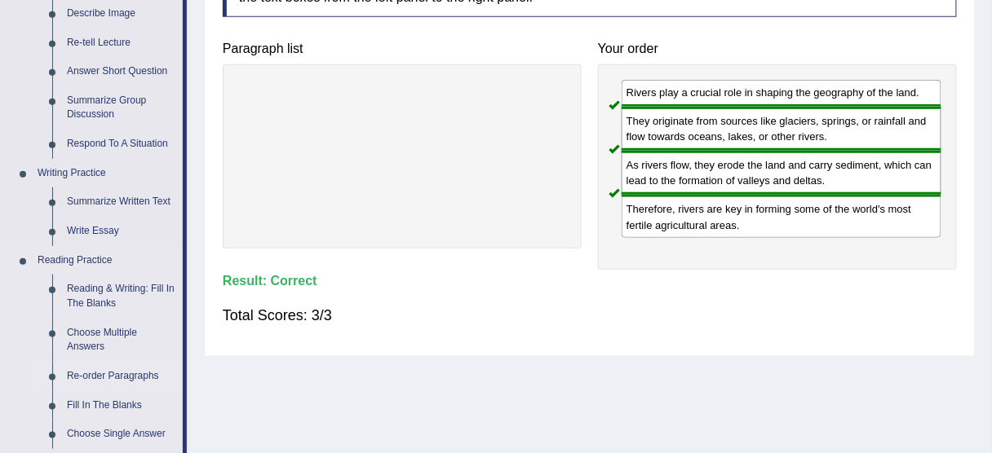
click at [104, 377] on link "Re-order Paragraphs" at bounding box center [121, 376] width 123 height 29
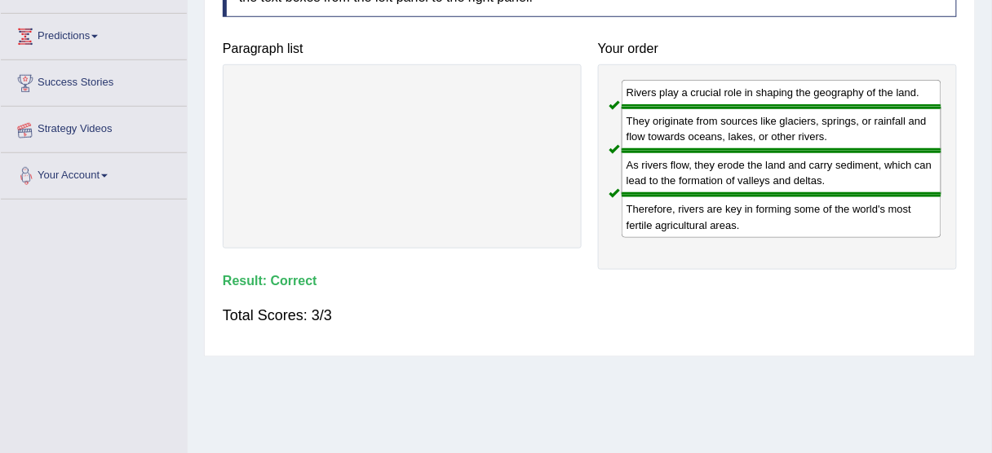
scroll to position [281, 0]
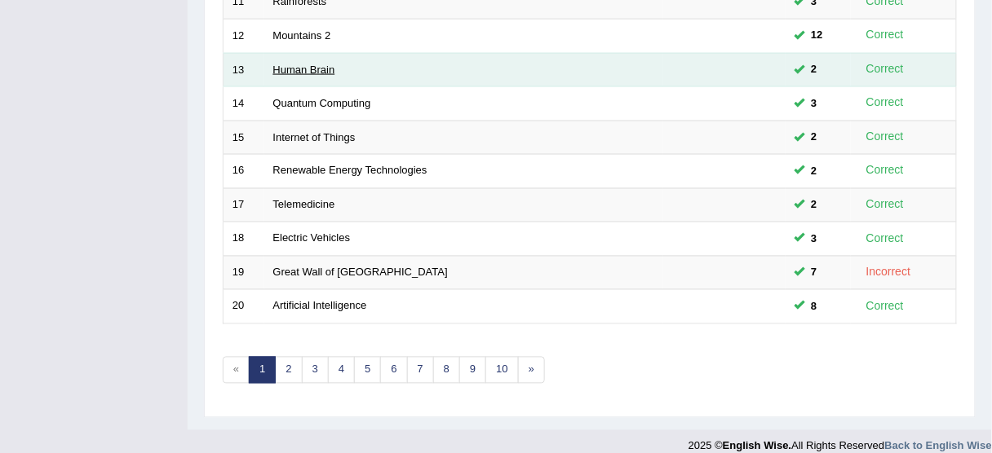
scroll to position [619, 0]
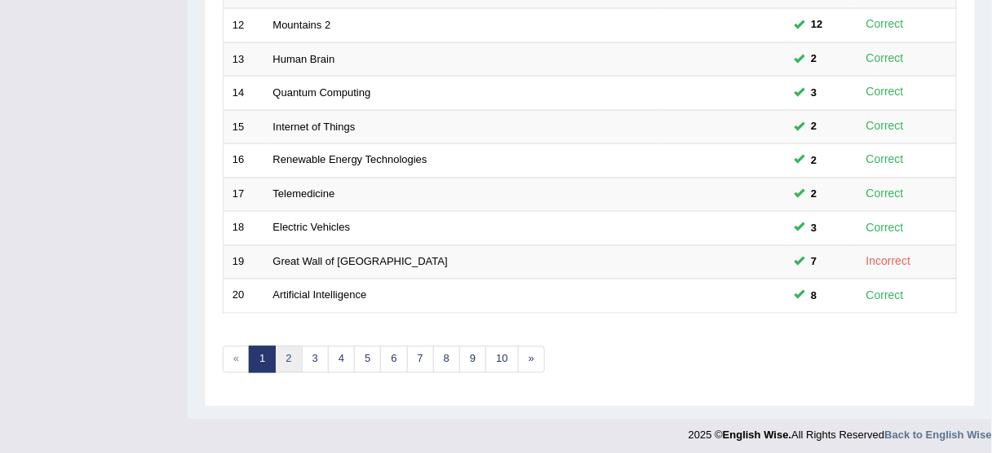
click at [284, 352] on link "2" at bounding box center [288, 360] width 27 height 27
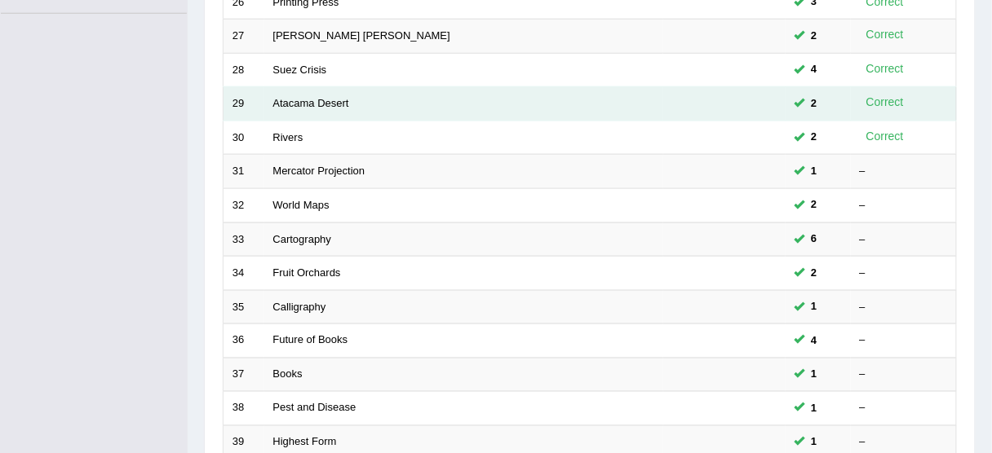
scroll to position [587, 0]
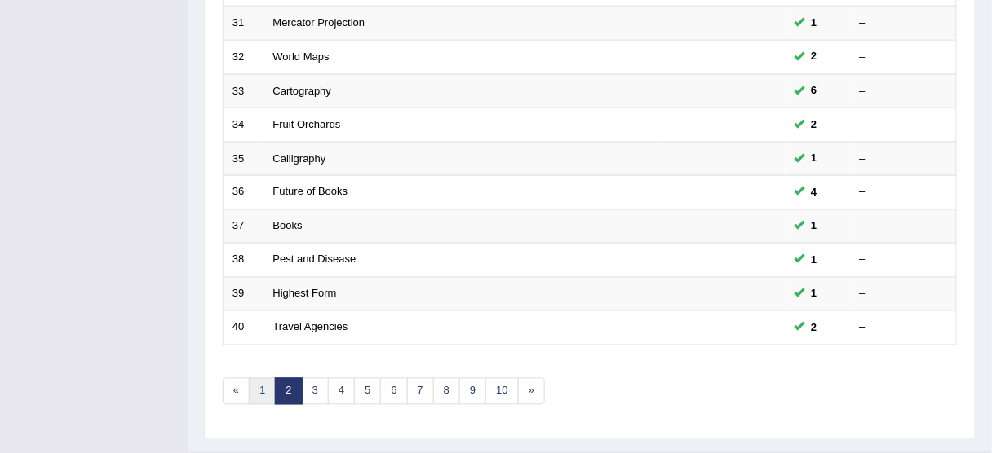
click at [254, 381] on link "1" at bounding box center [262, 391] width 27 height 27
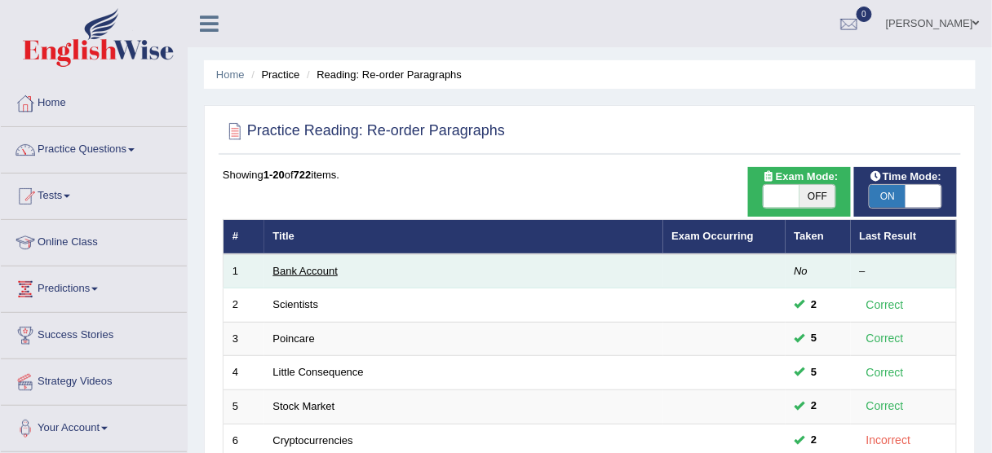
click at [288, 267] on link "Bank Account" at bounding box center [305, 271] width 65 height 12
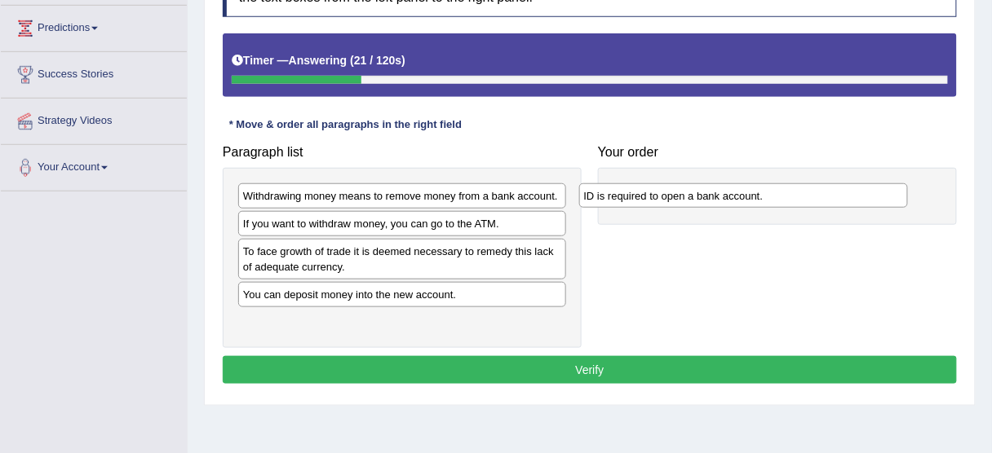
drag, startPoint x: 325, startPoint y: 224, endPoint x: 671, endPoint y: 197, distance: 346.9
click at [671, 197] on div "ID is required to open a bank account." at bounding box center [743, 195] width 329 height 24
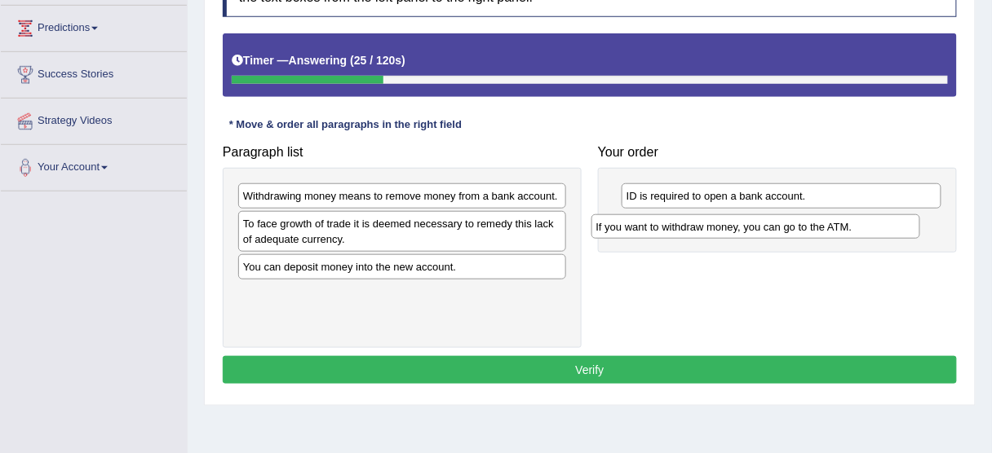
drag, startPoint x: 390, startPoint y: 221, endPoint x: 744, endPoint y: 225, distance: 354.0
click at [744, 225] on div "If you want to withdraw money, you can go to the ATM." at bounding box center [755, 226] width 329 height 24
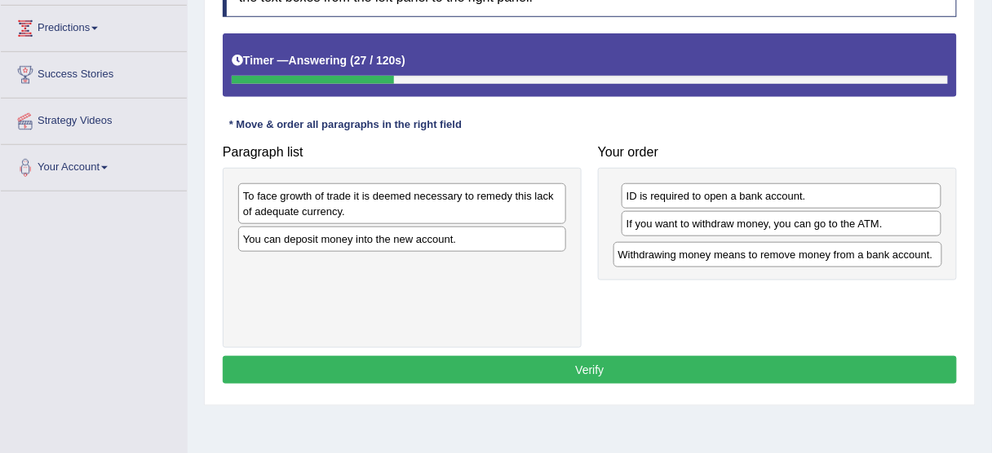
drag, startPoint x: 405, startPoint y: 191, endPoint x: 780, endPoint y: 250, distance: 380.6
click at [780, 250] on div "Withdrawing money means to remove money from a bank account." at bounding box center [777, 254] width 329 height 24
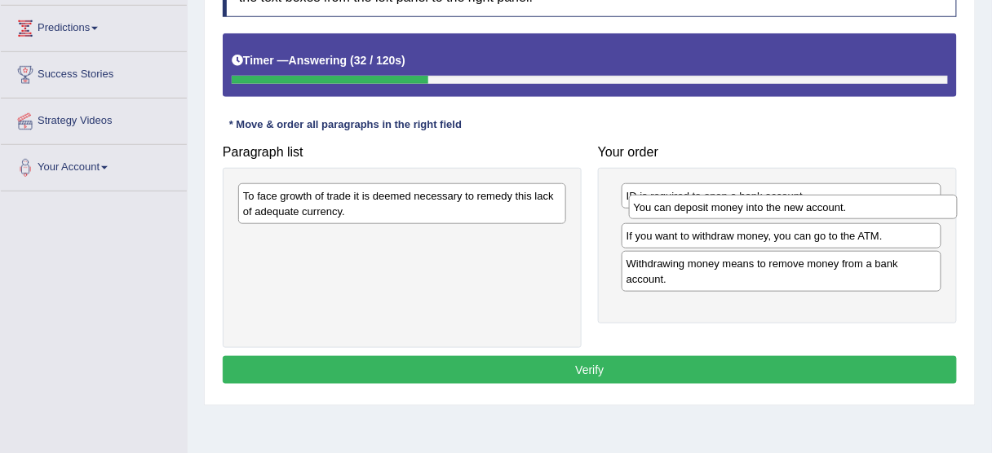
drag, startPoint x: 364, startPoint y: 241, endPoint x: 754, endPoint y: 210, distance: 391.9
click at [754, 210] on div "You can deposit money into the new account." at bounding box center [793, 207] width 329 height 24
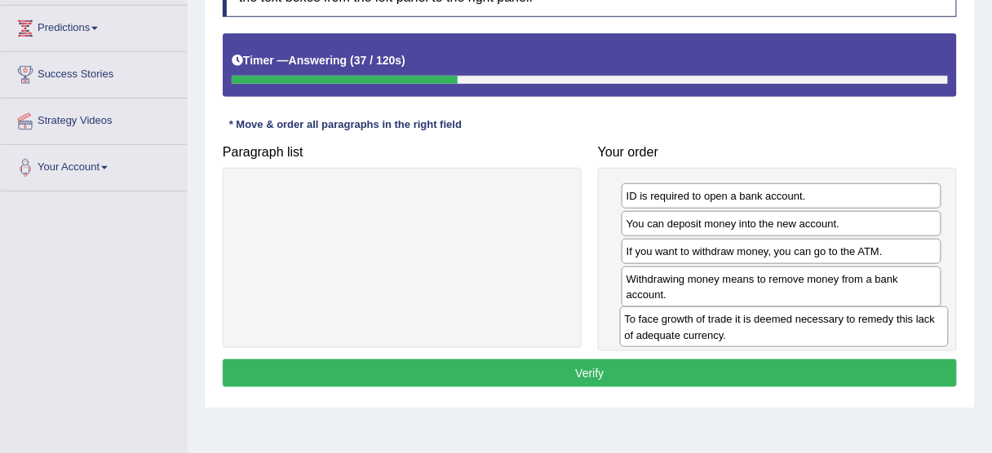
drag, startPoint x: 387, startPoint y: 194, endPoint x: 768, endPoint y: 318, distance: 401.3
click at [768, 318] on div "To face growth of trade it is deemed necessary to remedy this lack of adequate …" at bounding box center [784, 327] width 329 height 41
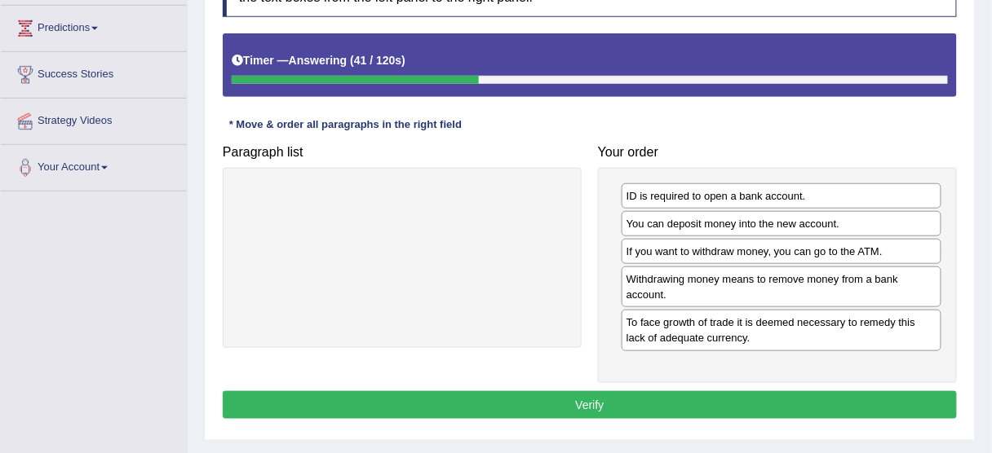
click at [582, 402] on button "Verify" at bounding box center [590, 405] width 734 height 28
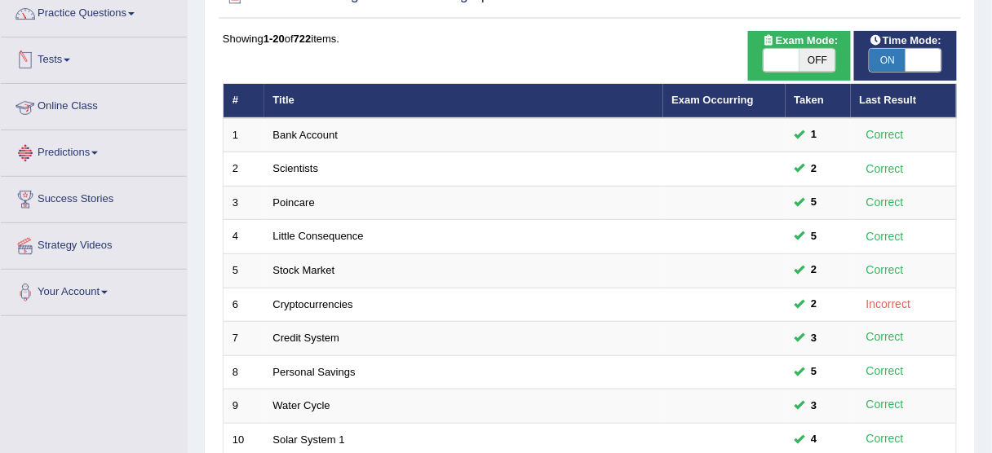
scroll to position [65, 0]
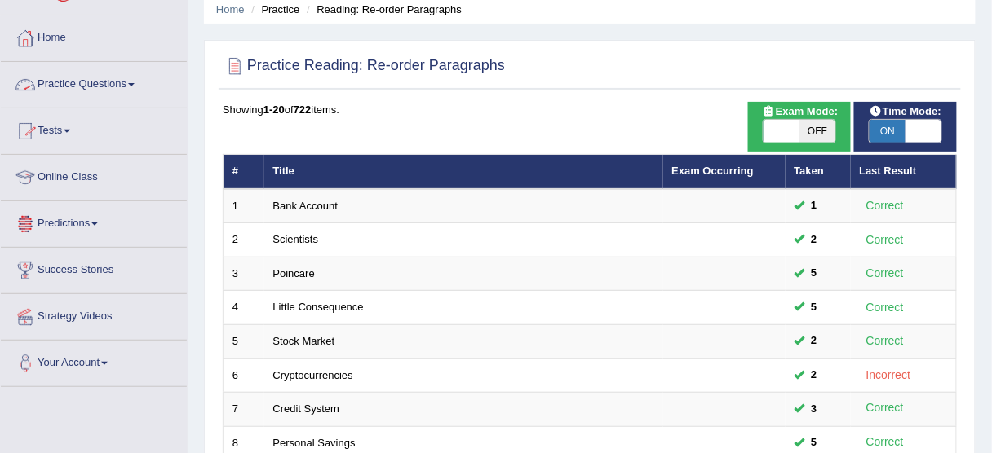
click at [69, 89] on link "Practice Questions" at bounding box center [94, 82] width 186 height 41
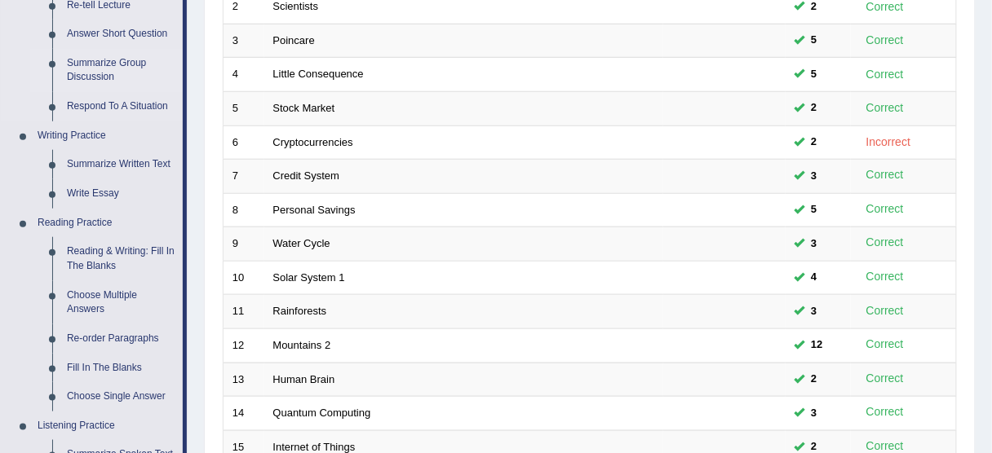
scroll to position [391, 0]
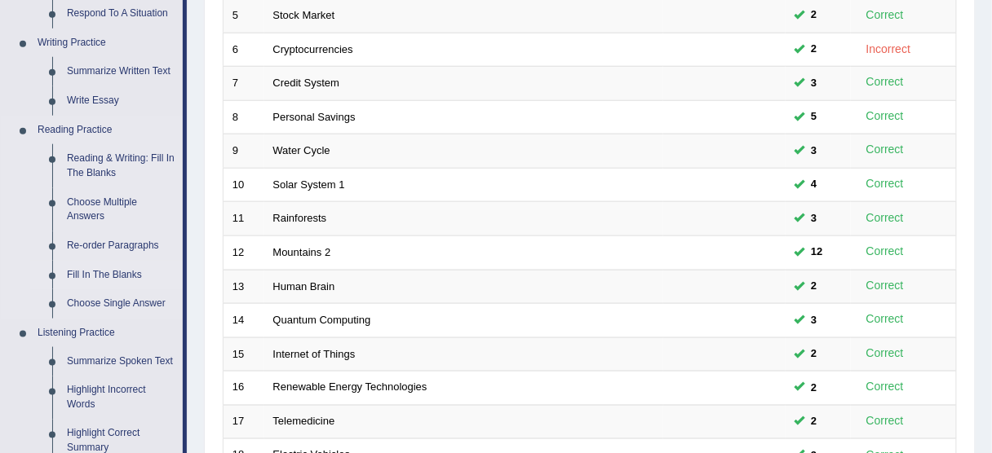
click at [93, 271] on link "Fill In The Blanks" at bounding box center [121, 275] width 123 height 29
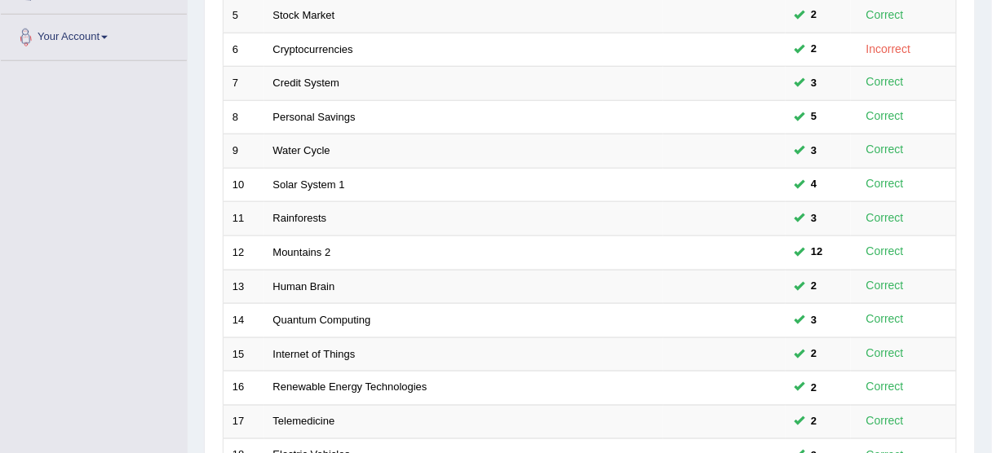
scroll to position [396, 0]
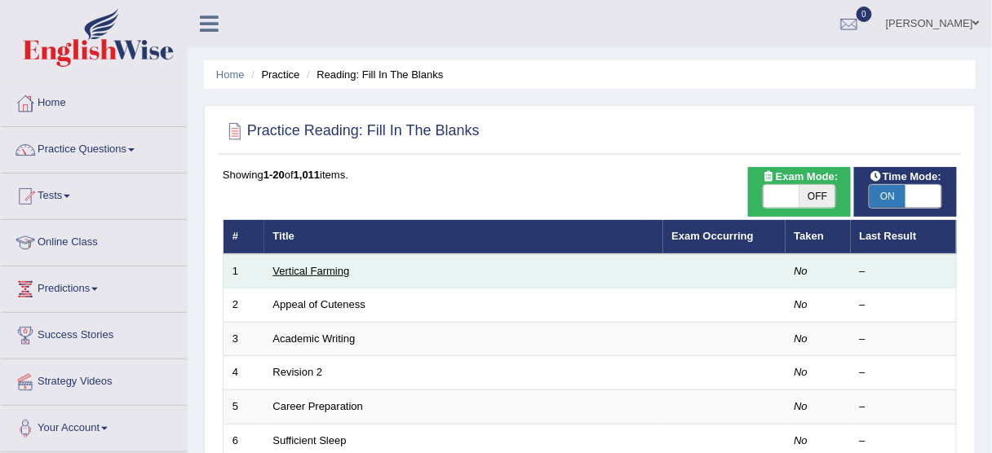
click at [323, 270] on link "Vertical Farming" at bounding box center [311, 271] width 77 height 12
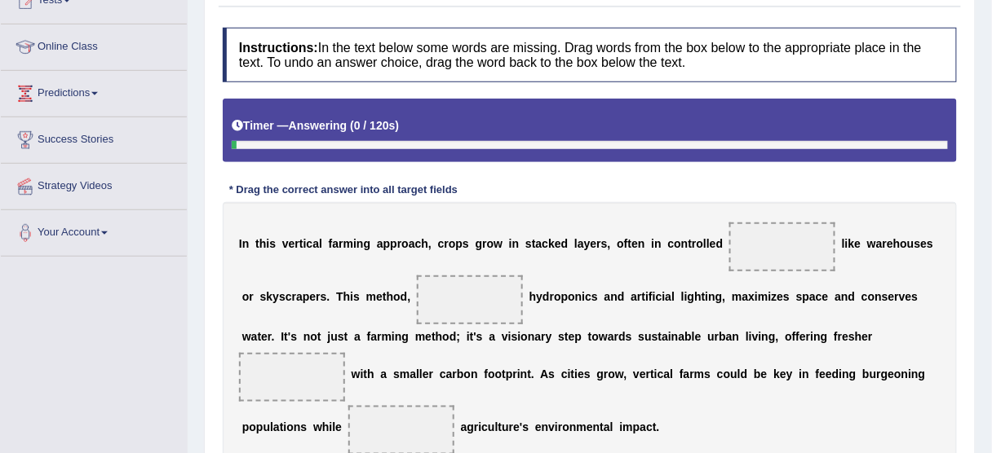
scroll to position [261, 0]
